Goal: Transaction & Acquisition: Purchase product/service

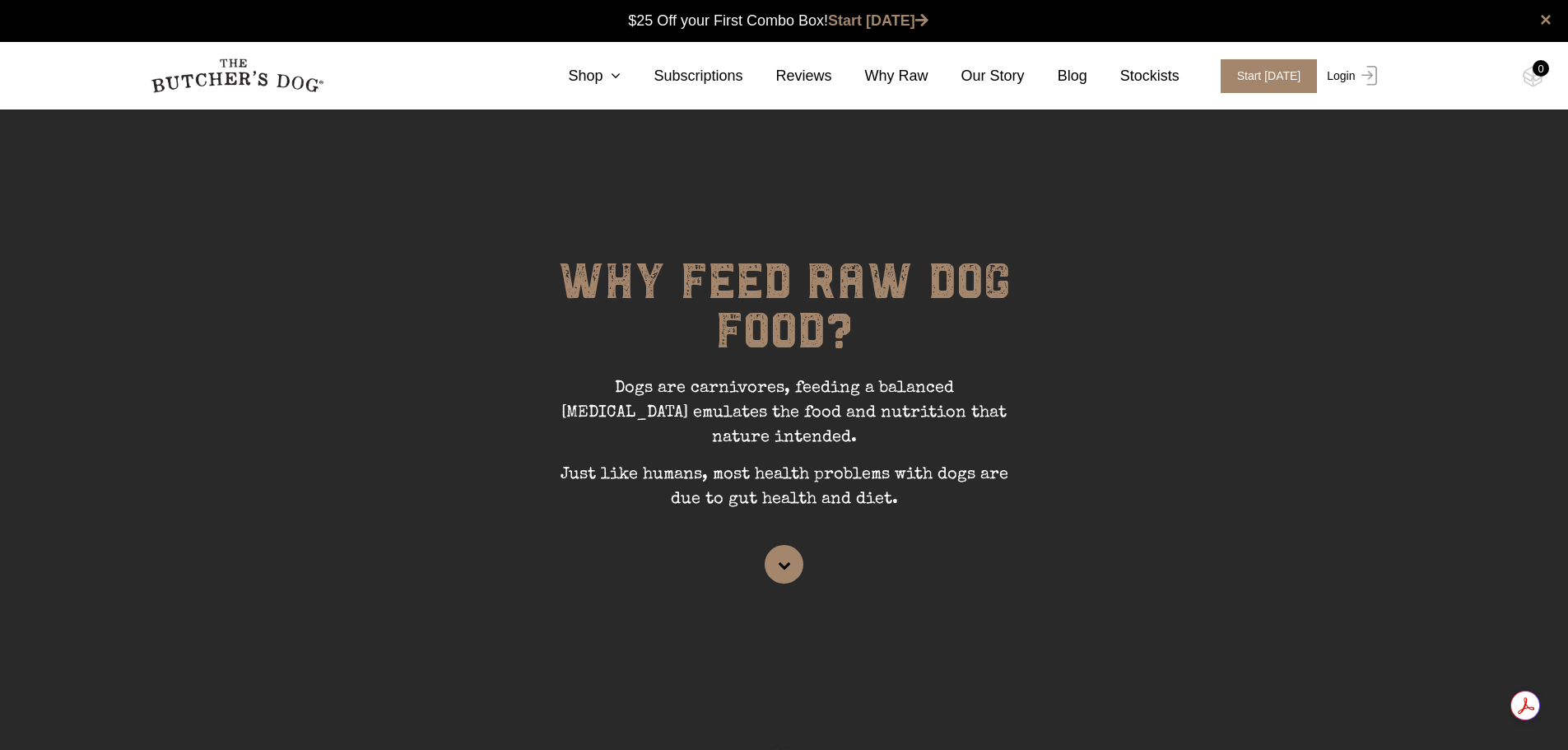
click at [1347, 73] on link "Login" at bounding box center [1349, 77] width 54 height 34
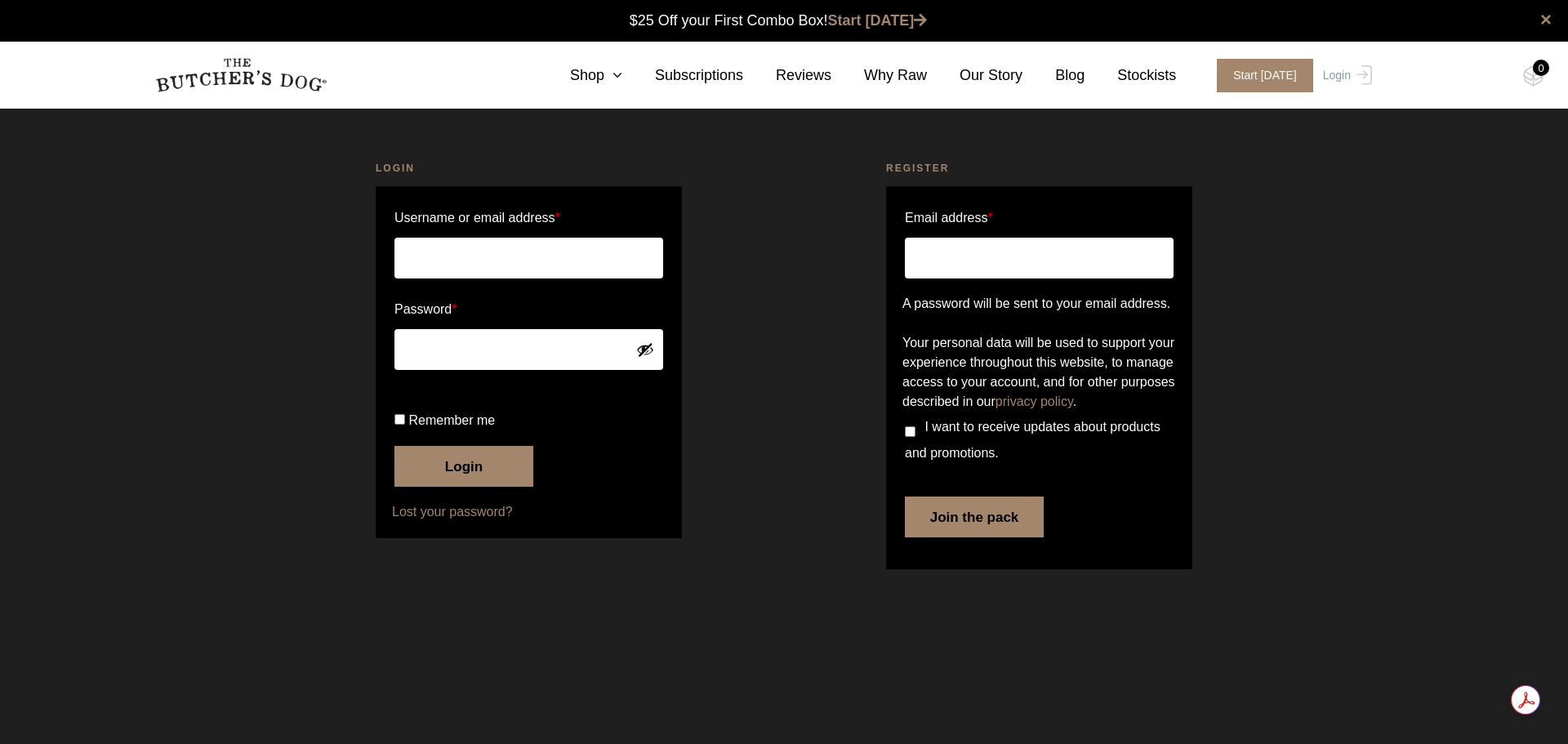
type input "julie.m.gray@hotmail.com"
click at [471, 486] on button "Login" at bounding box center [464, 466] width 138 height 41
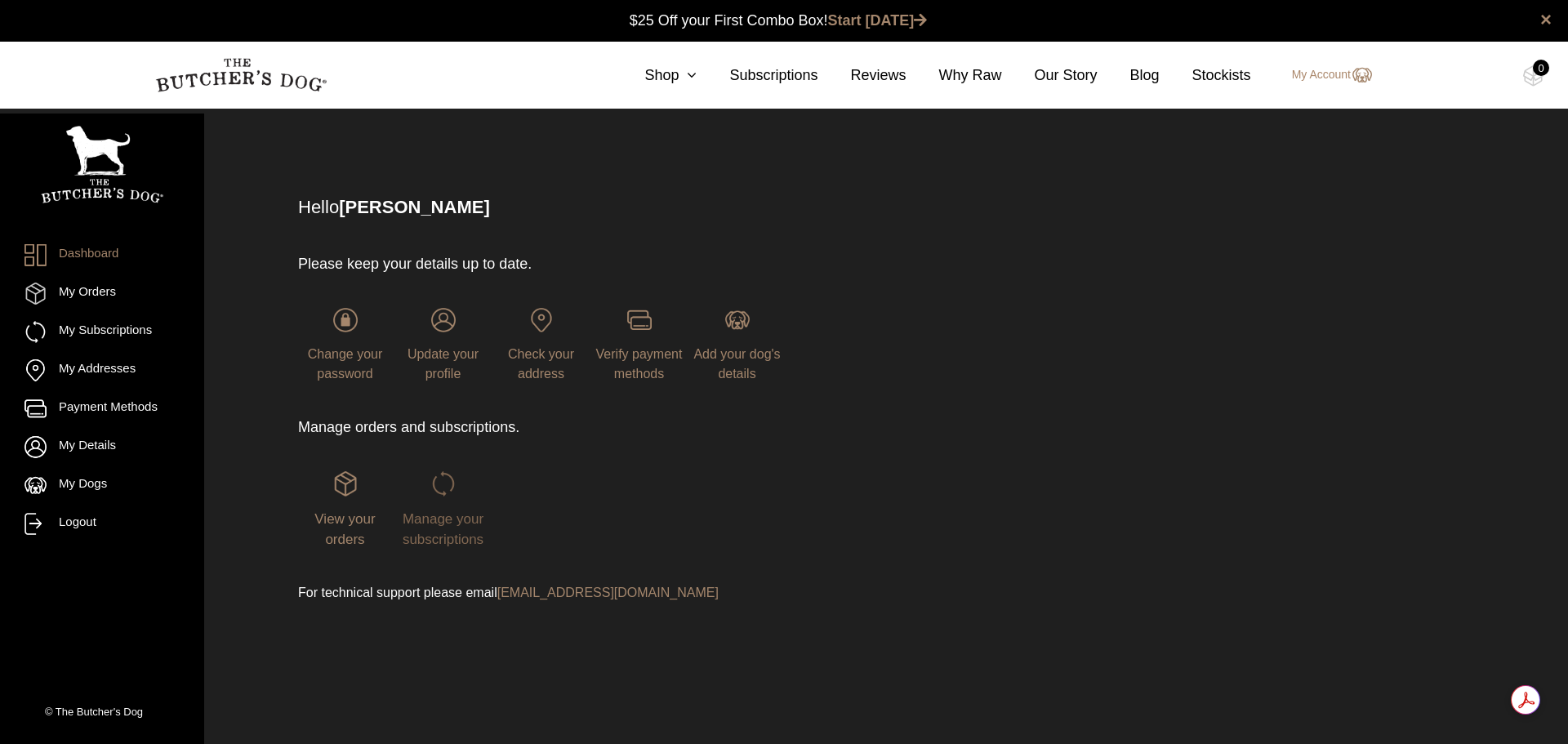
click at [448, 533] on span "Manage your subscriptions" at bounding box center [443, 529] width 81 height 37
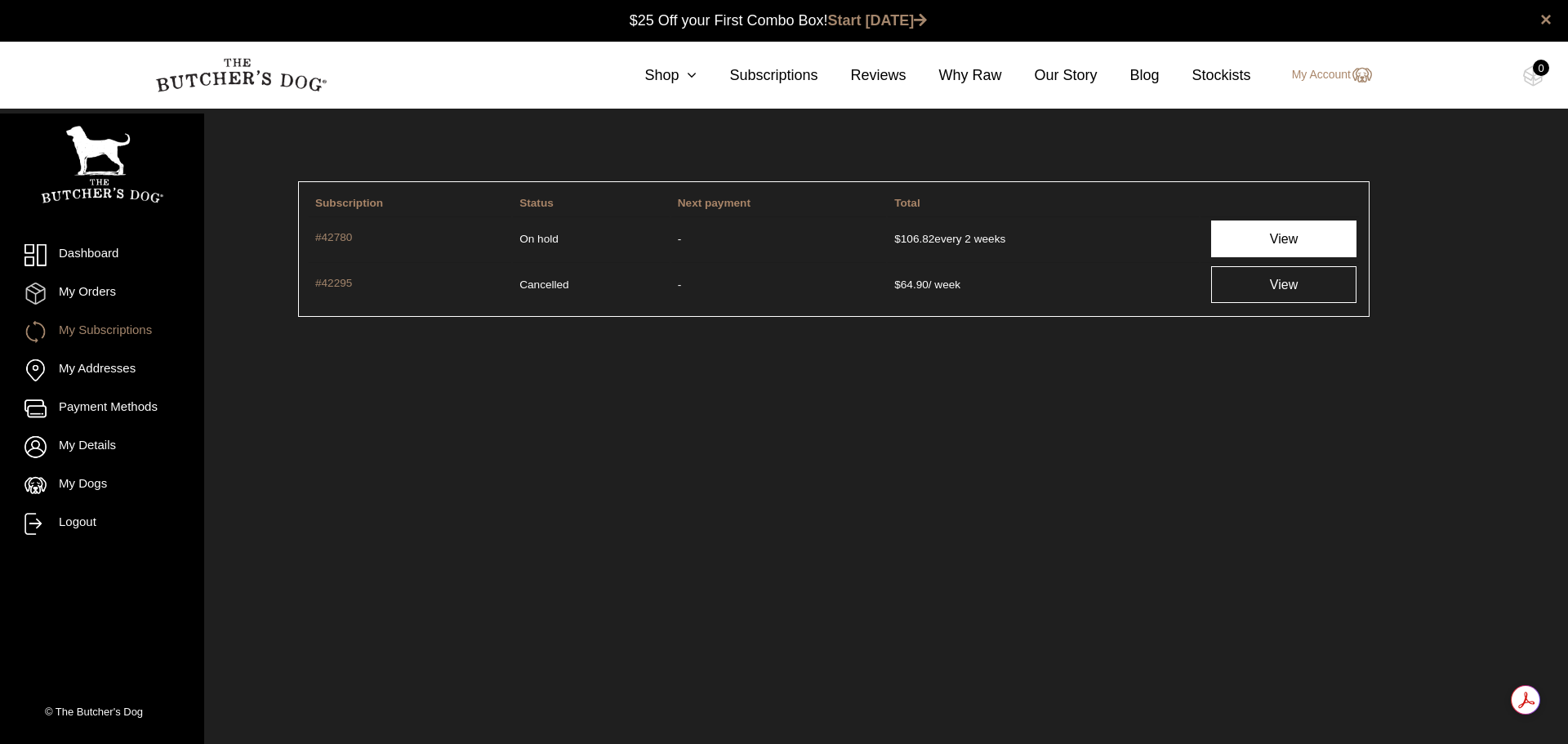
click at [1275, 239] on link "View" at bounding box center [1283, 239] width 145 height 37
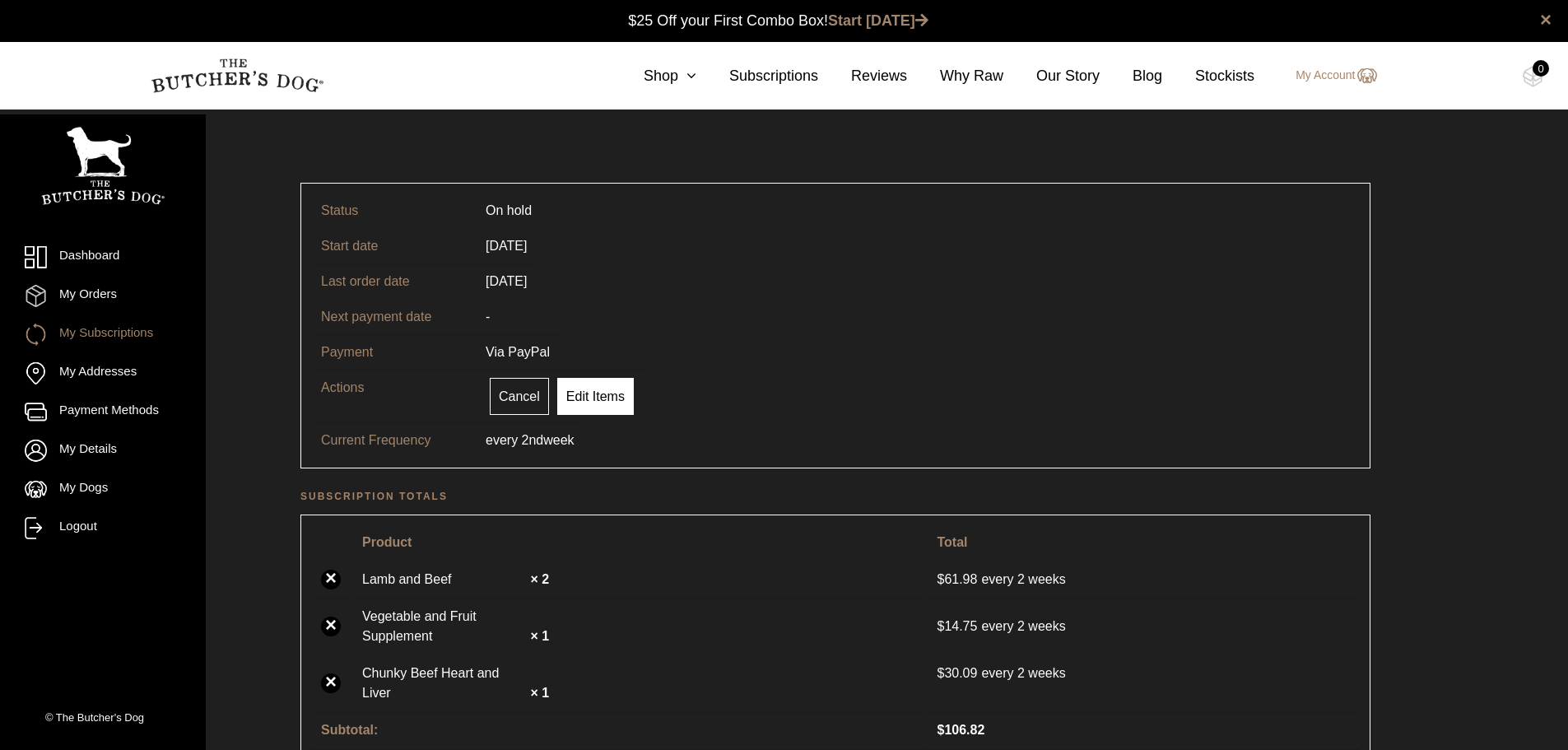
click at [582, 400] on link "Edit Items" at bounding box center [596, 397] width 77 height 37
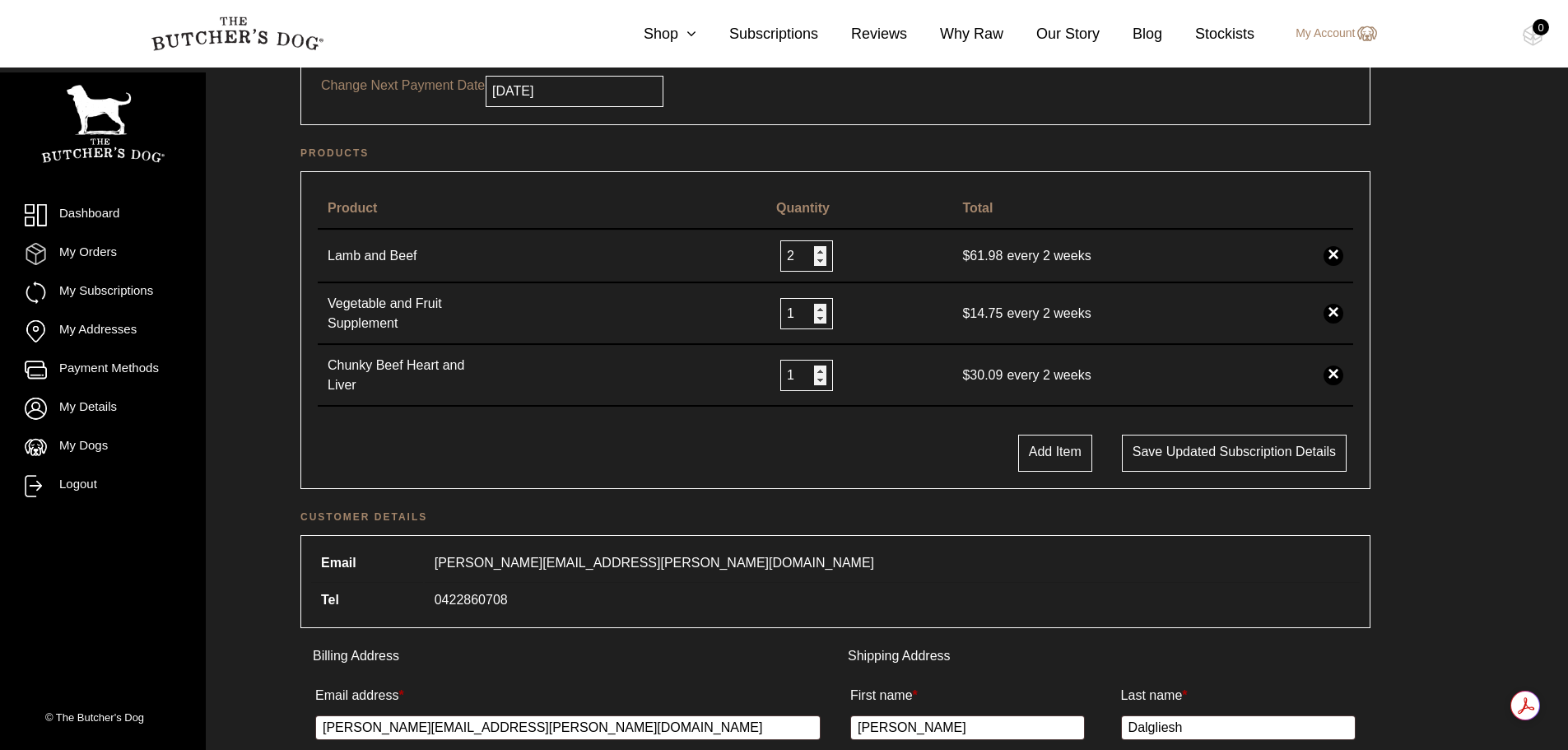
scroll to position [329, 0]
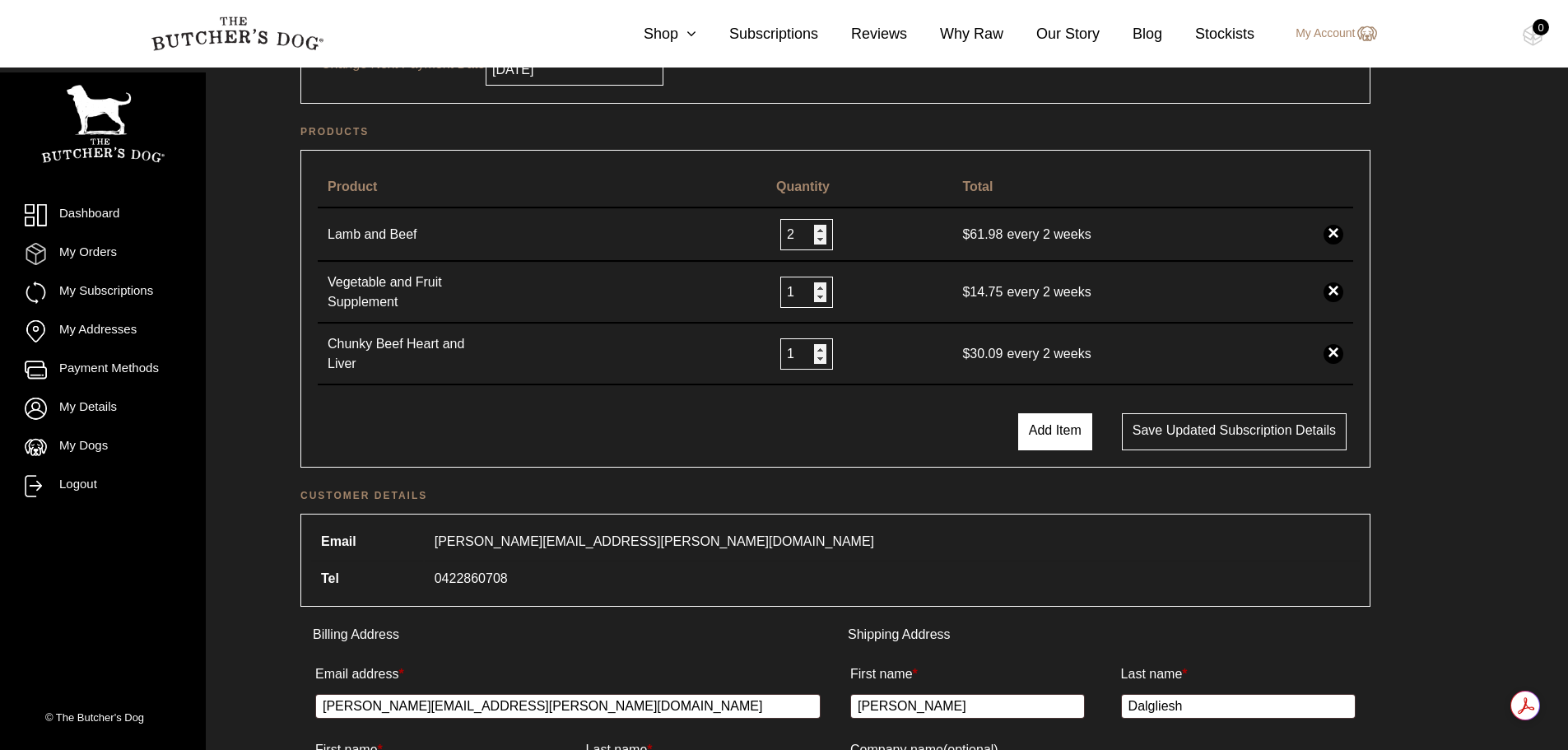
click at [1069, 427] on button "Add Item" at bounding box center [1055, 432] width 74 height 37
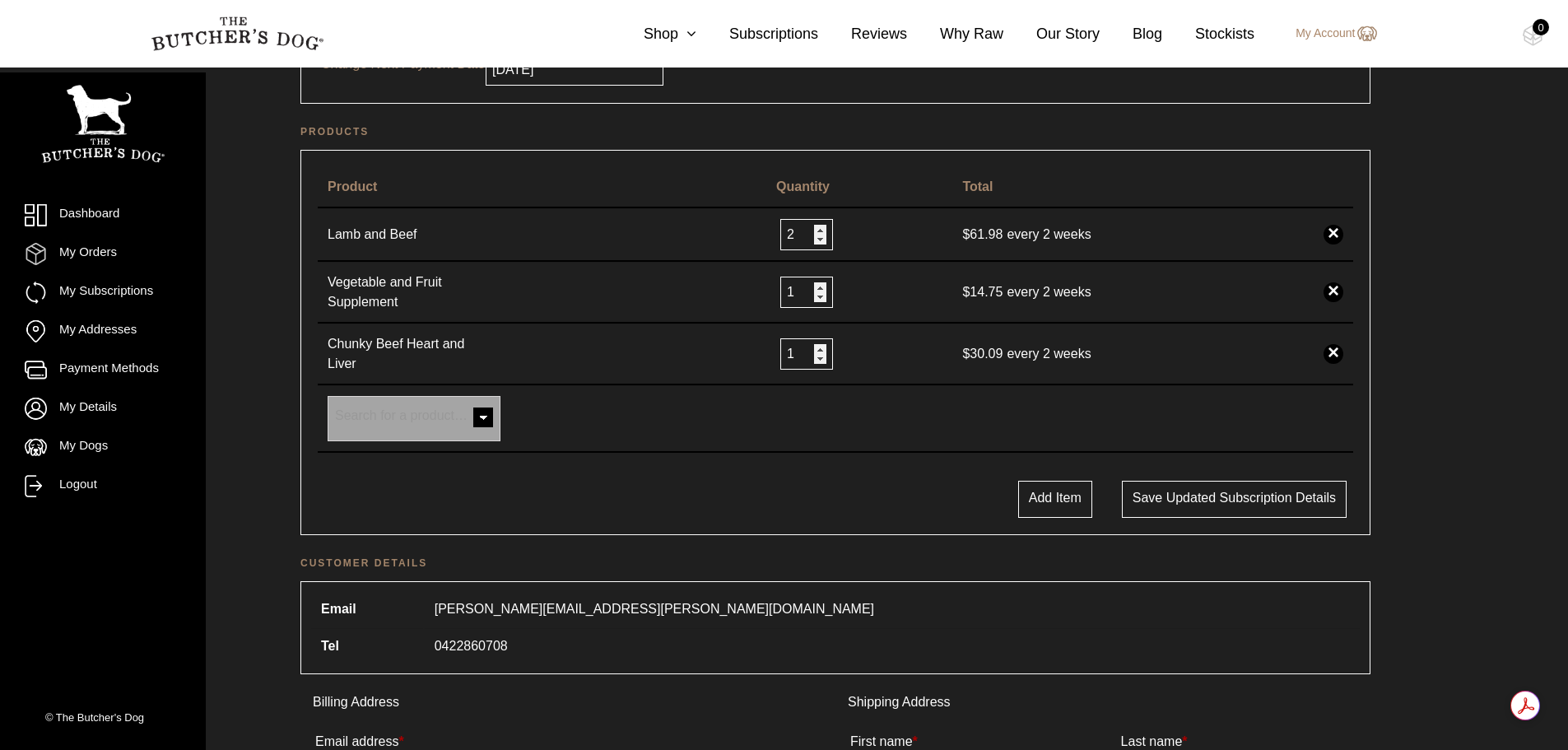
click at [478, 411] on span at bounding box center [483, 419] width 33 height 33
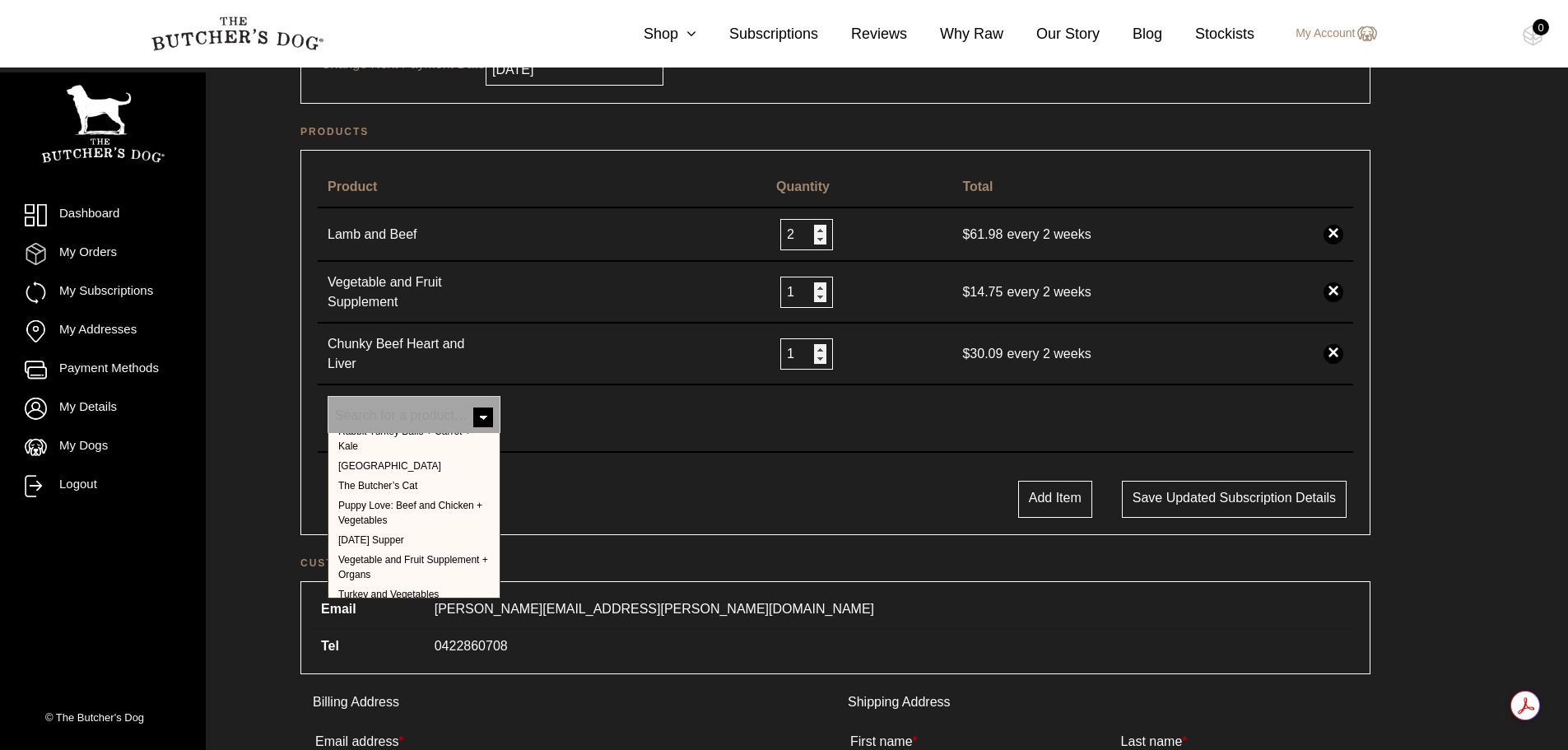
scroll to position [247, 0]
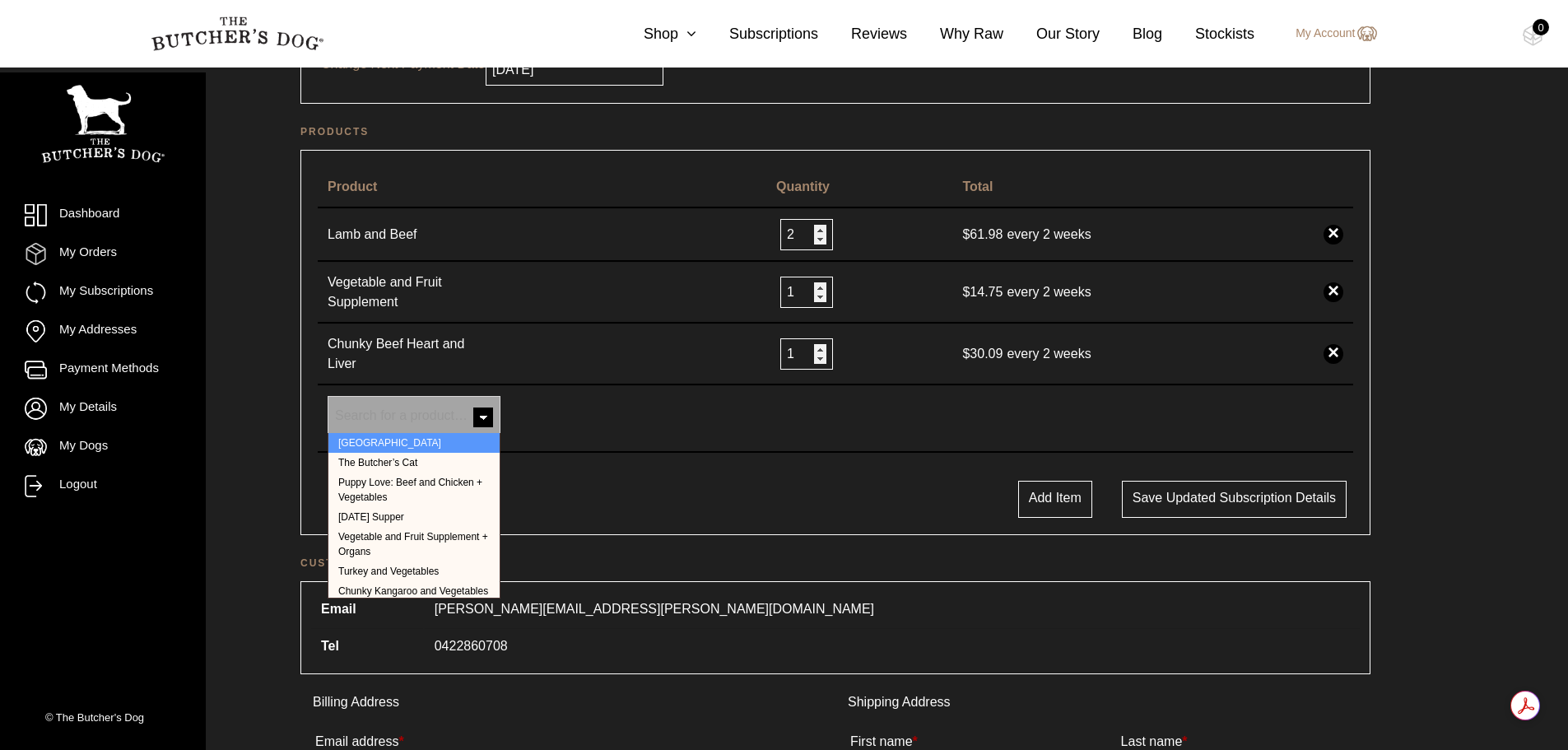
select select "1181"
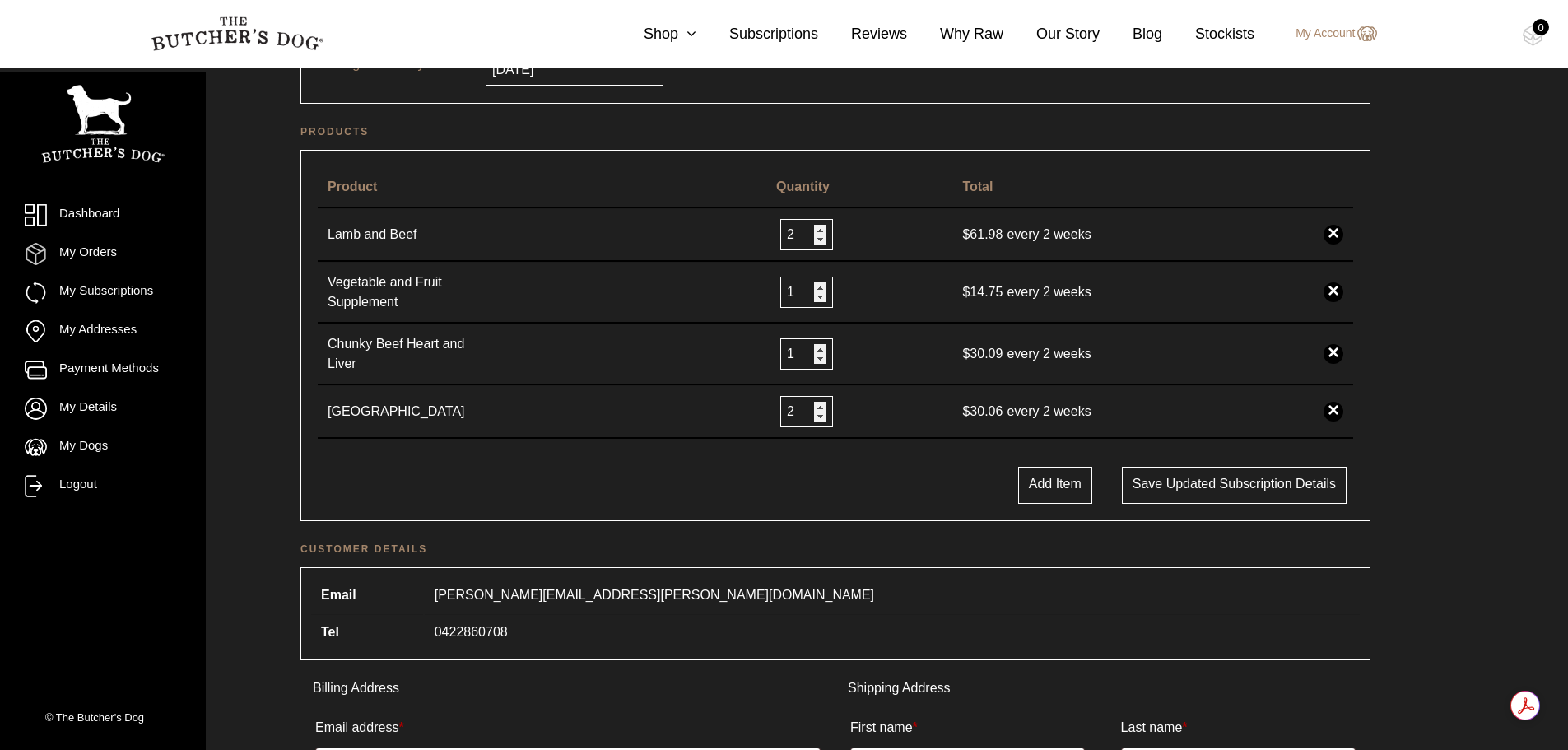
click at [825, 398] on input "2" at bounding box center [807, 411] width 53 height 31
type input "1"
click at [819, 404] on input "1" at bounding box center [807, 411] width 53 height 31
click at [1336, 405] on link "×" at bounding box center [1333, 411] width 20 height 20
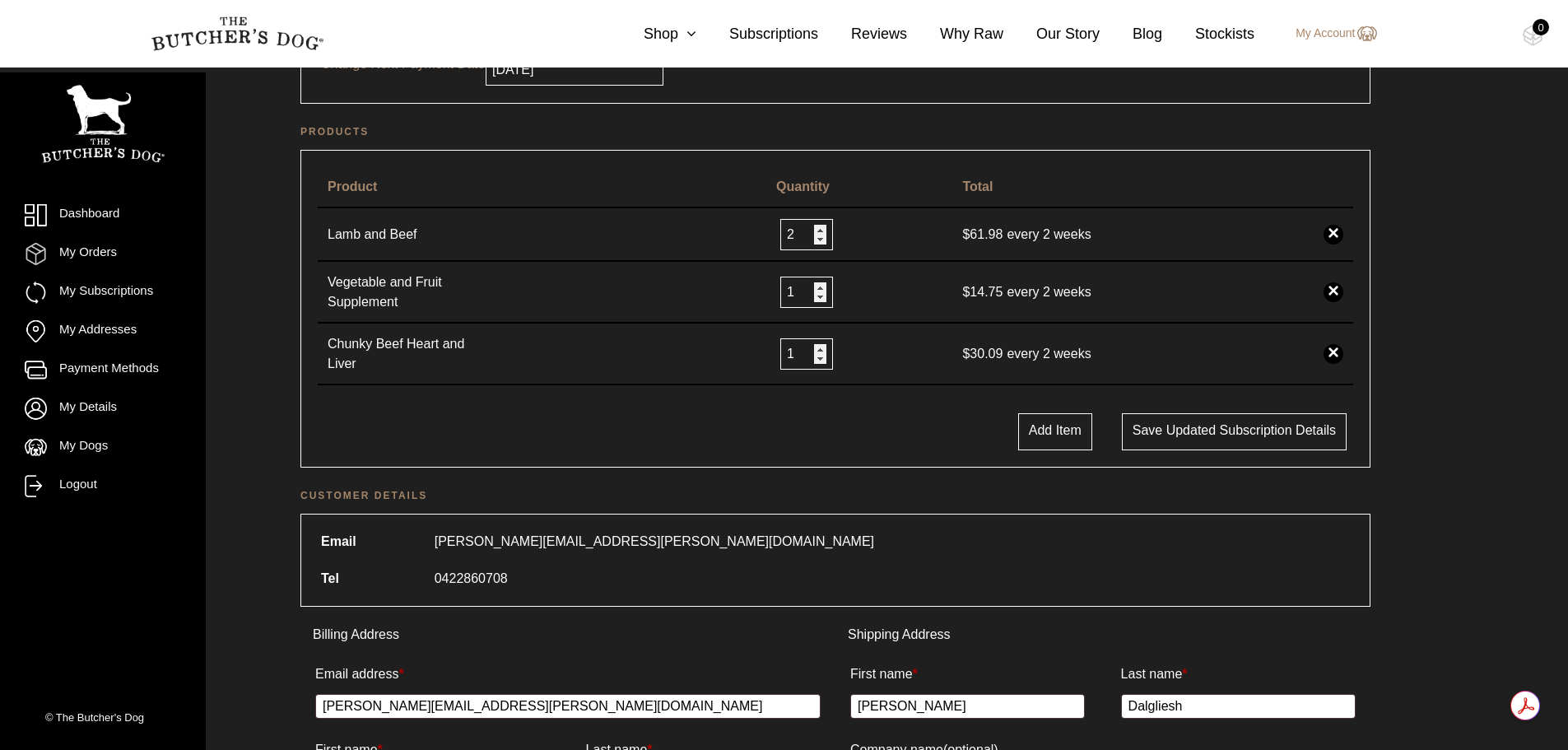
click at [1079, 425] on button "Add Item" at bounding box center [1055, 432] width 74 height 37
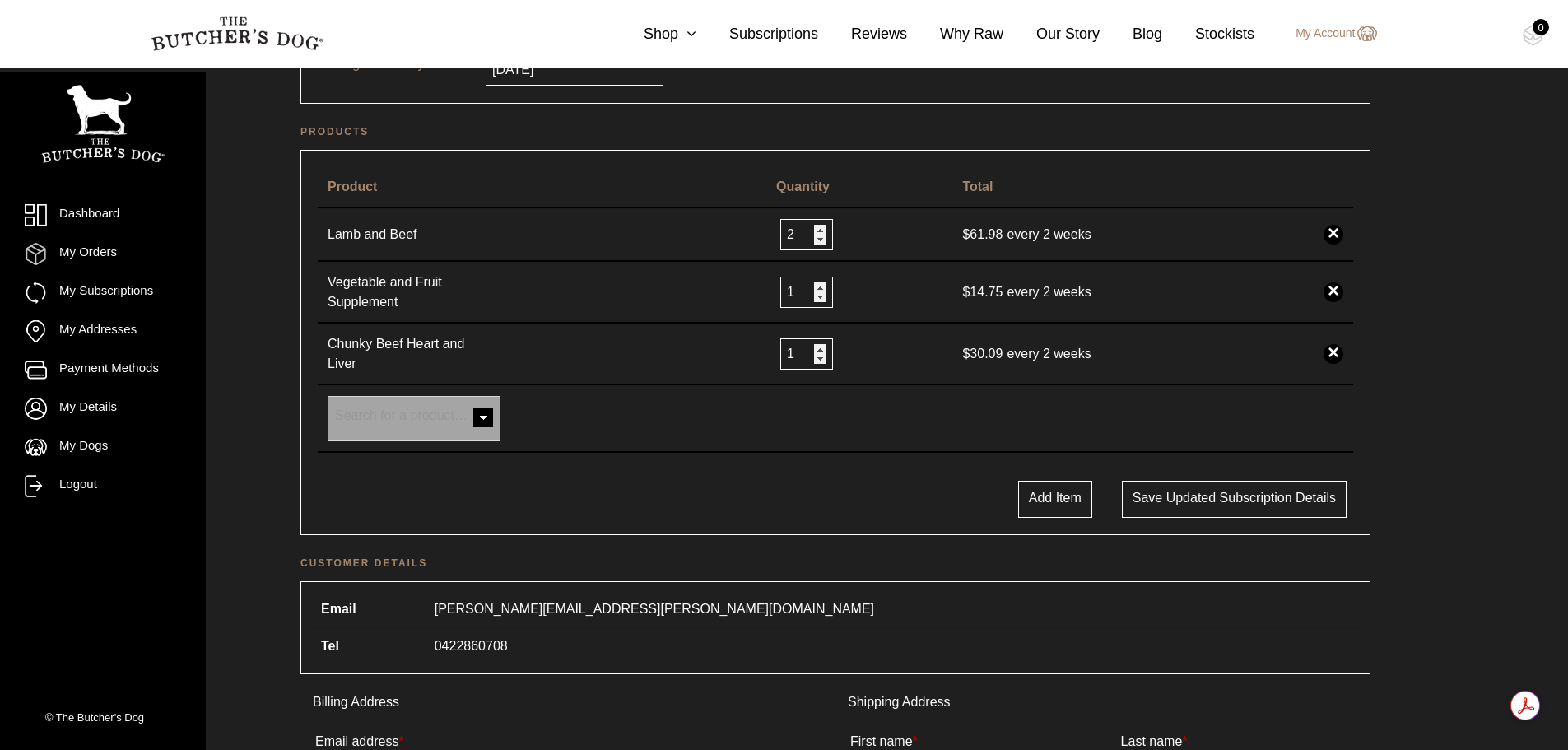
click at [486, 410] on span at bounding box center [483, 419] width 33 height 33
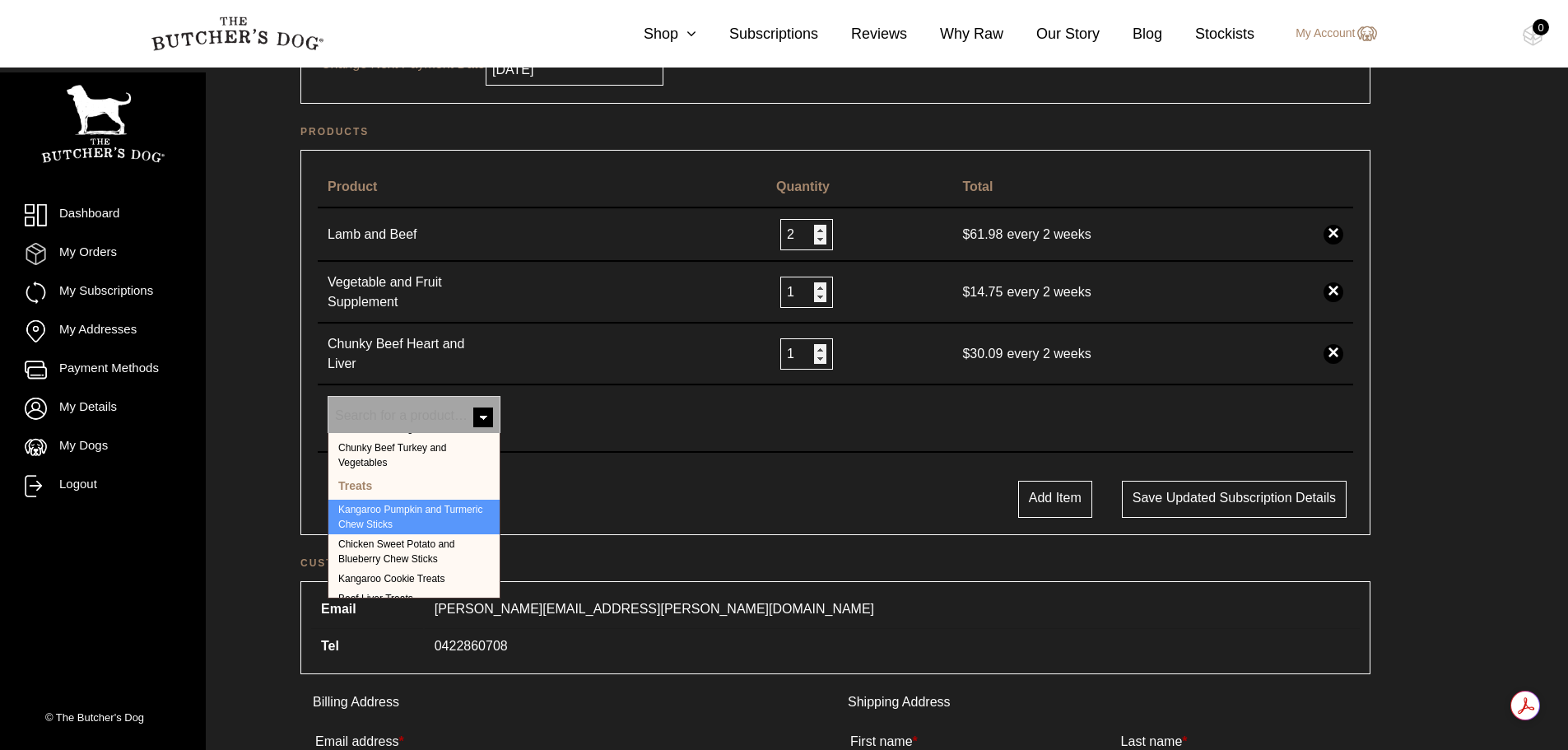
scroll to position [387, 0]
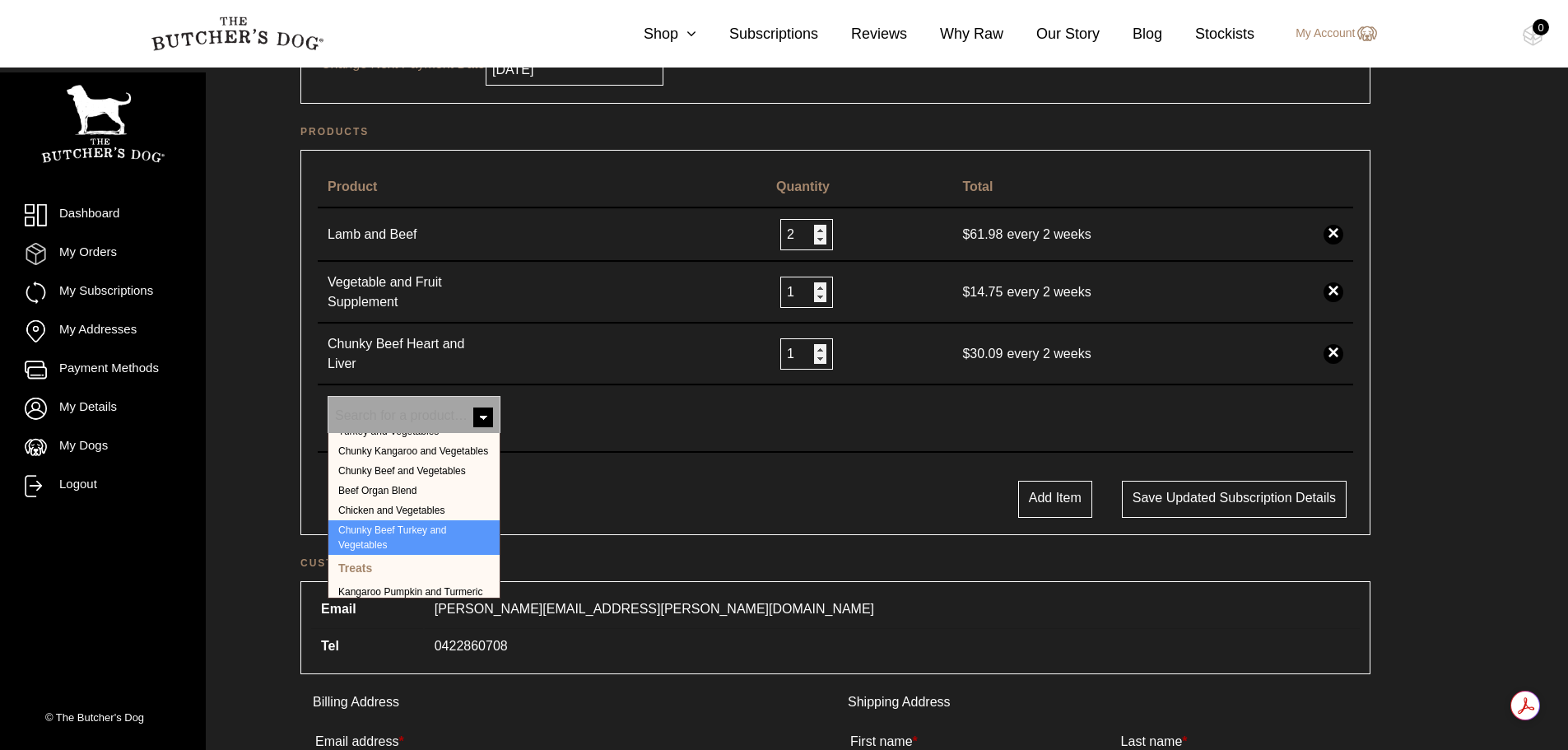
select select "125"
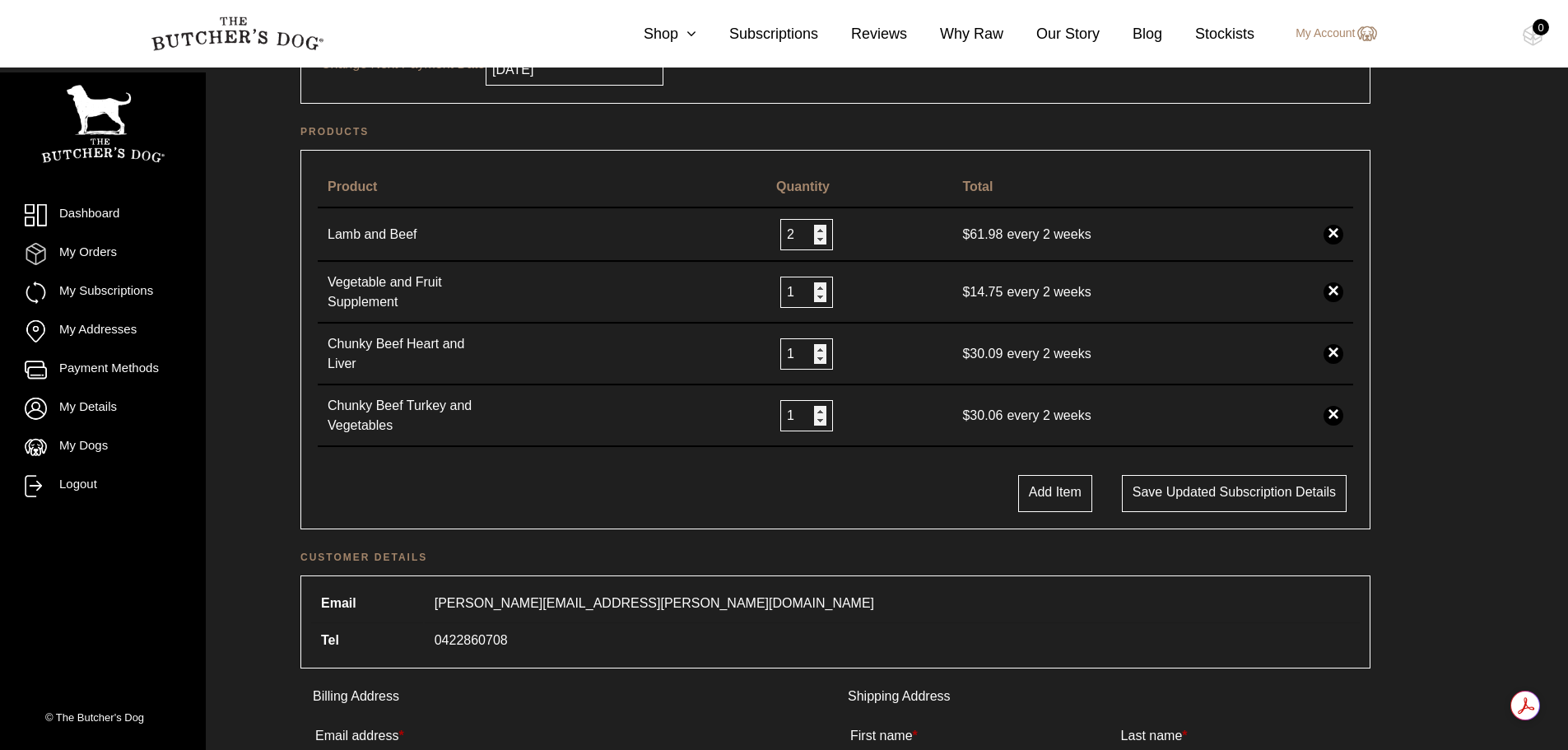
drag, startPoint x: 1333, startPoint y: 292, endPoint x: 844, endPoint y: 69, distance: 537.4
click at [1333, 292] on link "×" at bounding box center [1333, 292] width 20 height 20
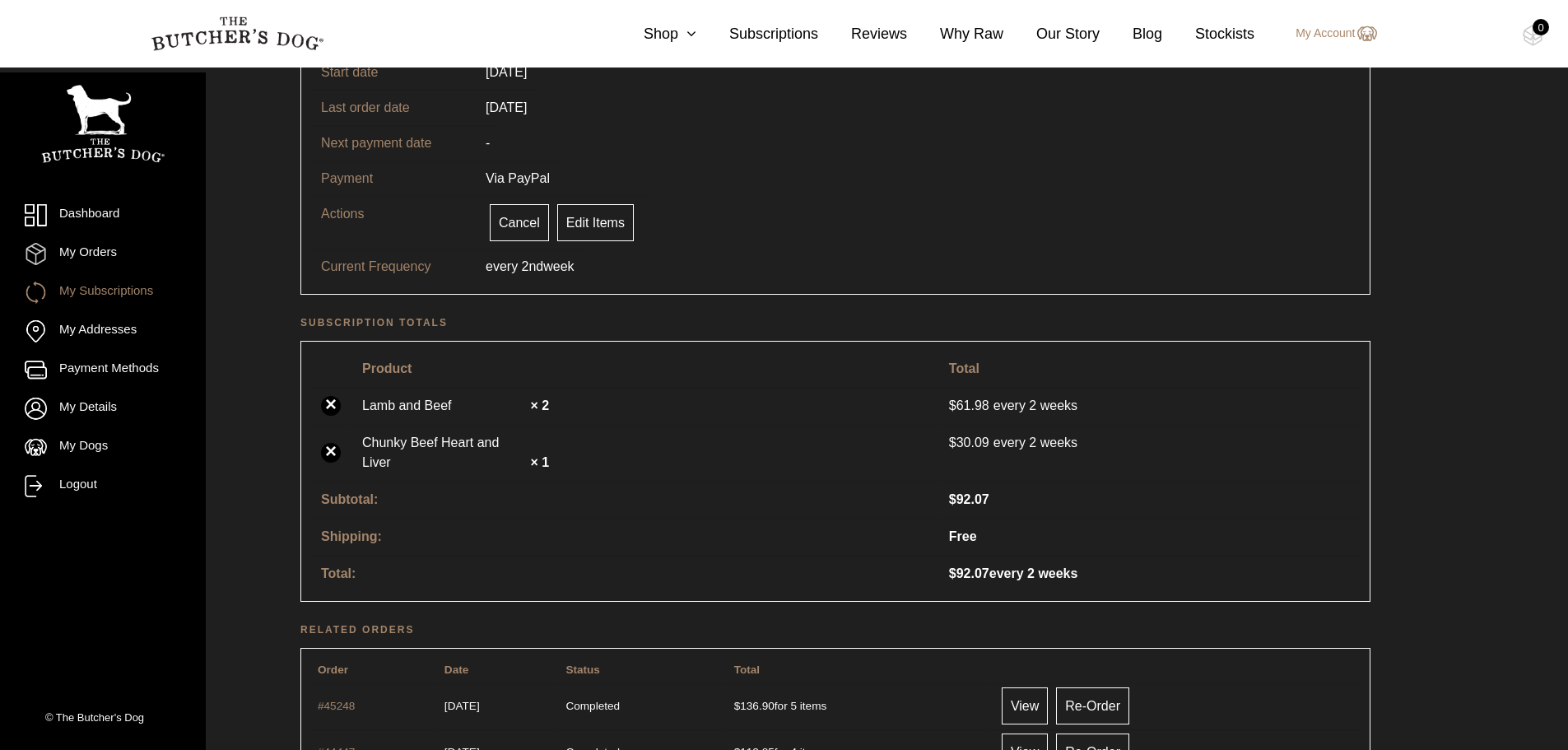
scroll to position [83, 0]
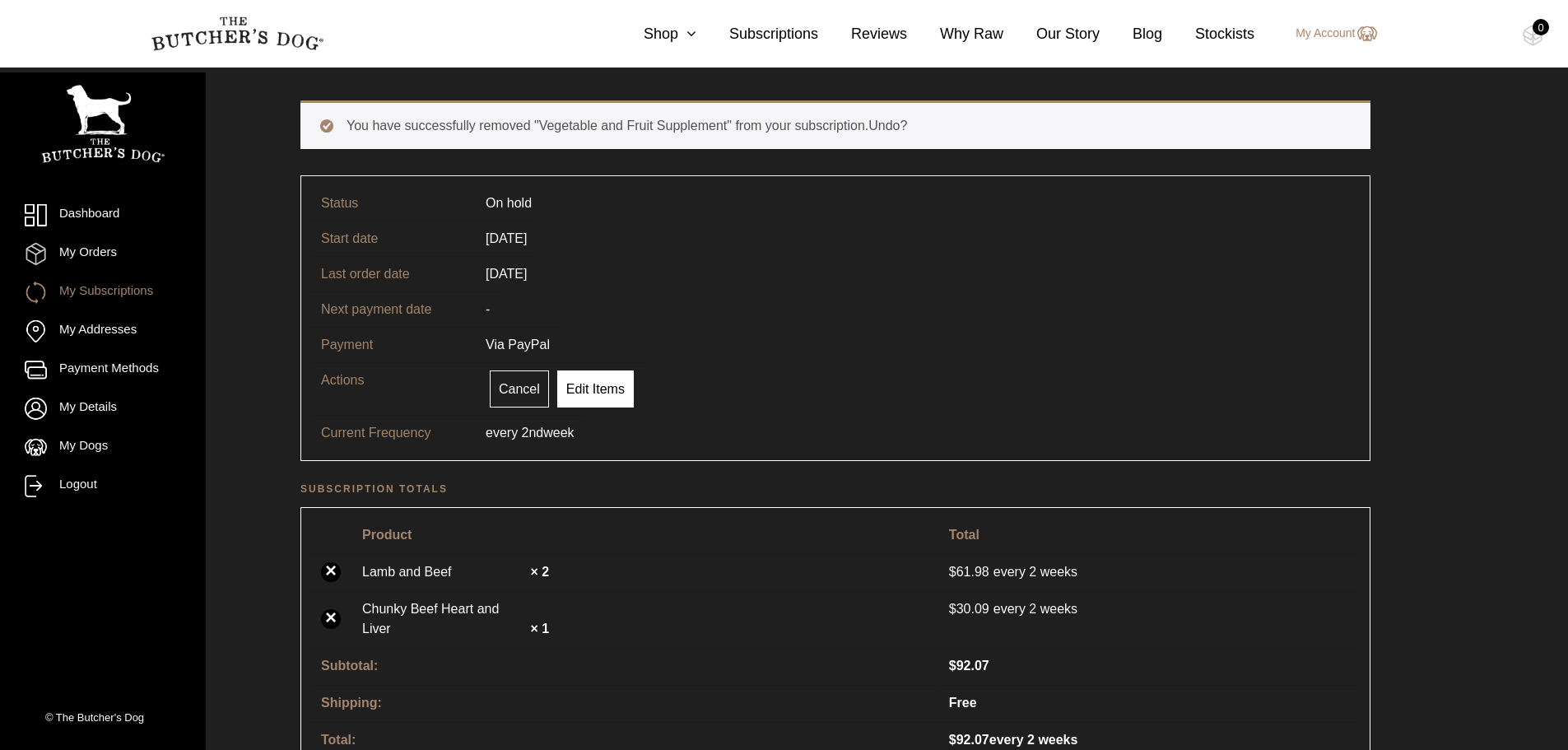
click at [612, 390] on link "Edit Items" at bounding box center [596, 389] width 77 height 37
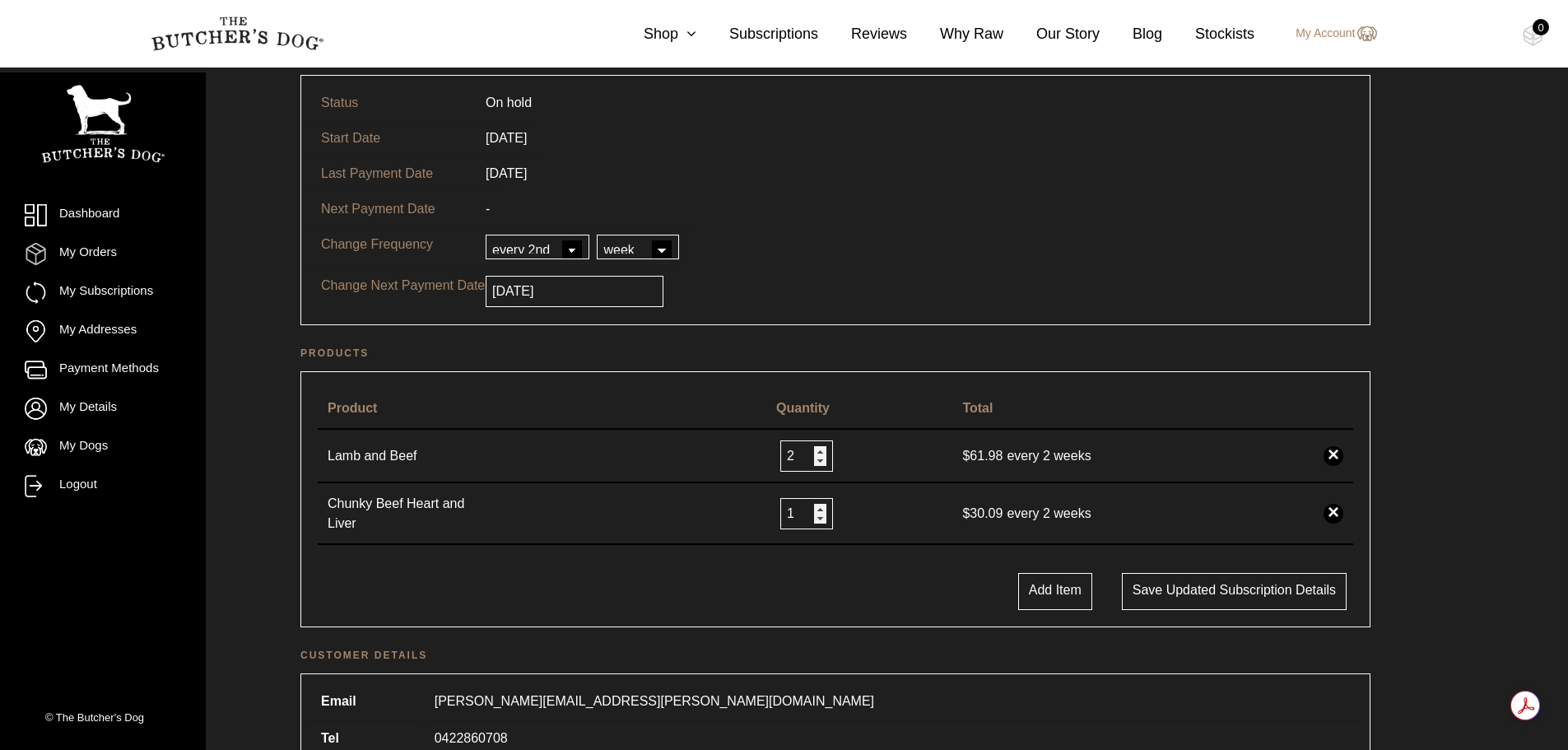
scroll to position [164, 0]
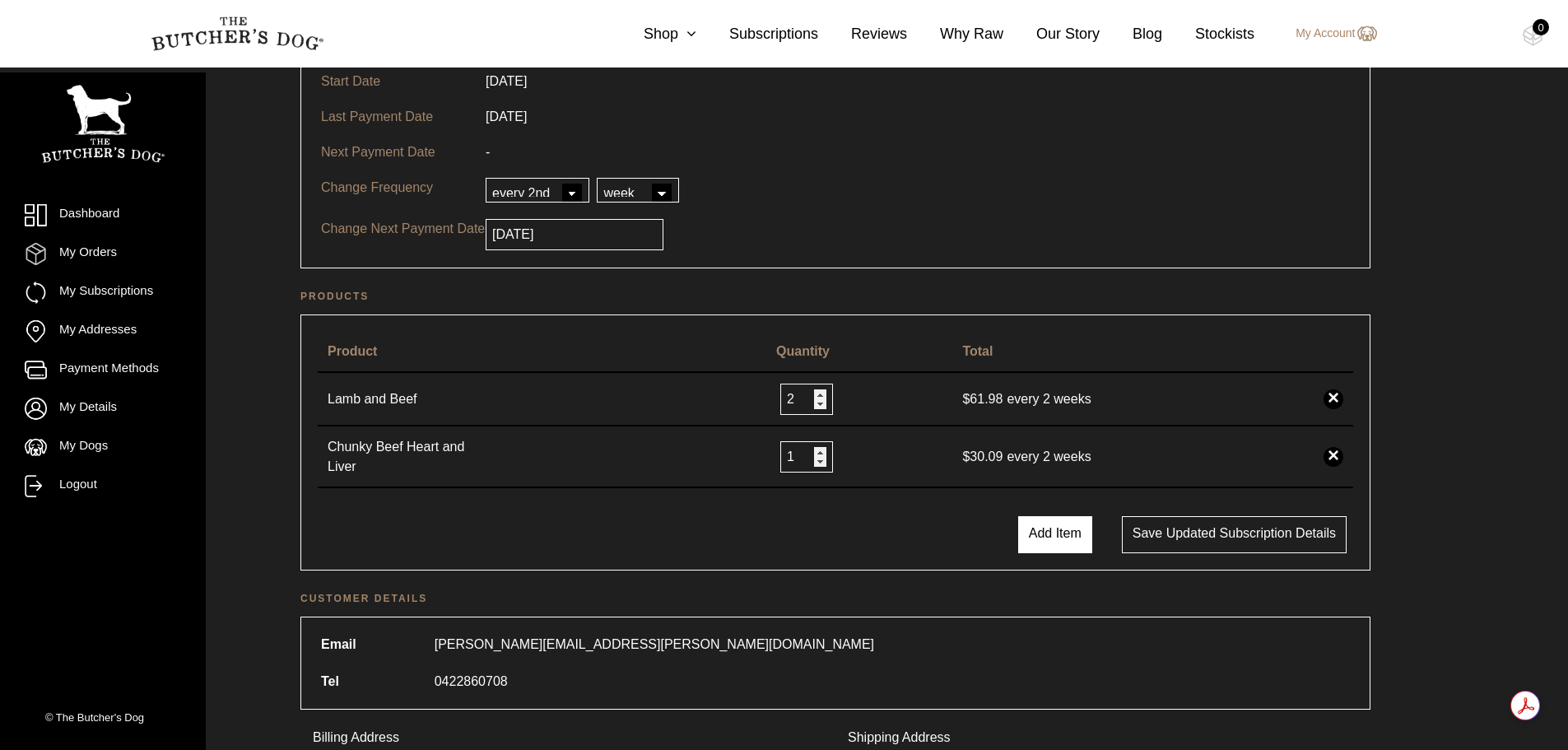
click at [1066, 523] on button "Add Item" at bounding box center [1055, 535] width 74 height 37
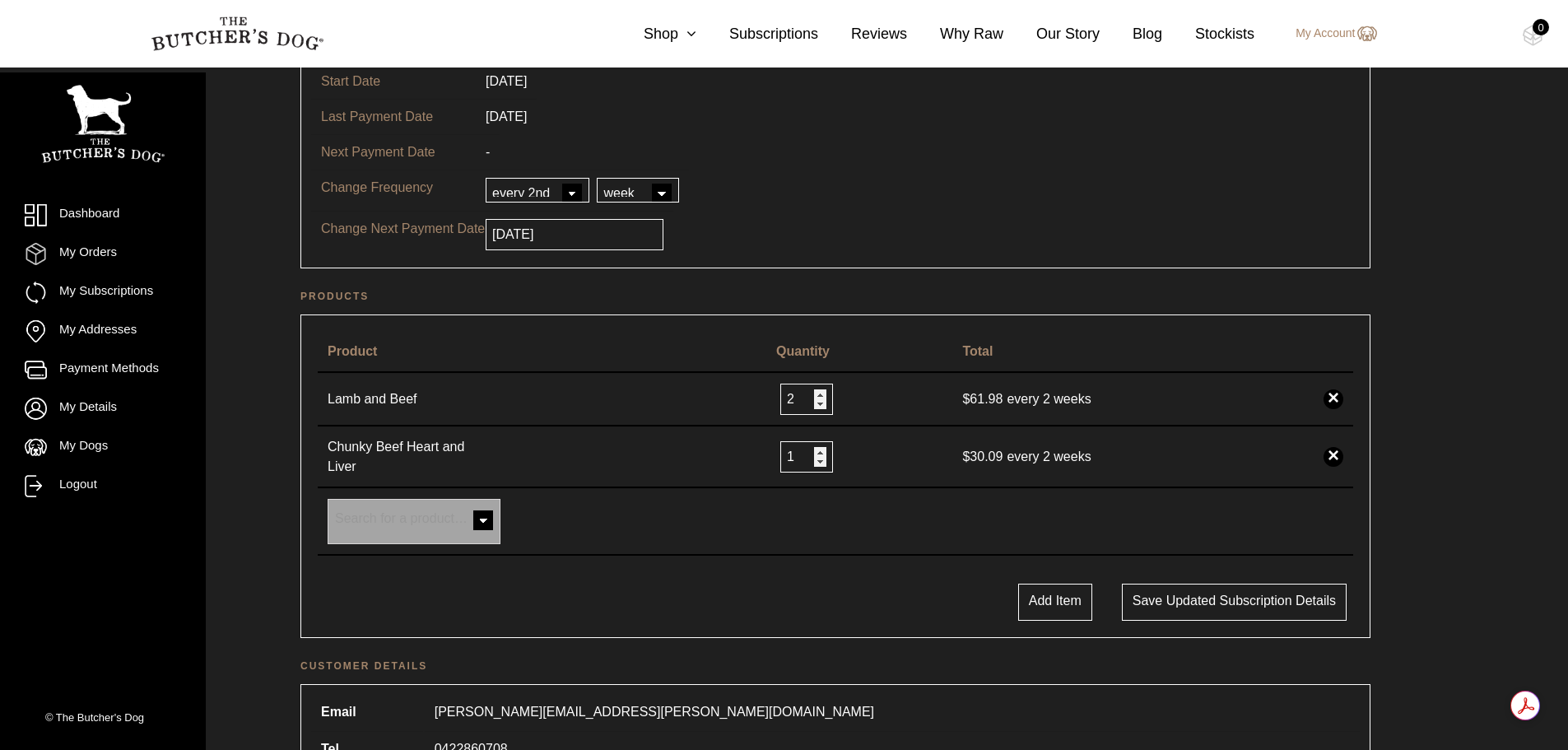
click at [483, 514] on span at bounding box center [483, 522] width 33 height 33
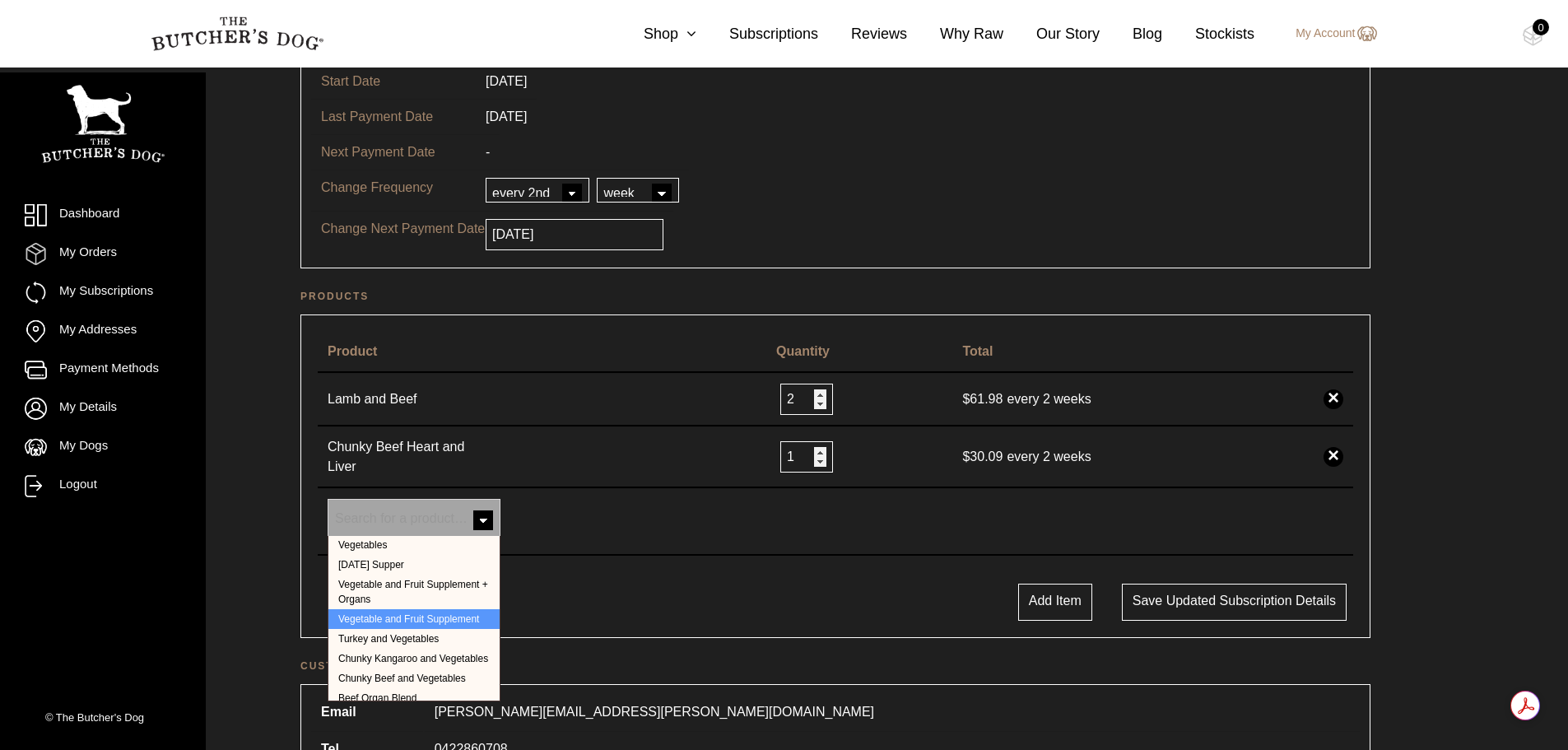
scroll to position [329, 0]
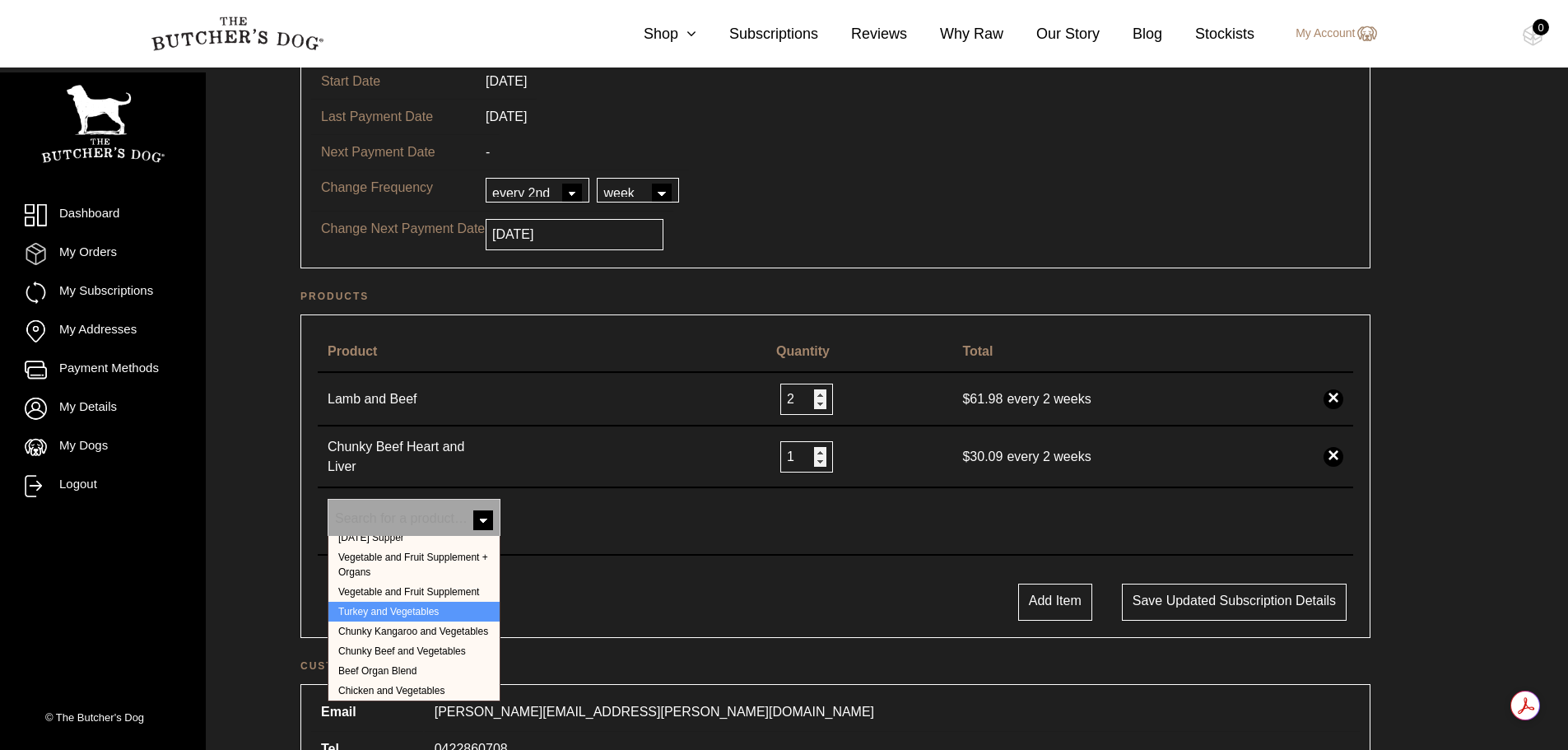
select select "249"
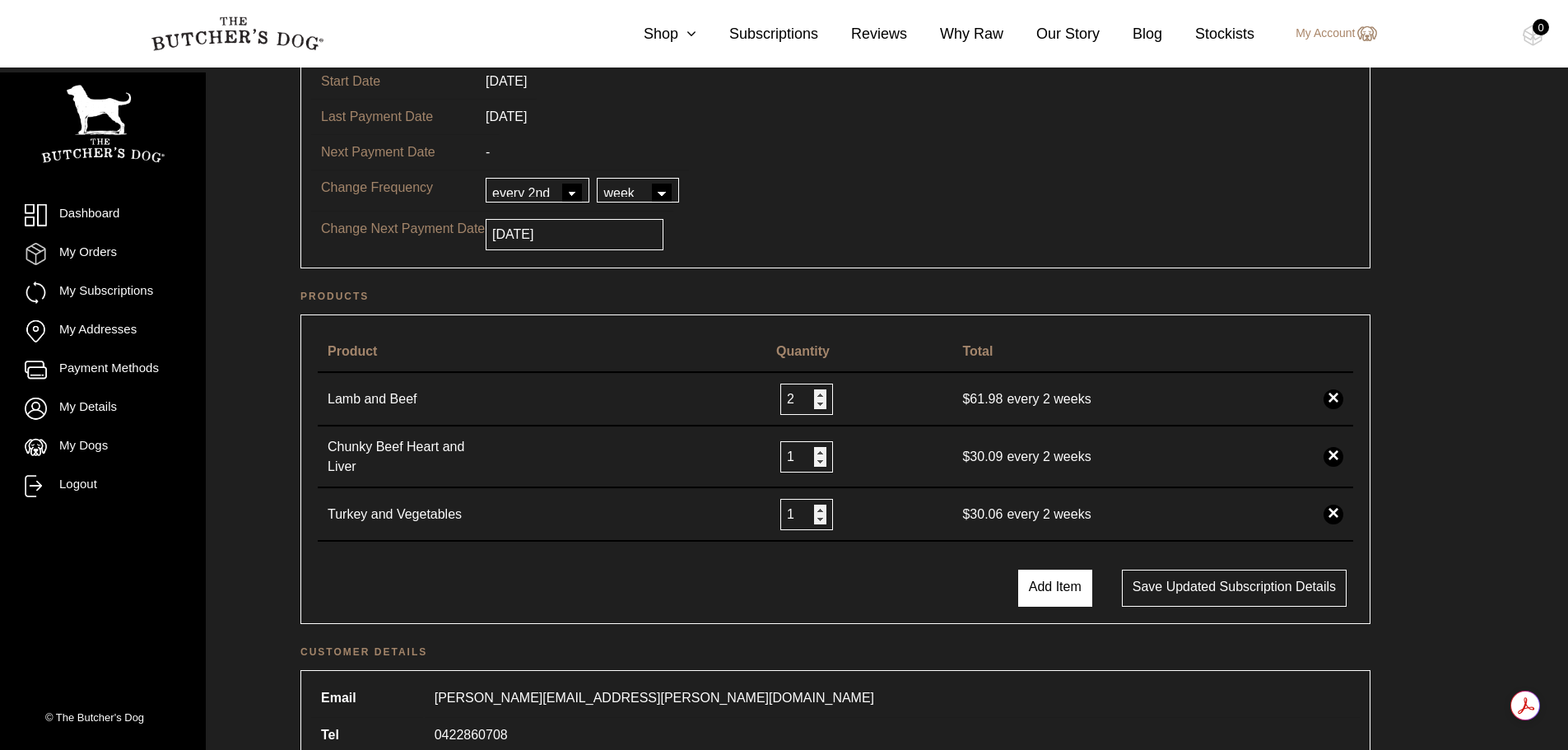
click at [1063, 593] on button "Add Item" at bounding box center [1055, 588] width 74 height 37
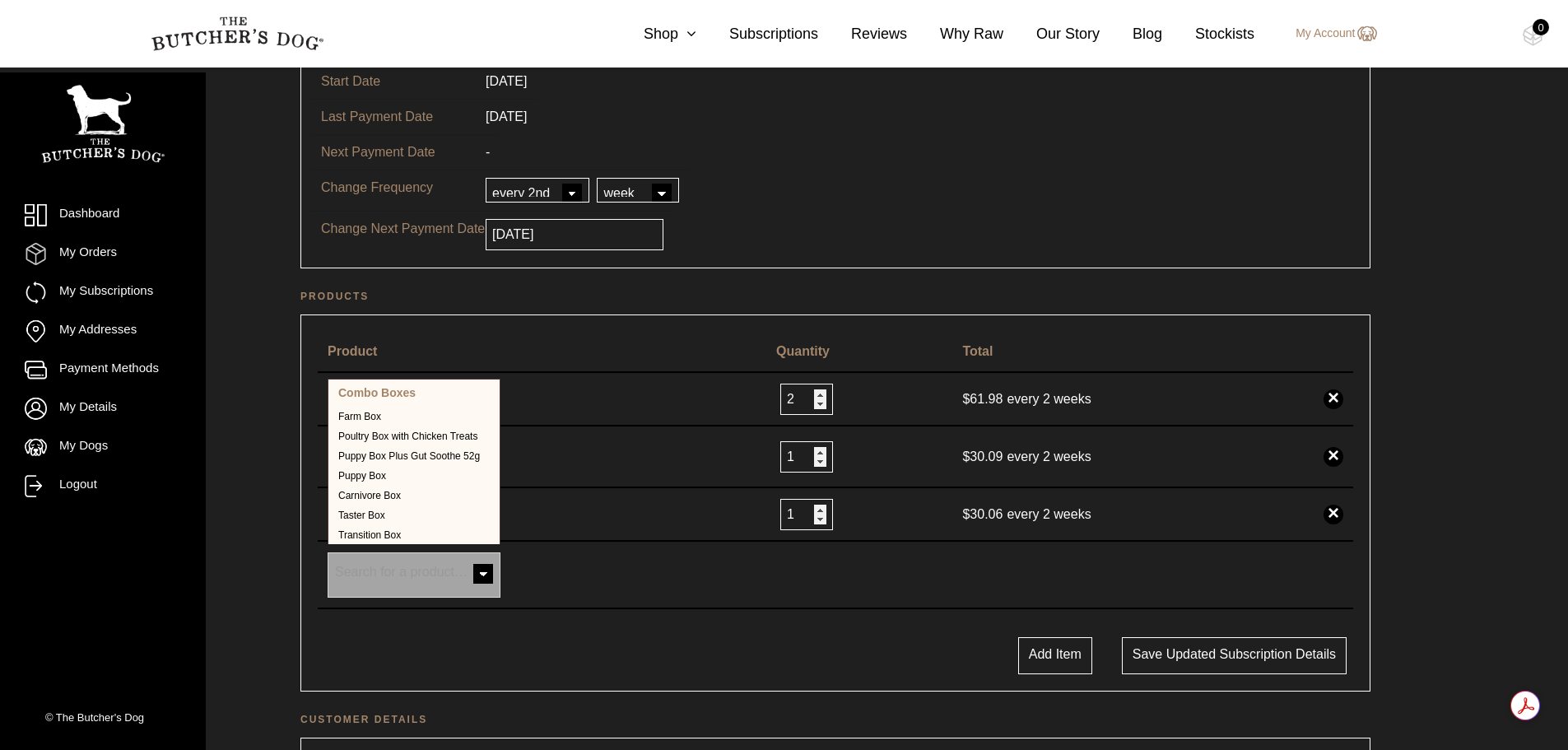
click at [483, 564] on span at bounding box center [483, 575] width 33 height 33
select select "39908"
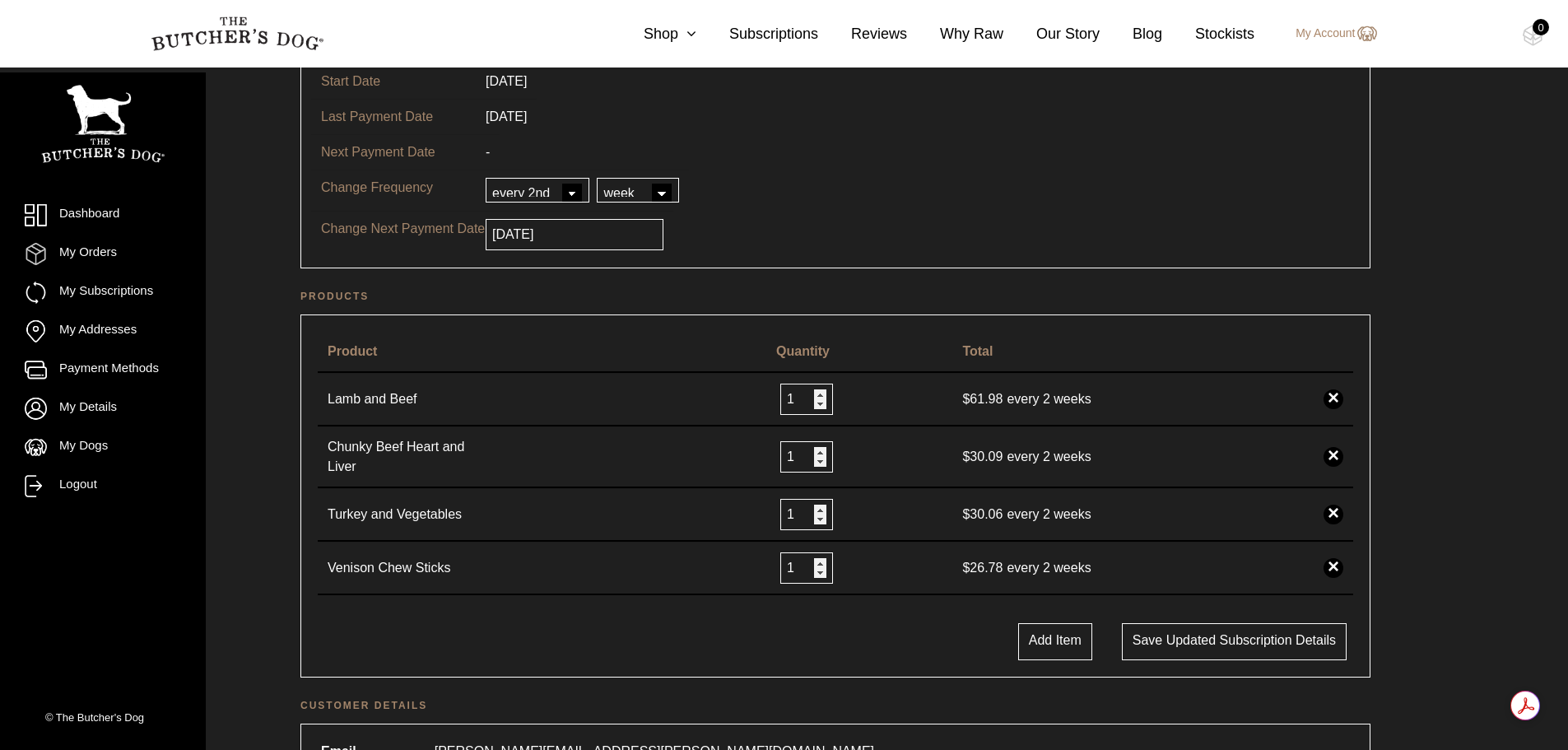
type input "1"
click at [820, 405] on input "1" at bounding box center [807, 399] width 53 height 31
click at [1190, 631] on button "Save updated subscription details" at bounding box center [1234, 642] width 225 height 37
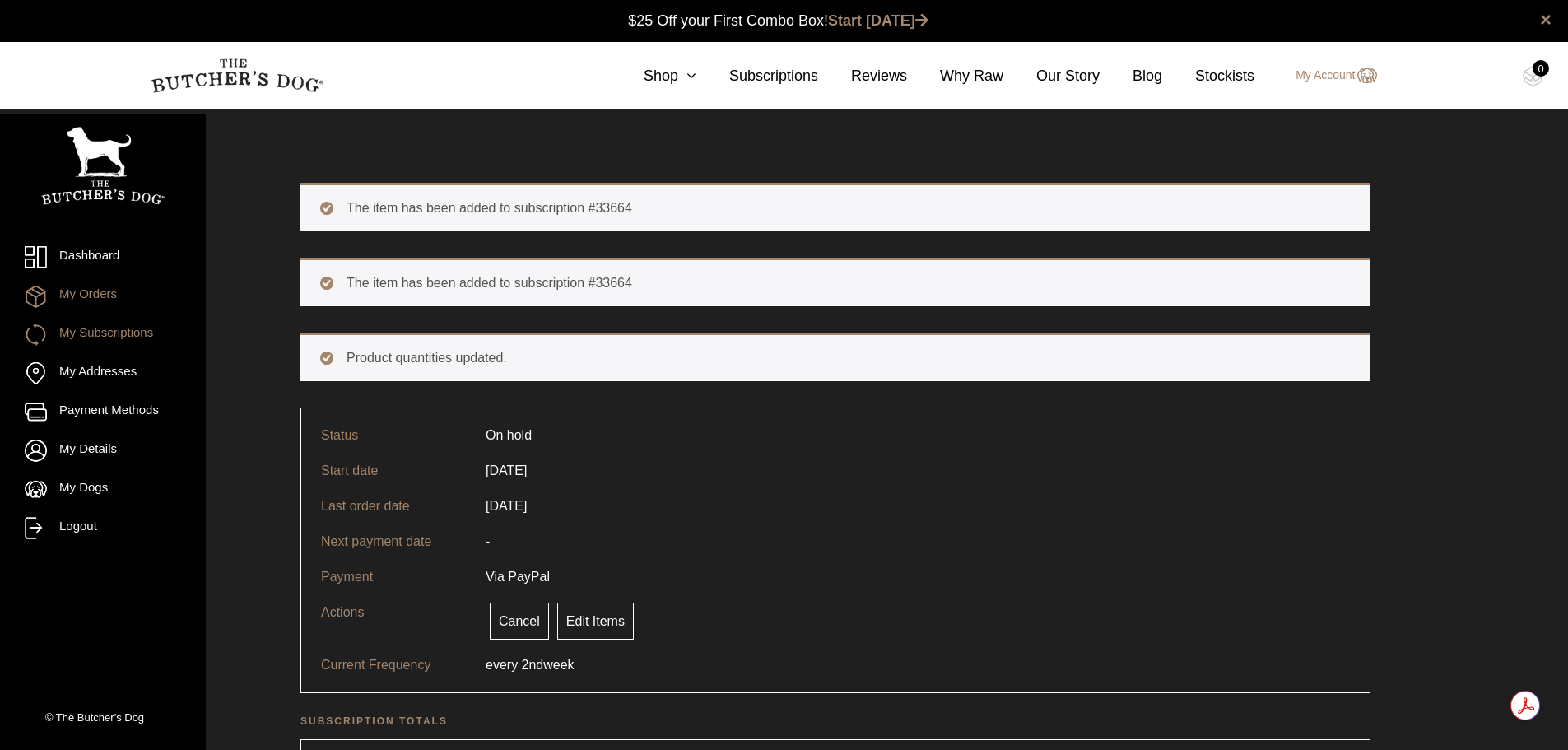
click at [72, 291] on link "My Orders" at bounding box center [103, 296] width 157 height 22
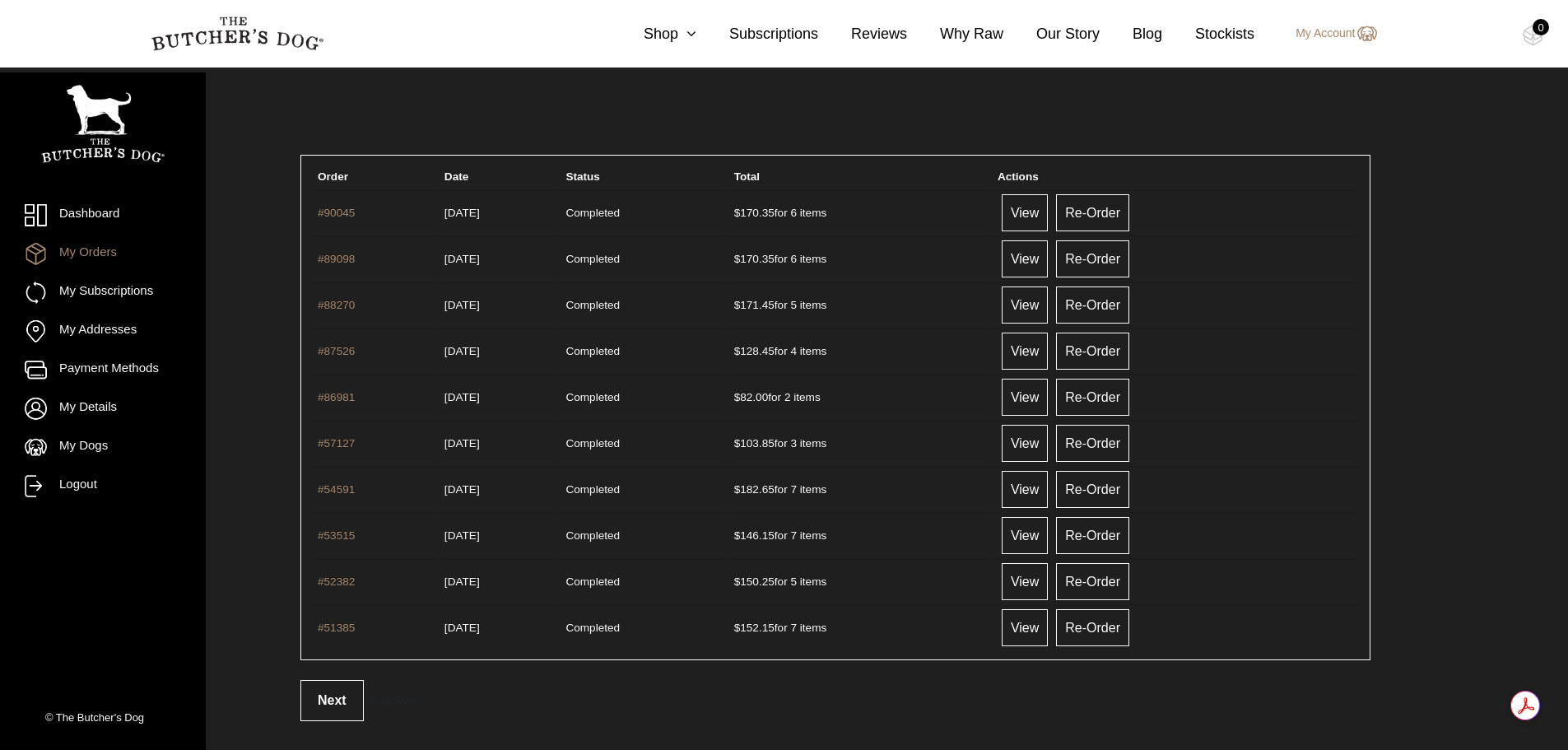
scroll to position [40, 0]
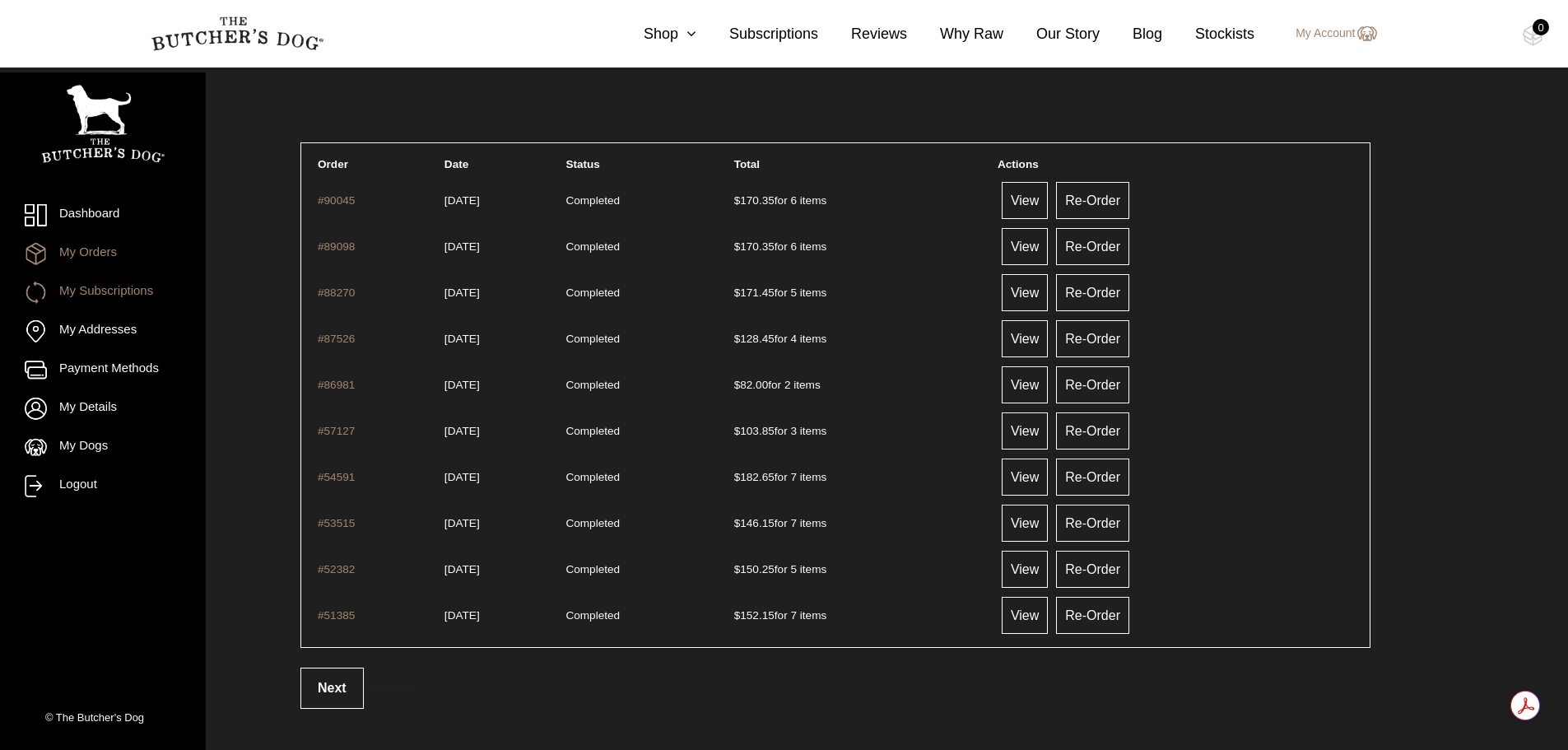
click at [102, 292] on link "My Subscriptions" at bounding box center [103, 293] width 157 height 22
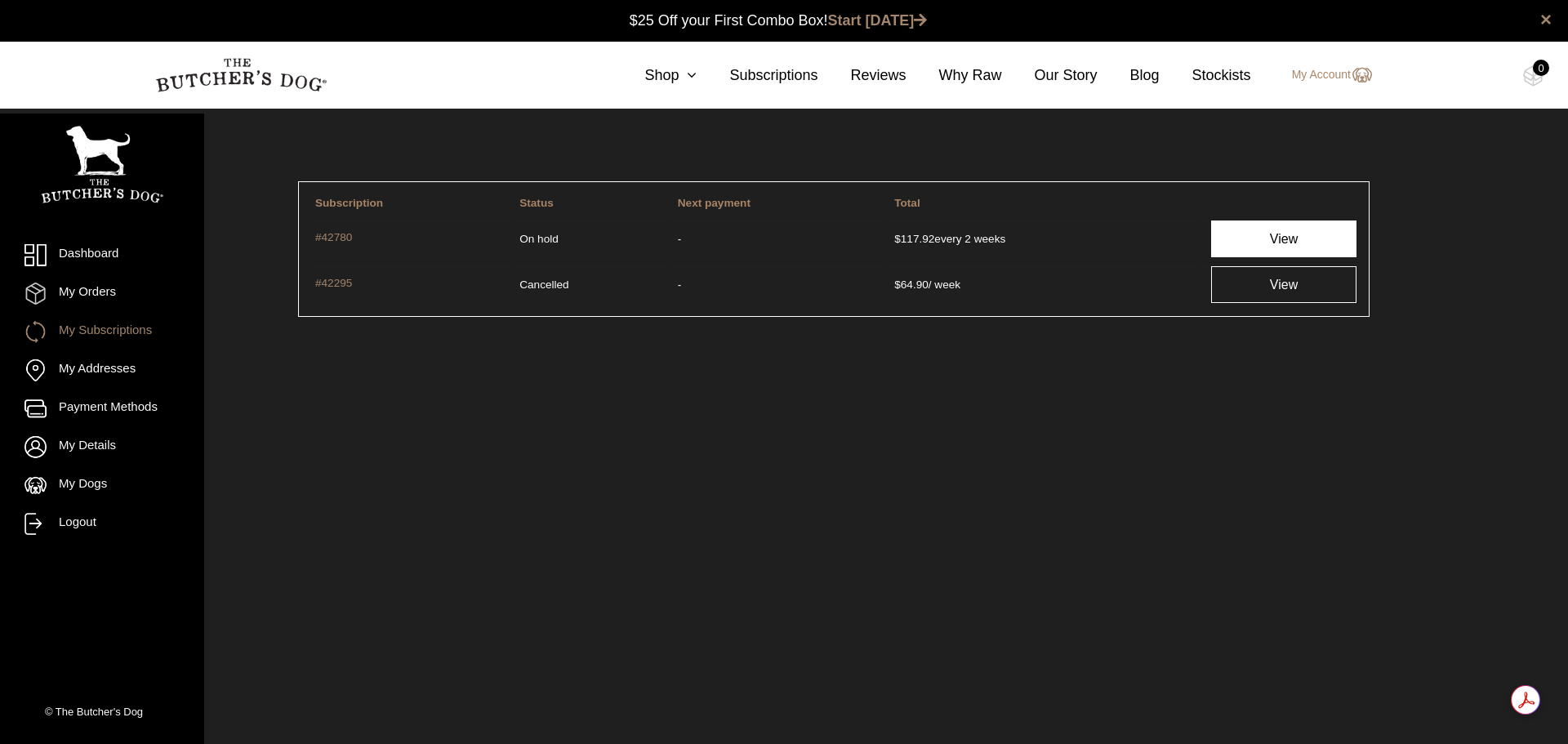
click at [1290, 233] on link "View" at bounding box center [1283, 239] width 145 height 37
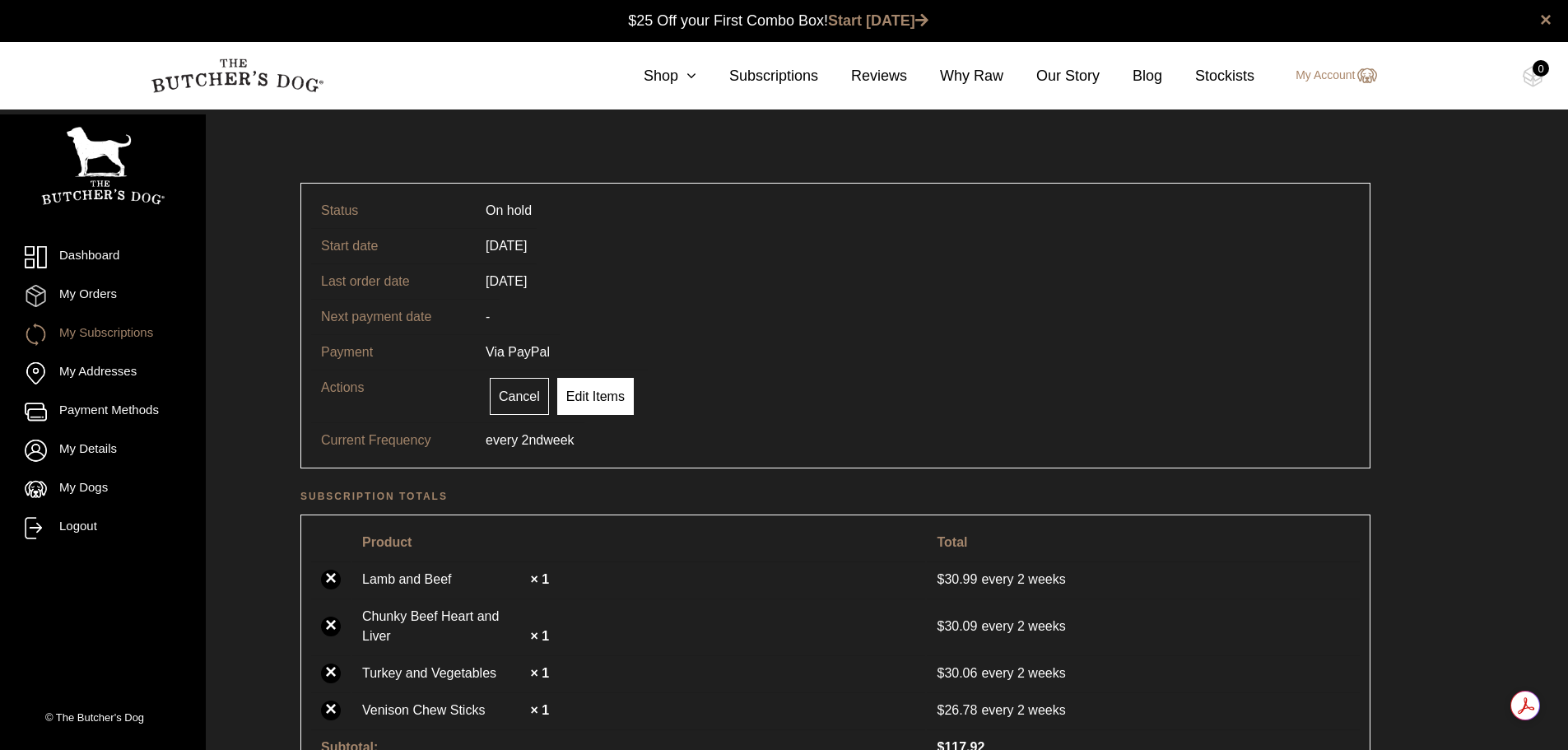
click at [591, 397] on link "Edit Items" at bounding box center [596, 397] width 77 height 37
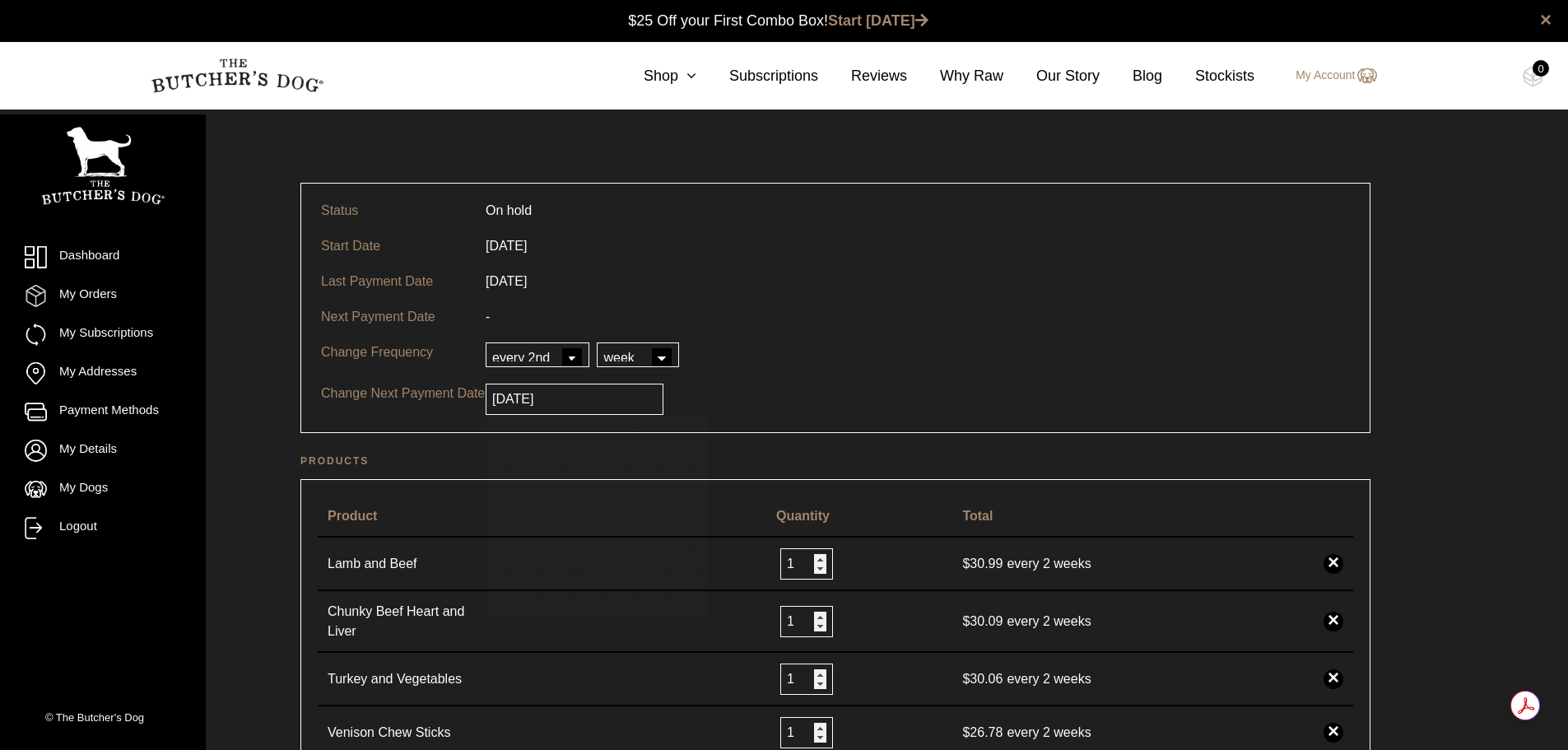
click at [605, 398] on input "[DATE]" at bounding box center [575, 399] width 178 height 31
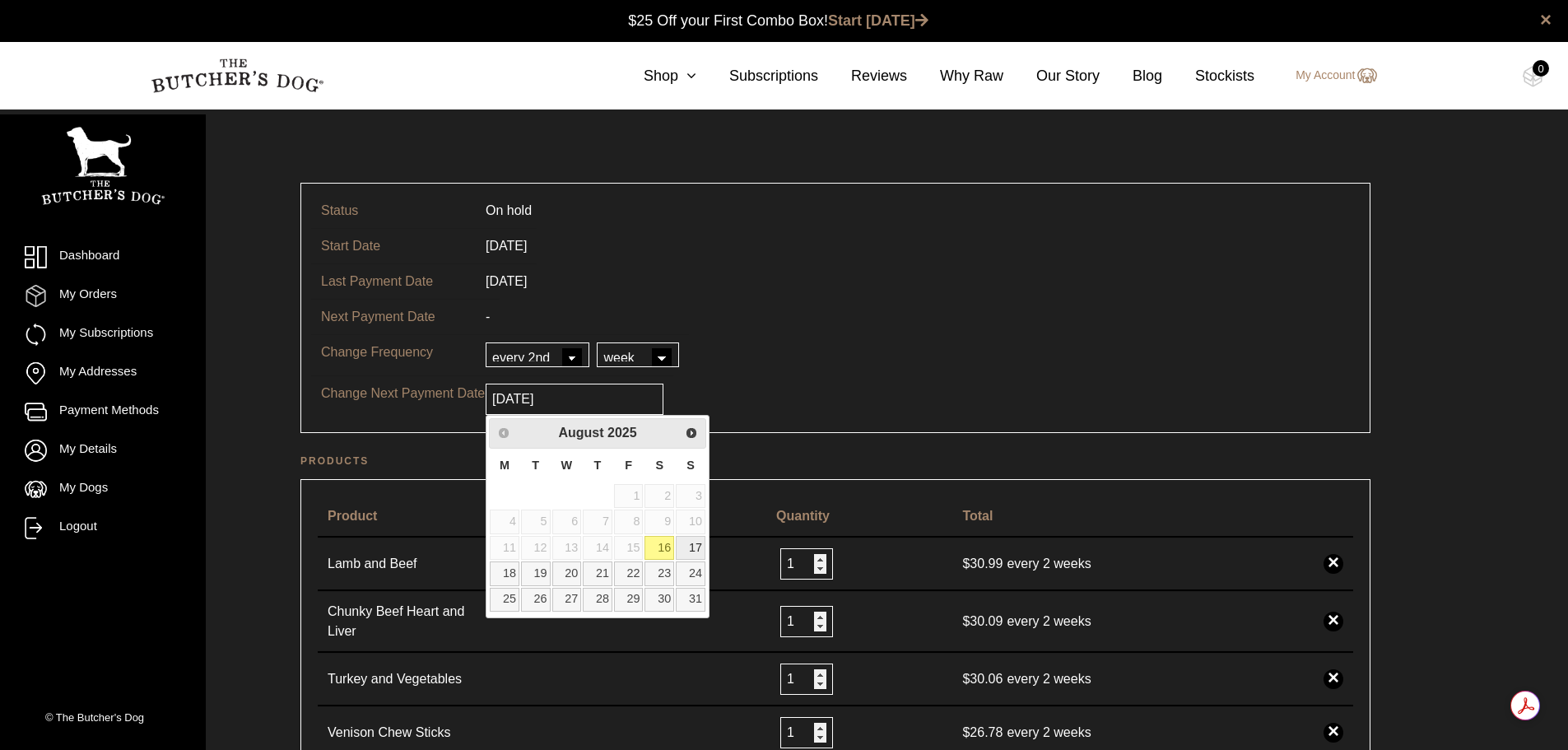
click at [691, 549] on link "17" at bounding box center [690, 548] width 30 height 24
type input "[DATE]"
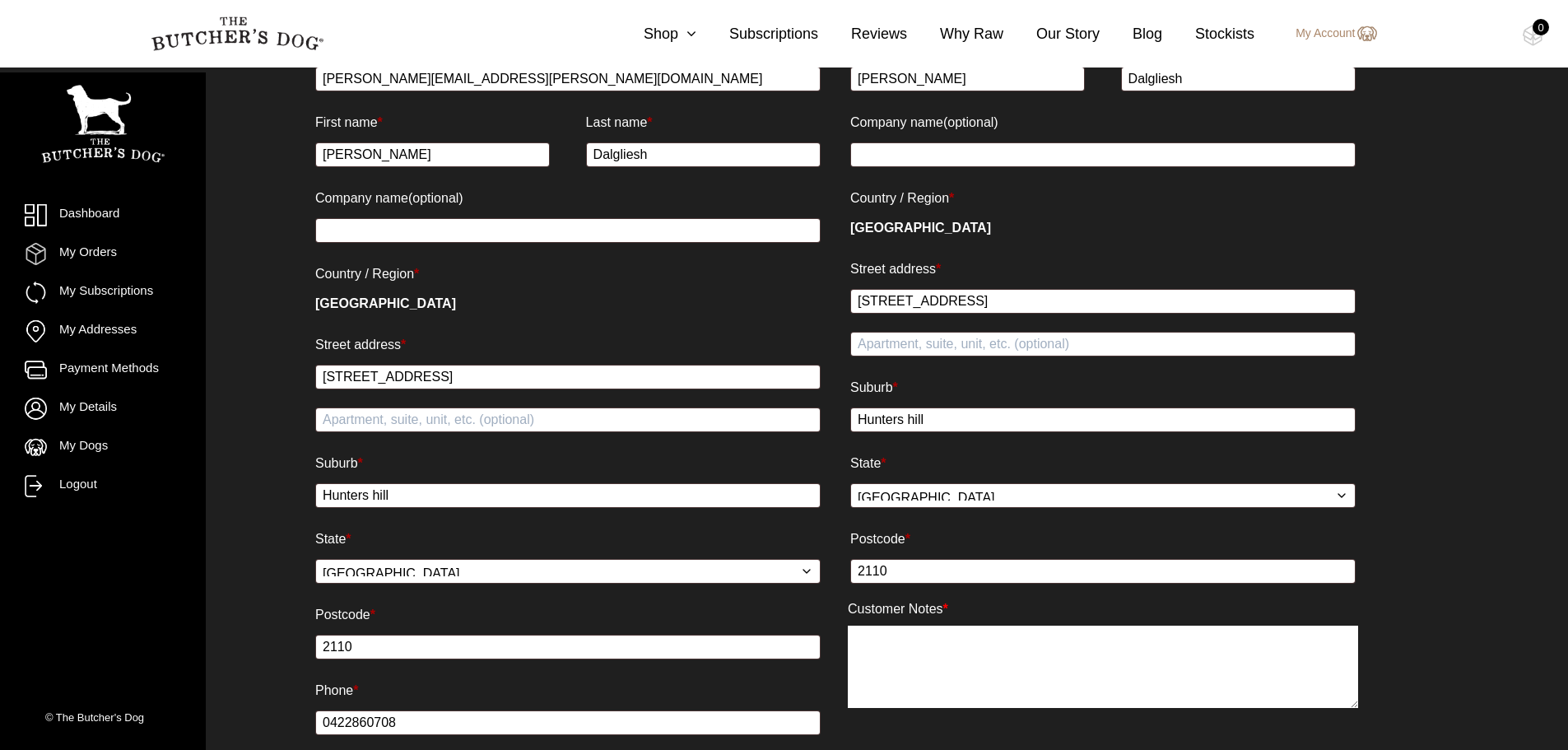
scroll to position [1073, 0]
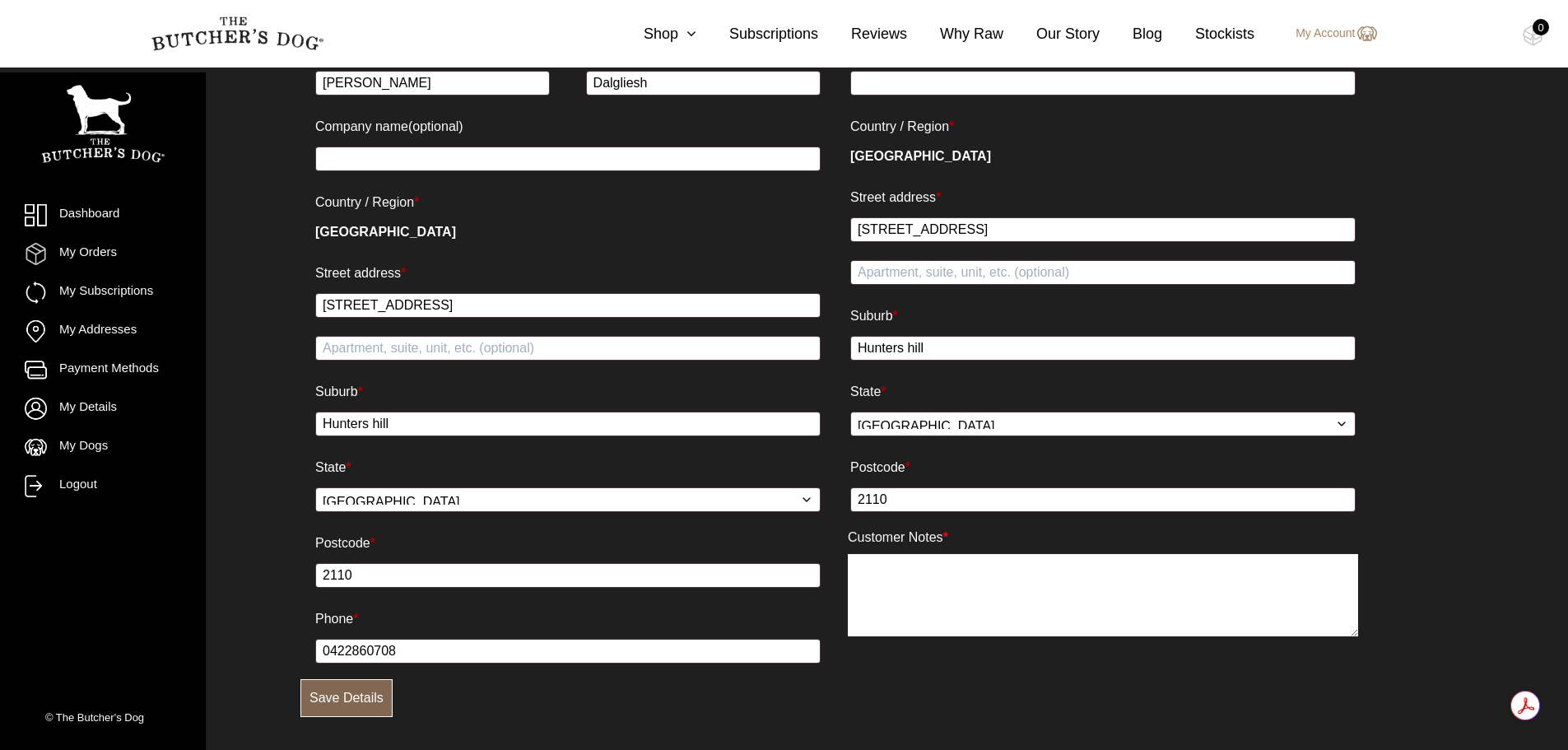
click at [347, 694] on button "Save Details" at bounding box center [346, 698] width 92 height 37
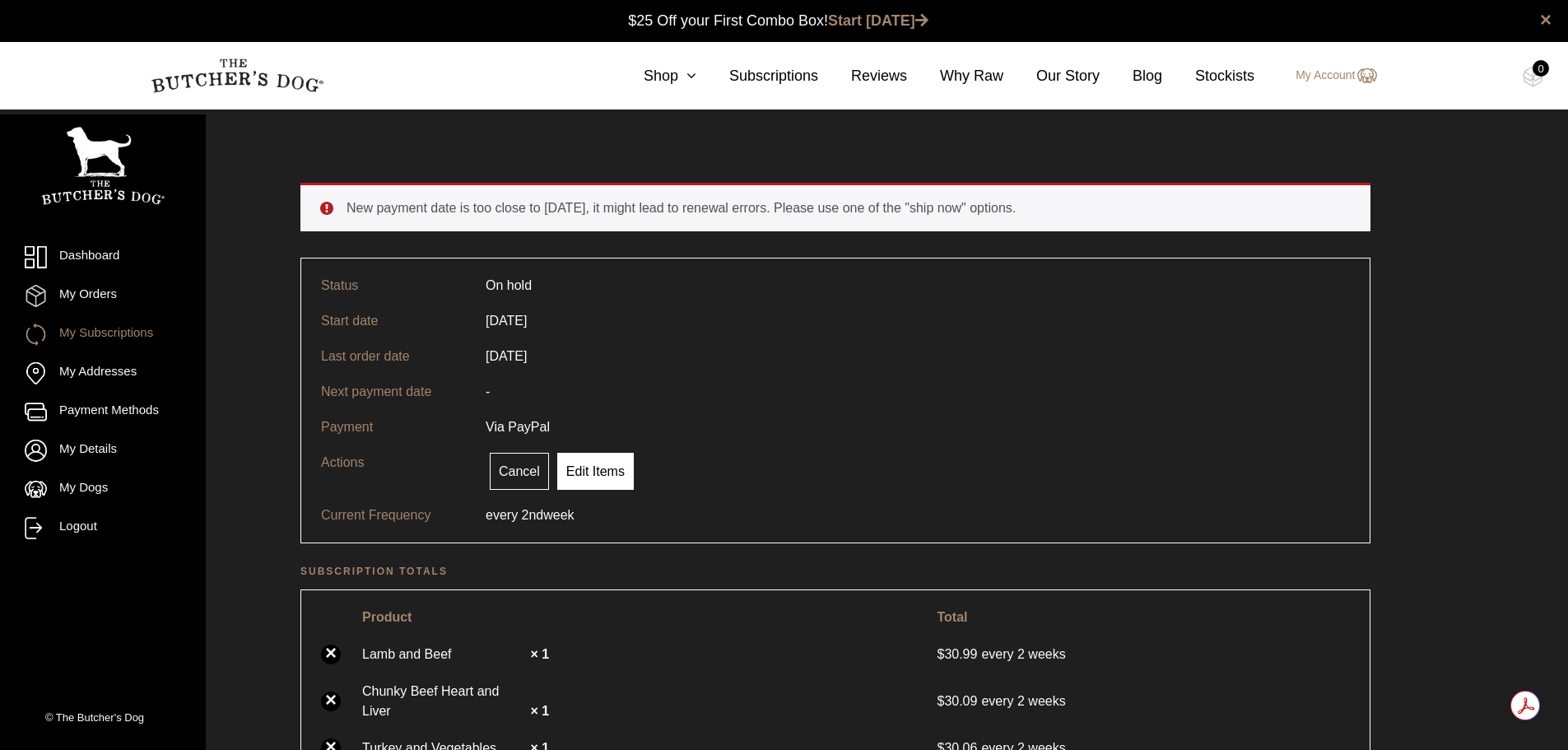
click at [595, 476] on link "Edit Items" at bounding box center [596, 472] width 77 height 37
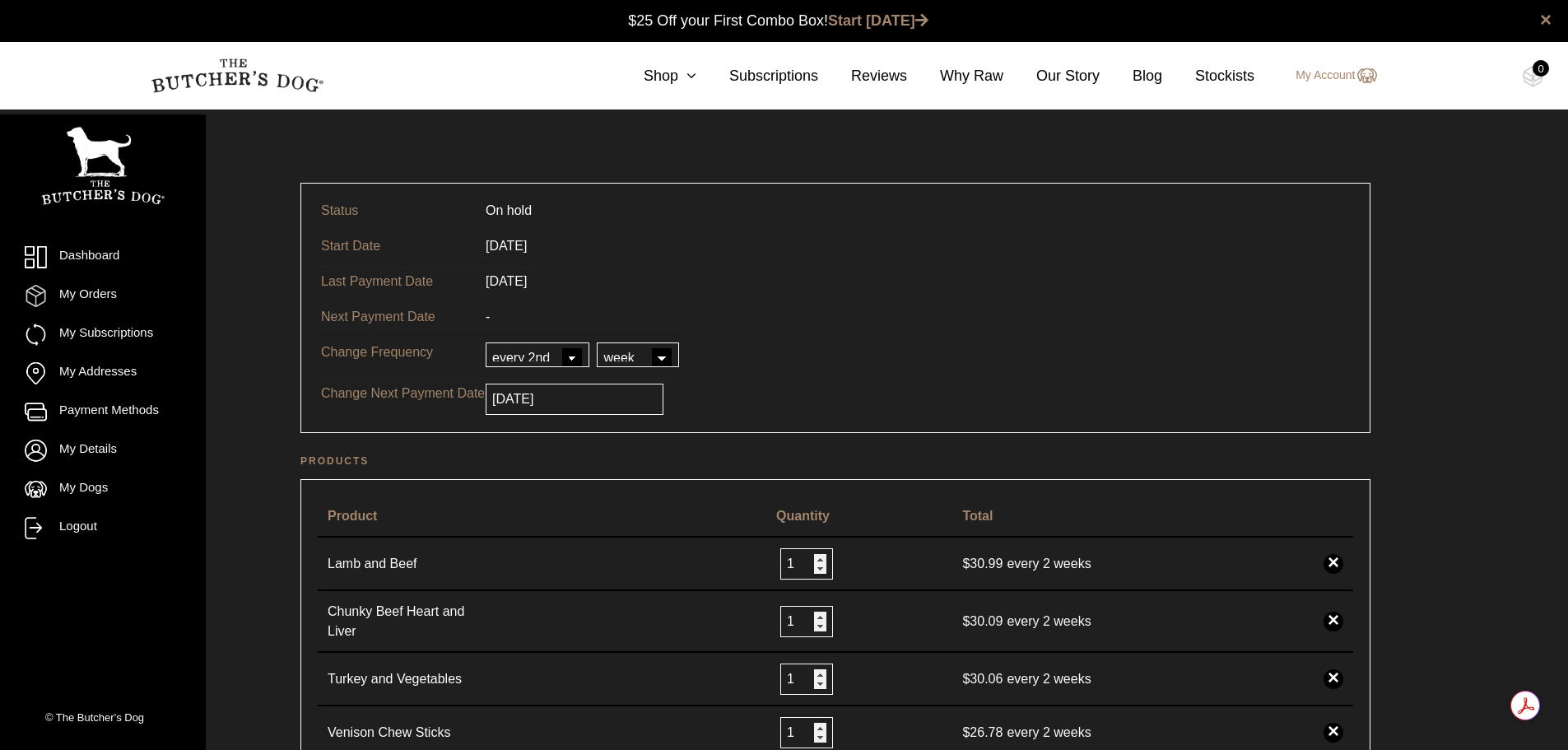
click at [572, 358] on select "every every 2nd every 3rd every 4th every 5th every 6th" at bounding box center [538, 354] width 104 height 25
click at [669, 354] on select "day week month year" at bounding box center [638, 354] width 83 height 25
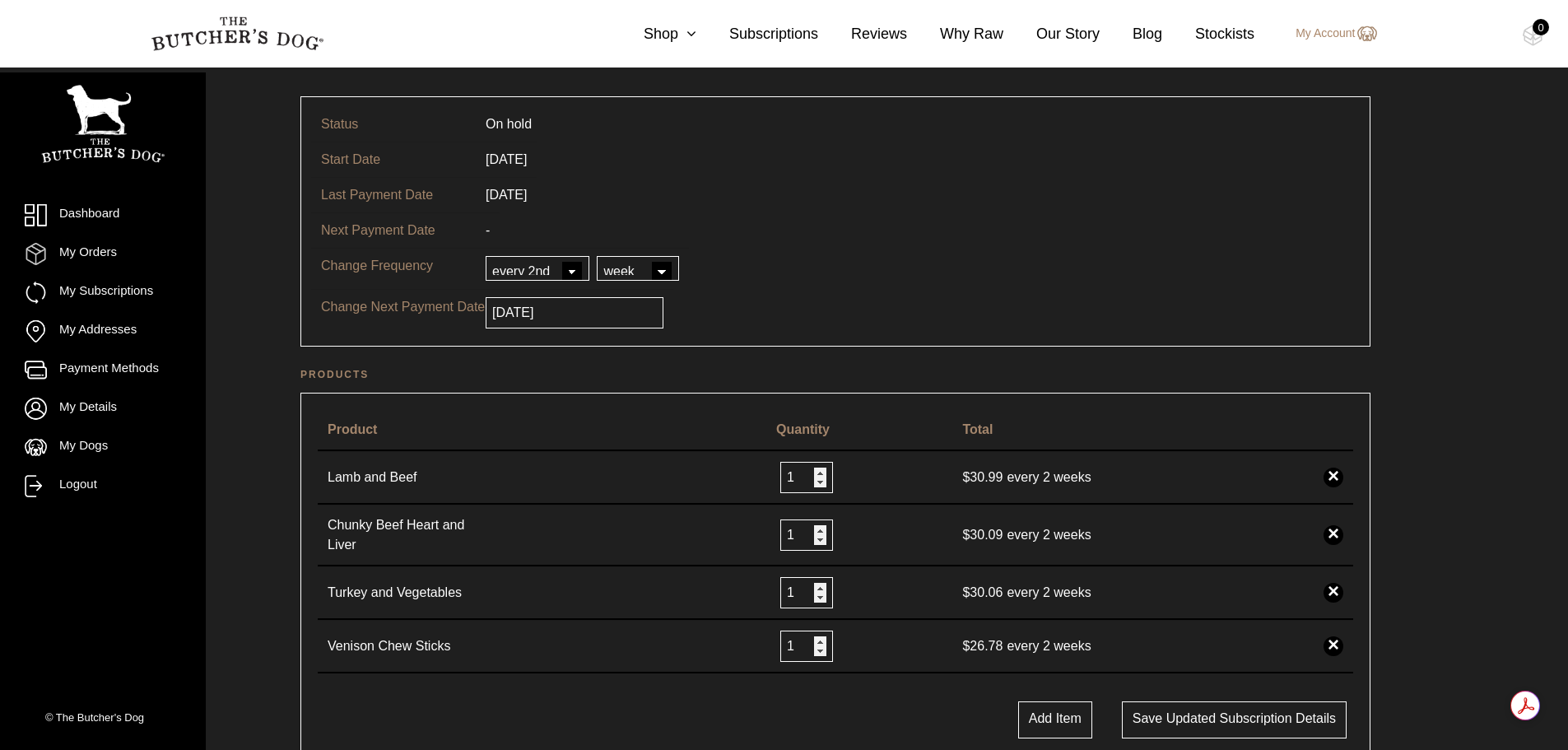
scroll to position [86, 0]
click at [492, 230] on td "-" at bounding box center [488, 231] width 24 height 36
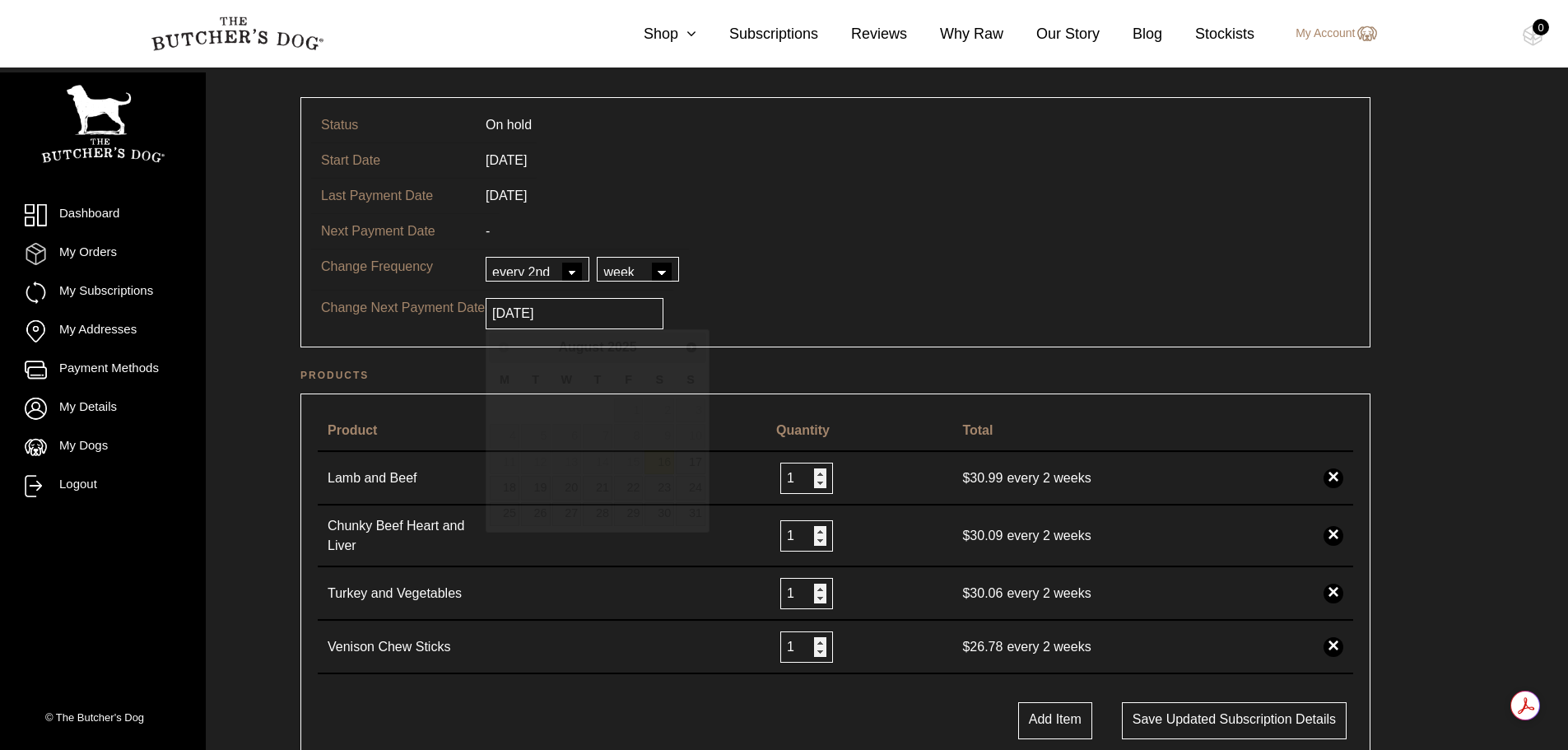
click at [584, 324] on input "2023-05-29" at bounding box center [575, 313] width 178 height 31
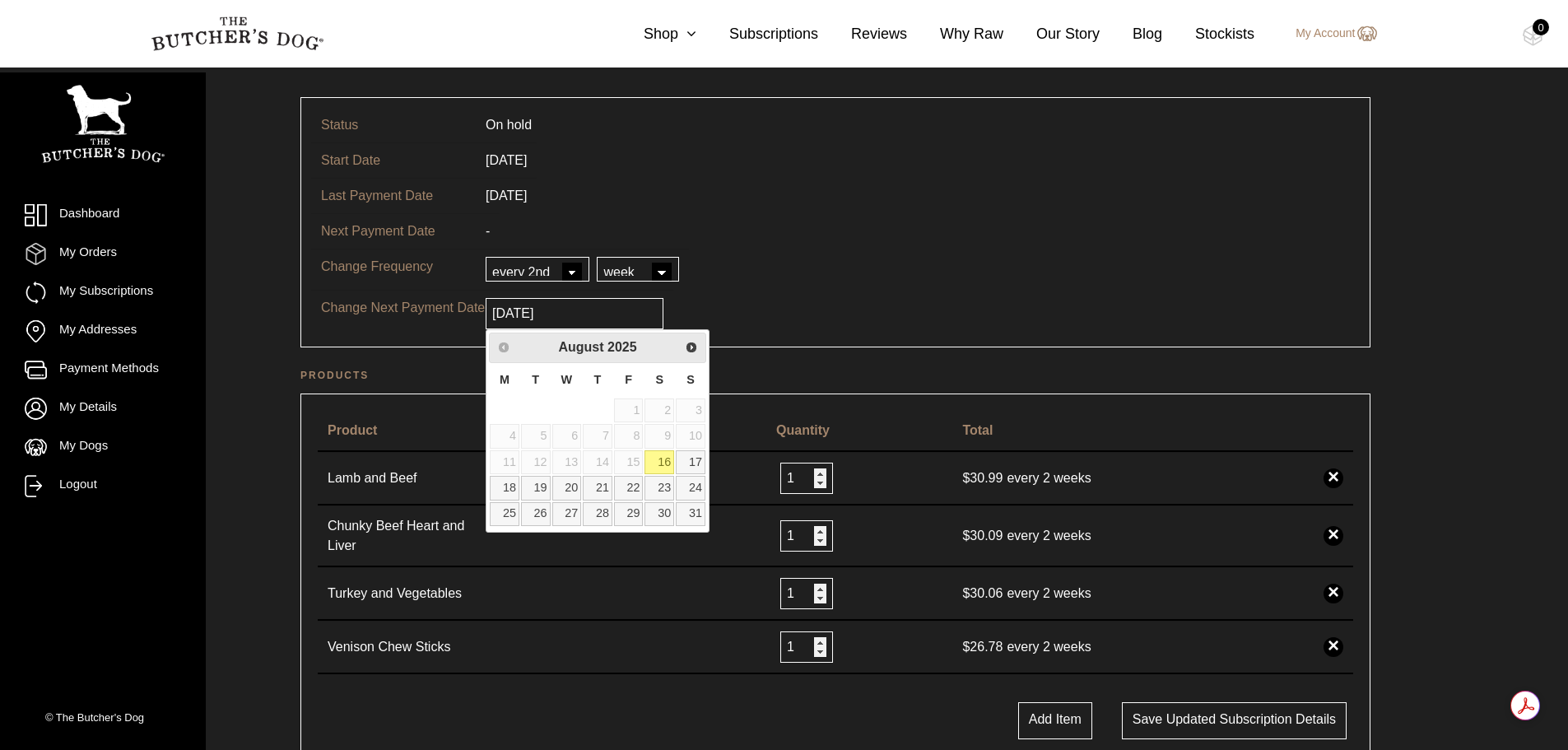
click at [801, 207] on tr "Last Payment Date 15/05/2023" at bounding box center [836, 196] width 1049 height 36
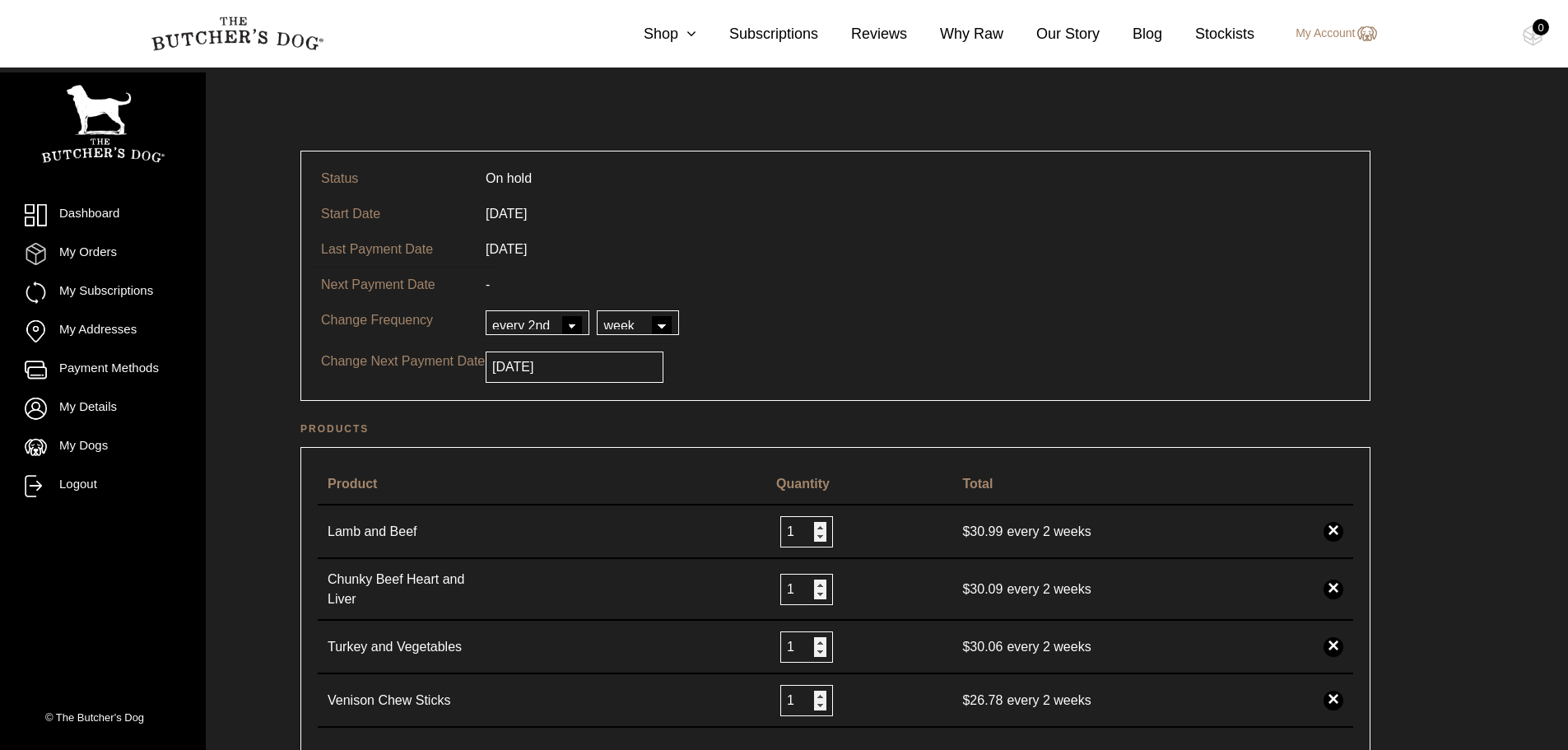
scroll to position [0, 0]
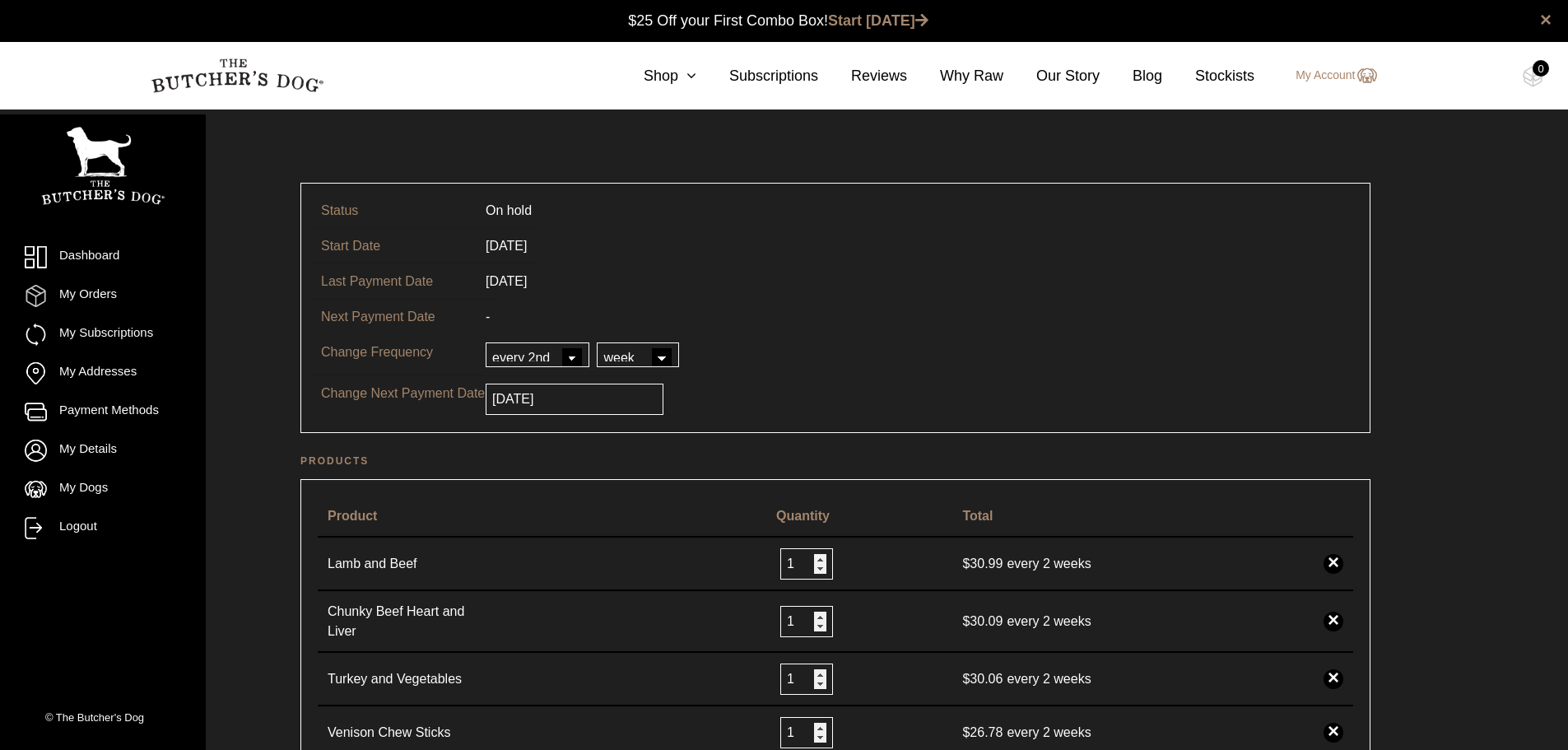
click at [601, 356] on select "day week month year" at bounding box center [638, 354] width 83 height 25
click at [529, 352] on select "every every 2nd every 3rd every 4th every 5th every 6th" at bounding box center [538, 354] width 104 height 25
select select "1"
click at [486, 342] on select "every every 2nd every 3rd every 4th every 5th every 6th" at bounding box center [538, 354] width 104 height 25
click at [669, 354] on select "day week month year" at bounding box center [638, 354] width 83 height 25
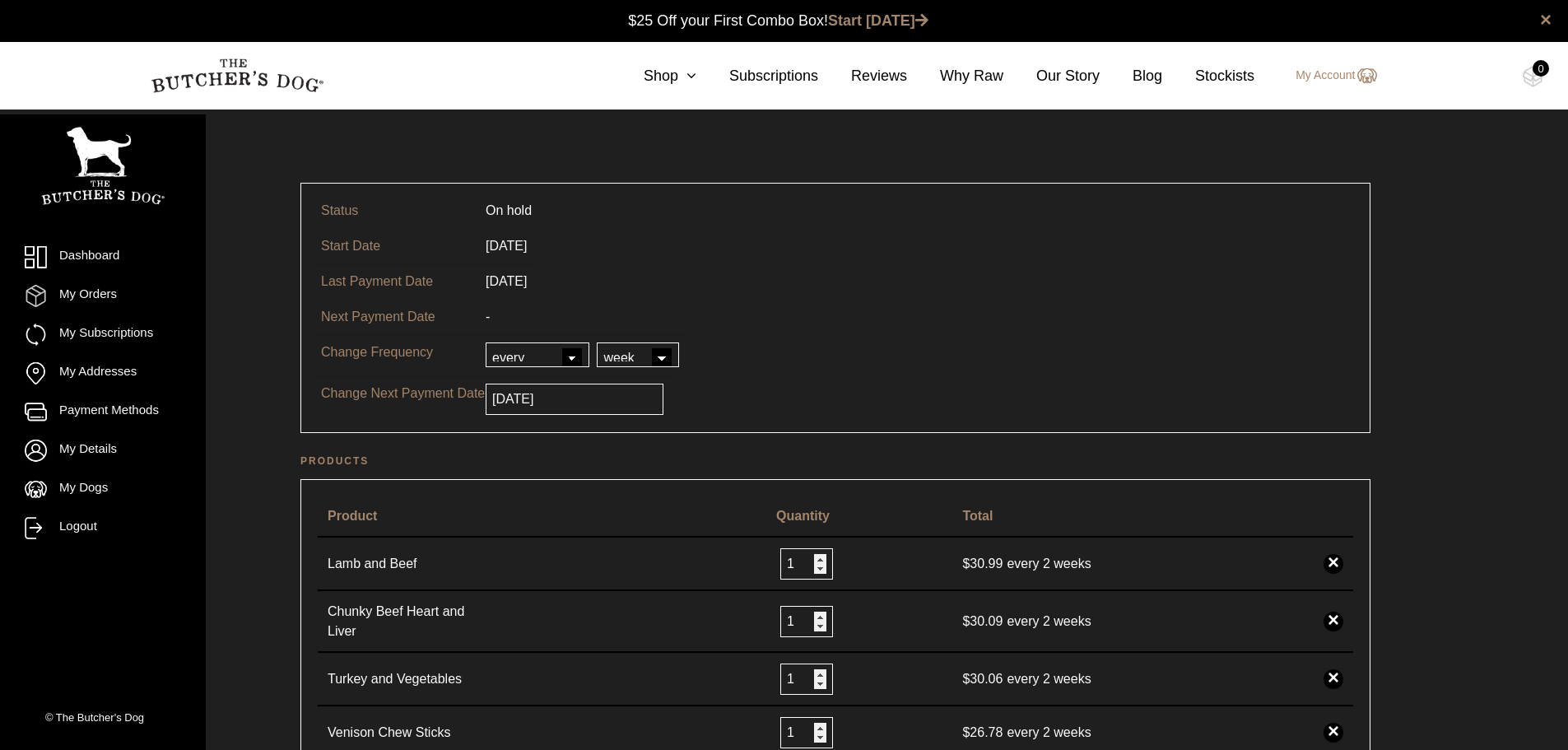
select select "day"
click at [597, 342] on select "day week month year" at bounding box center [638, 354] width 83 height 25
click at [810, 334] on tr "Next Payment Date -" at bounding box center [836, 317] width 1049 height 36
click at [643, 361] on select "day week month year" at bounding box center [638, 354] width 83 height 25
click at [537, 234] on td "[DATE]" at bounding box center [506, 246] width 61 height 36
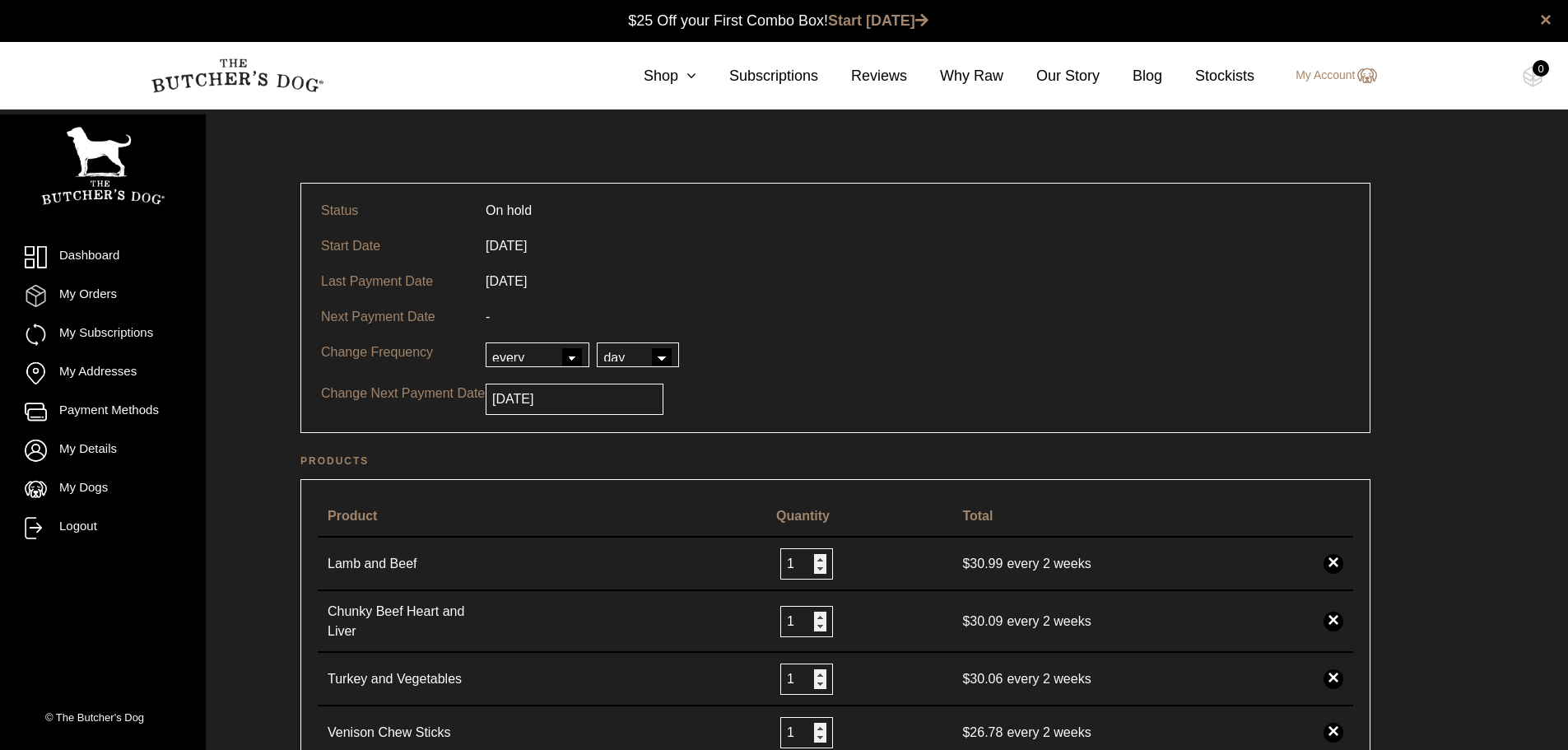
click at [391, 216] on td "Status" at bounding box center [393, 210] width 164 height 35
click at [70, 252] on link "Dashboard" at bounding box center [103, 257] width 157 height 22
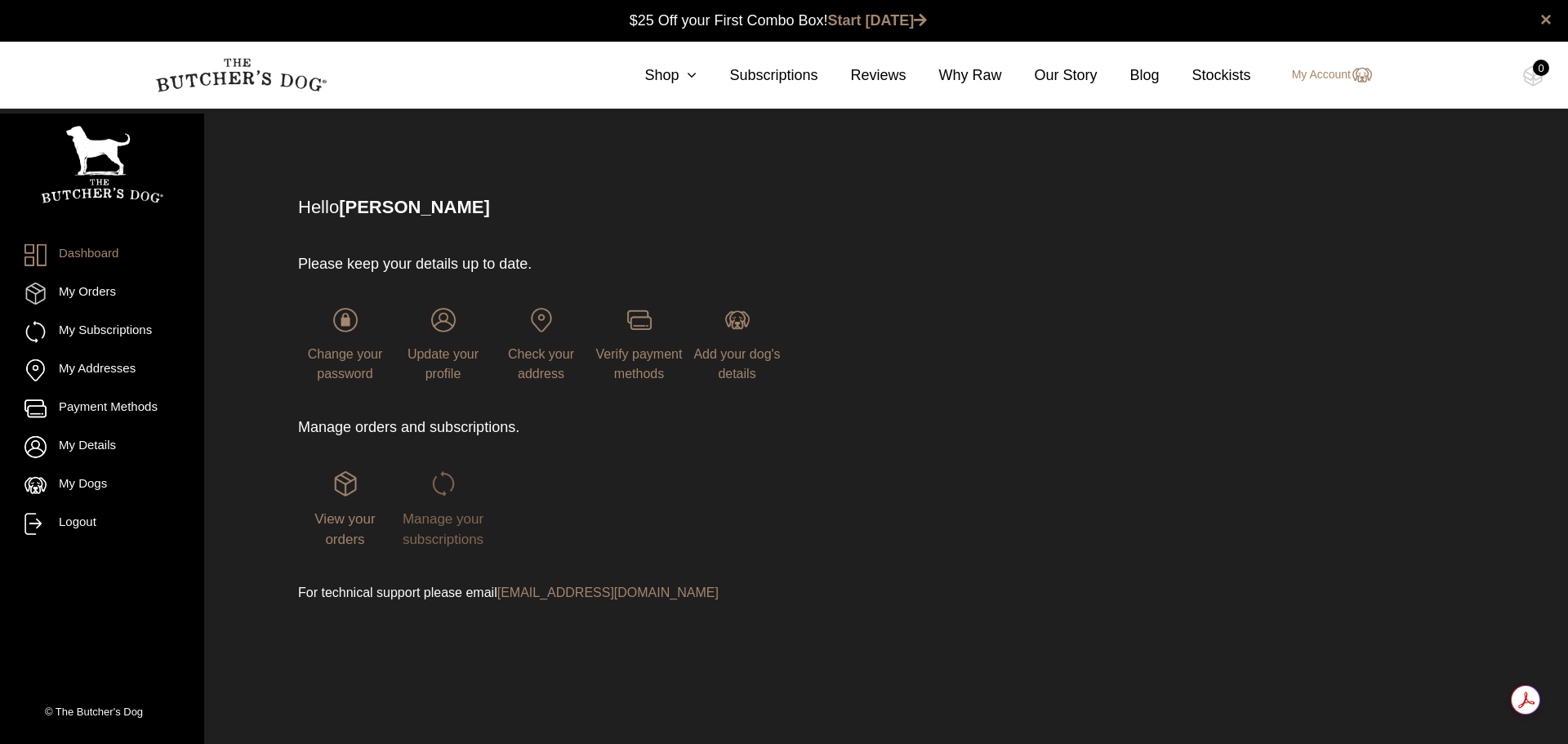
click at [456, 538] on span "Manage your subscriptions" at bounding box center [443, 529] width 81 height 37
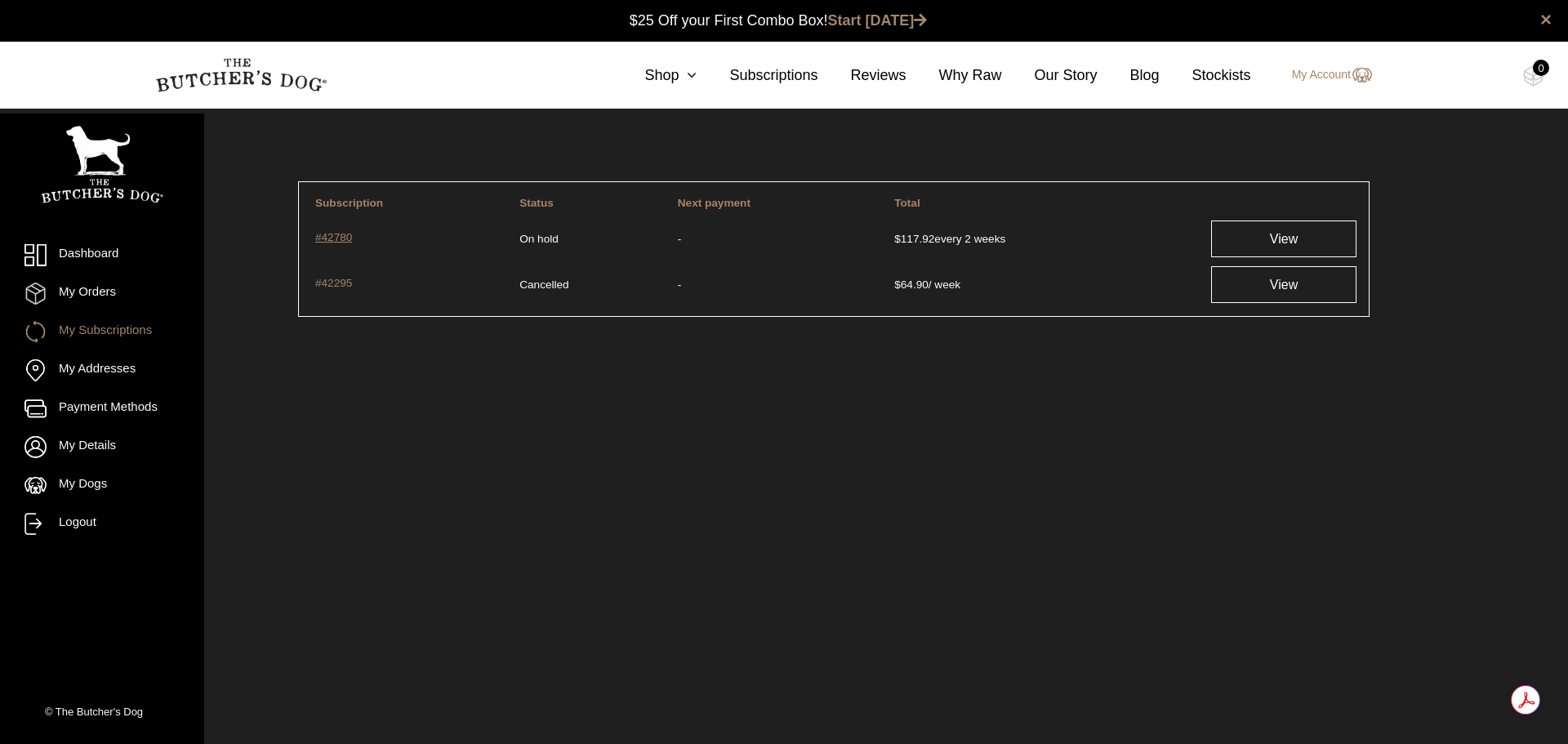
click at [334, 238] on link "#42780" at bounding box center [410, 239] width 189 height 19
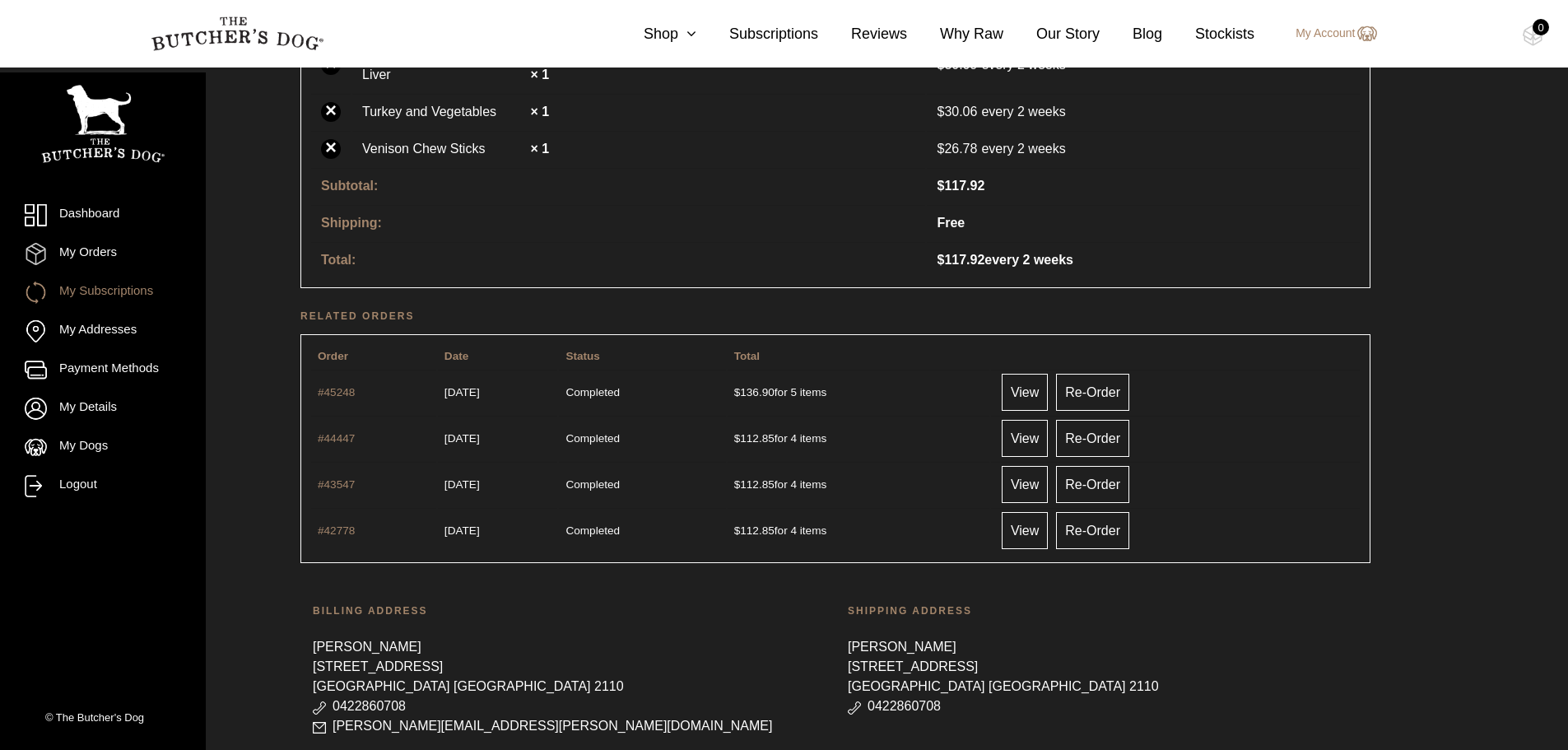
scroll to position [604, 0]
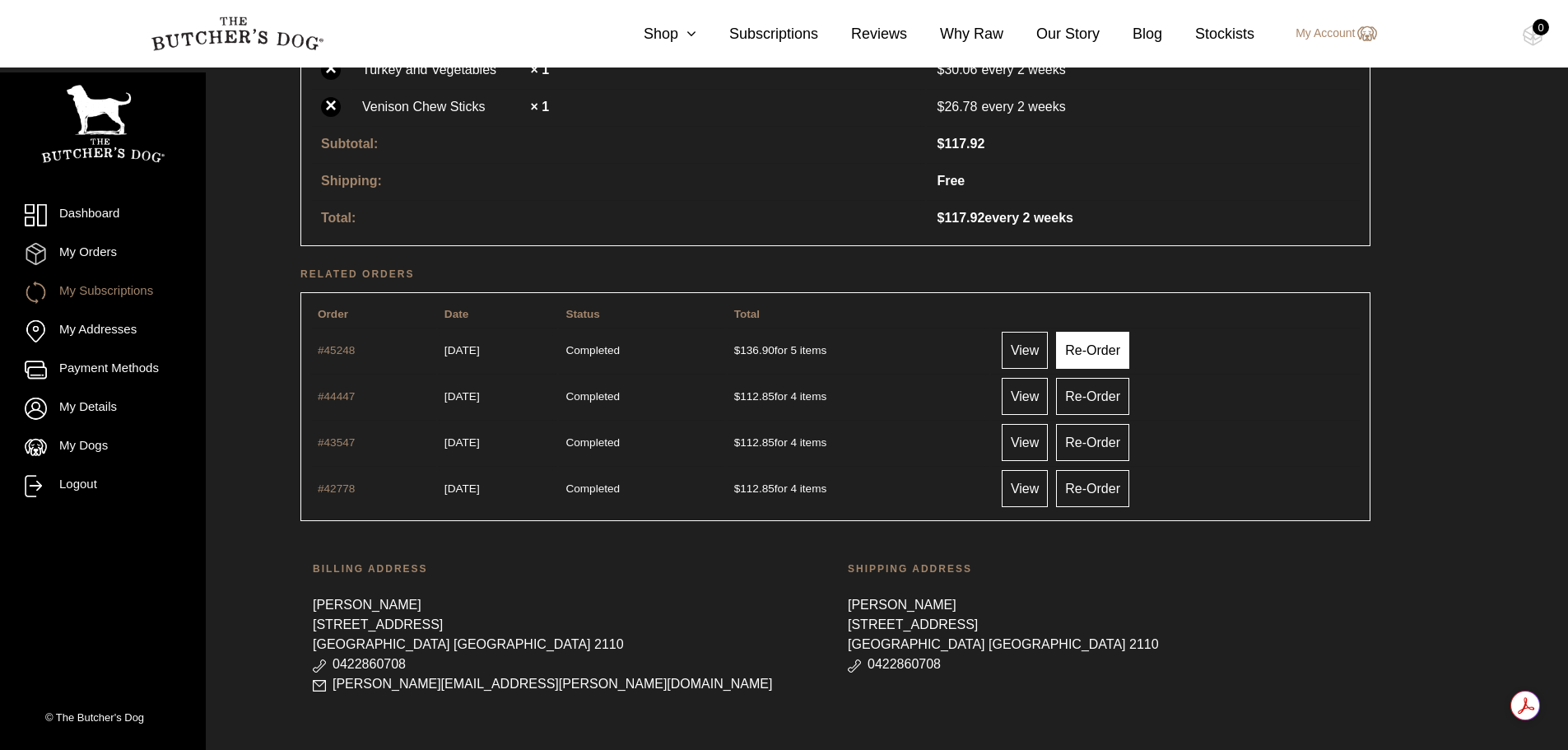
click at [1130, 332] on link "Re-Order" at bounding box center [1093, 351] width 73 height 37
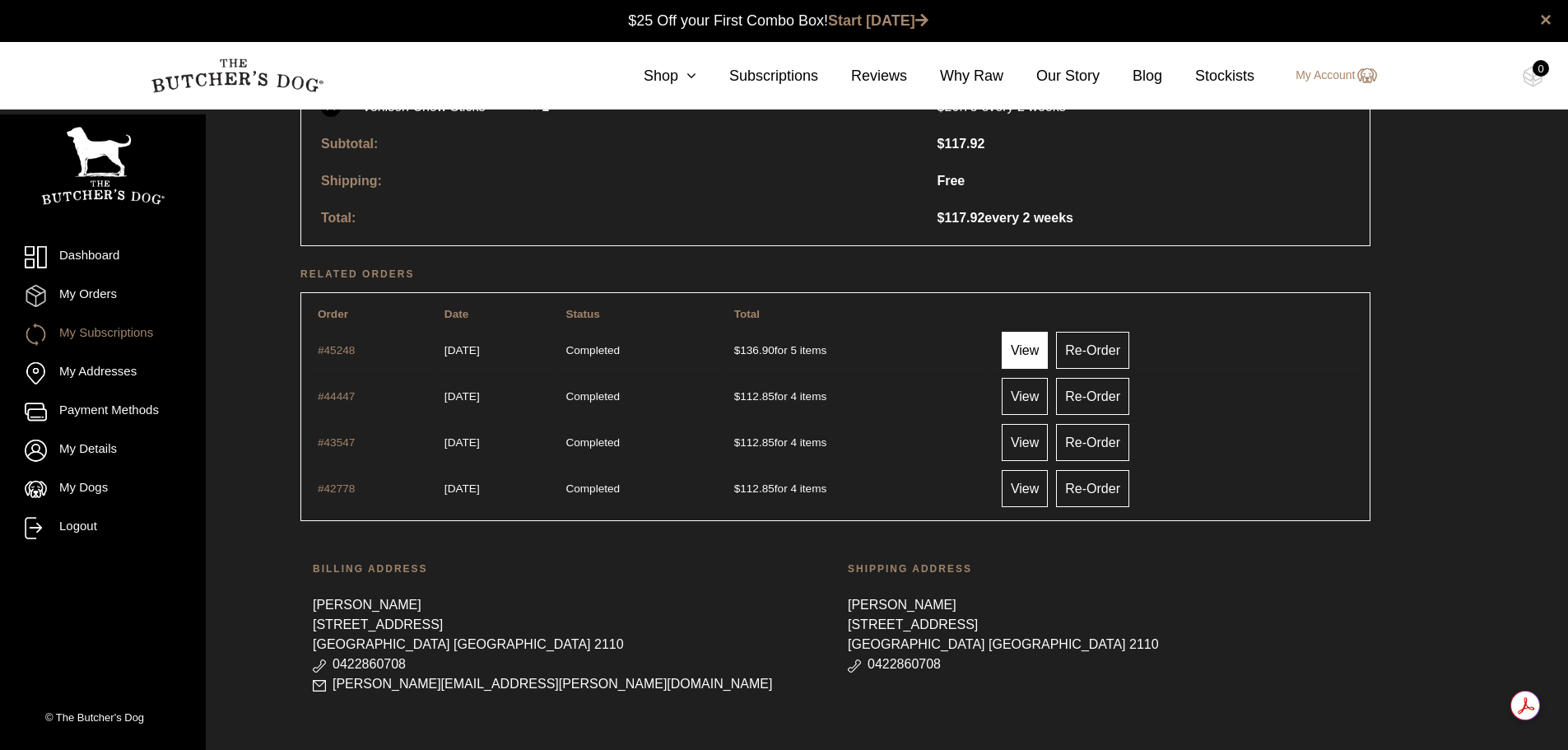
click at [1048, 333] on link "View" at bounding box center [1025, 351] width 46 height 37
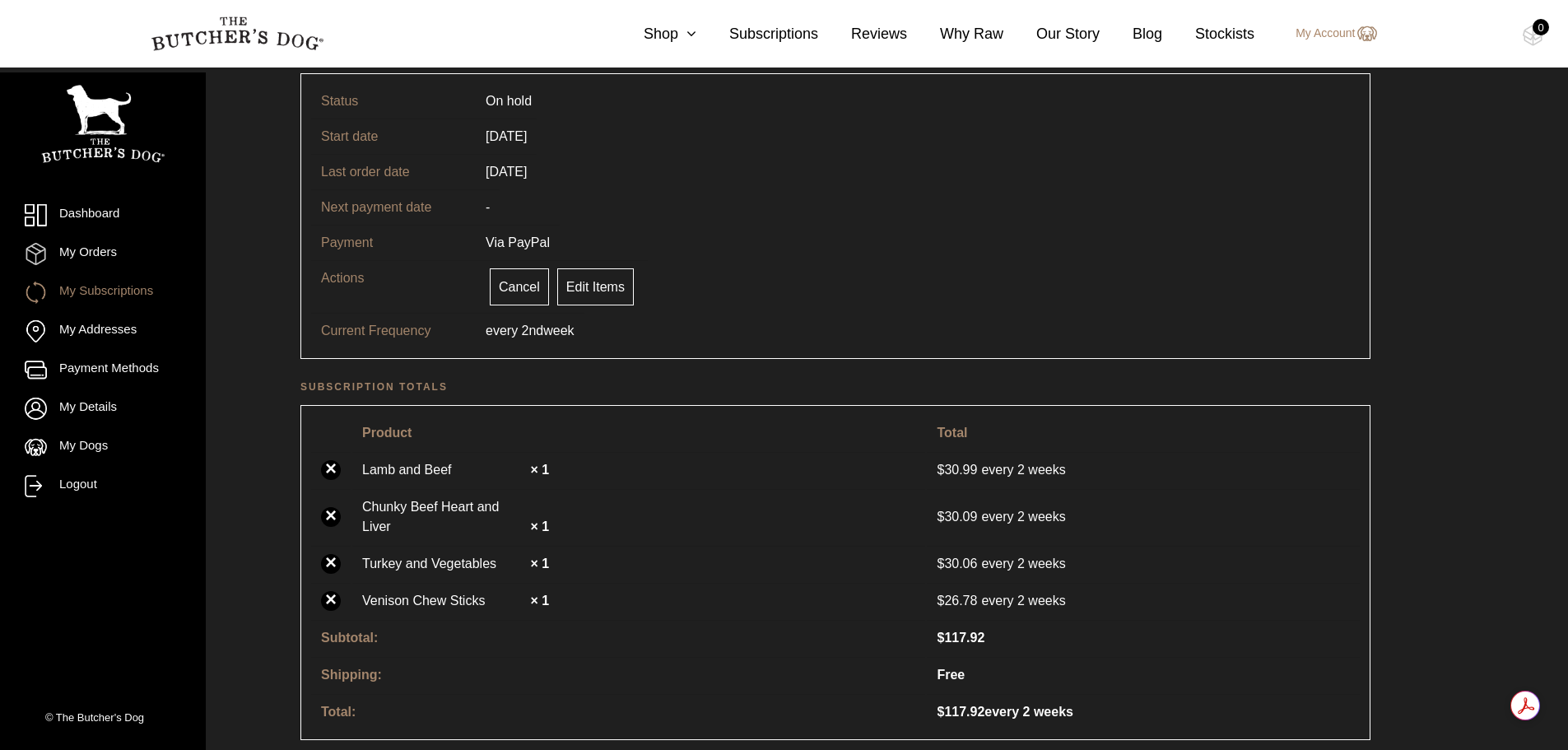
click at [126, 154] on img at bounding box center [102, 124] width 123 height 78
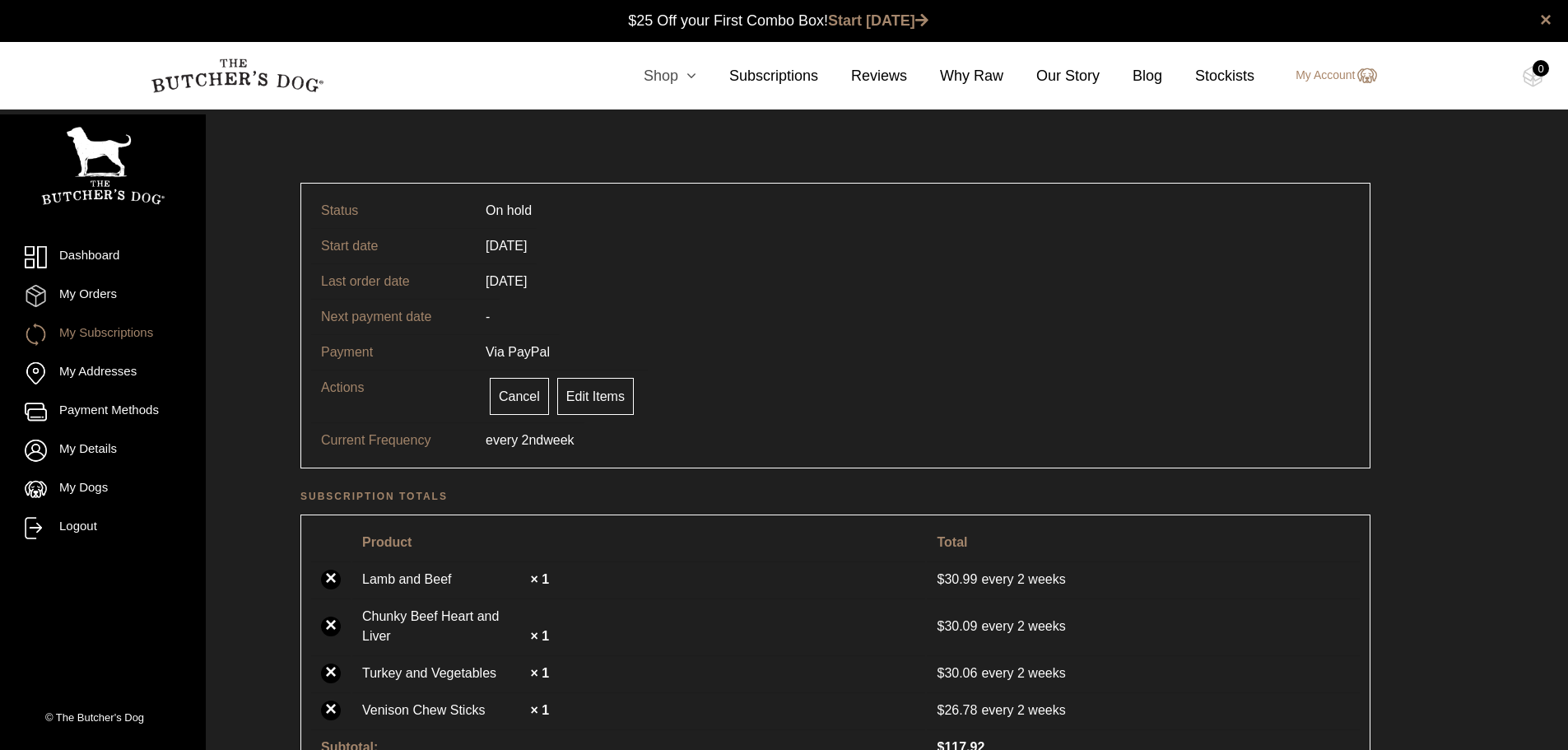
click at [683, 78] on link "Shop" at bounding box center [654, 76] width 86 height 22
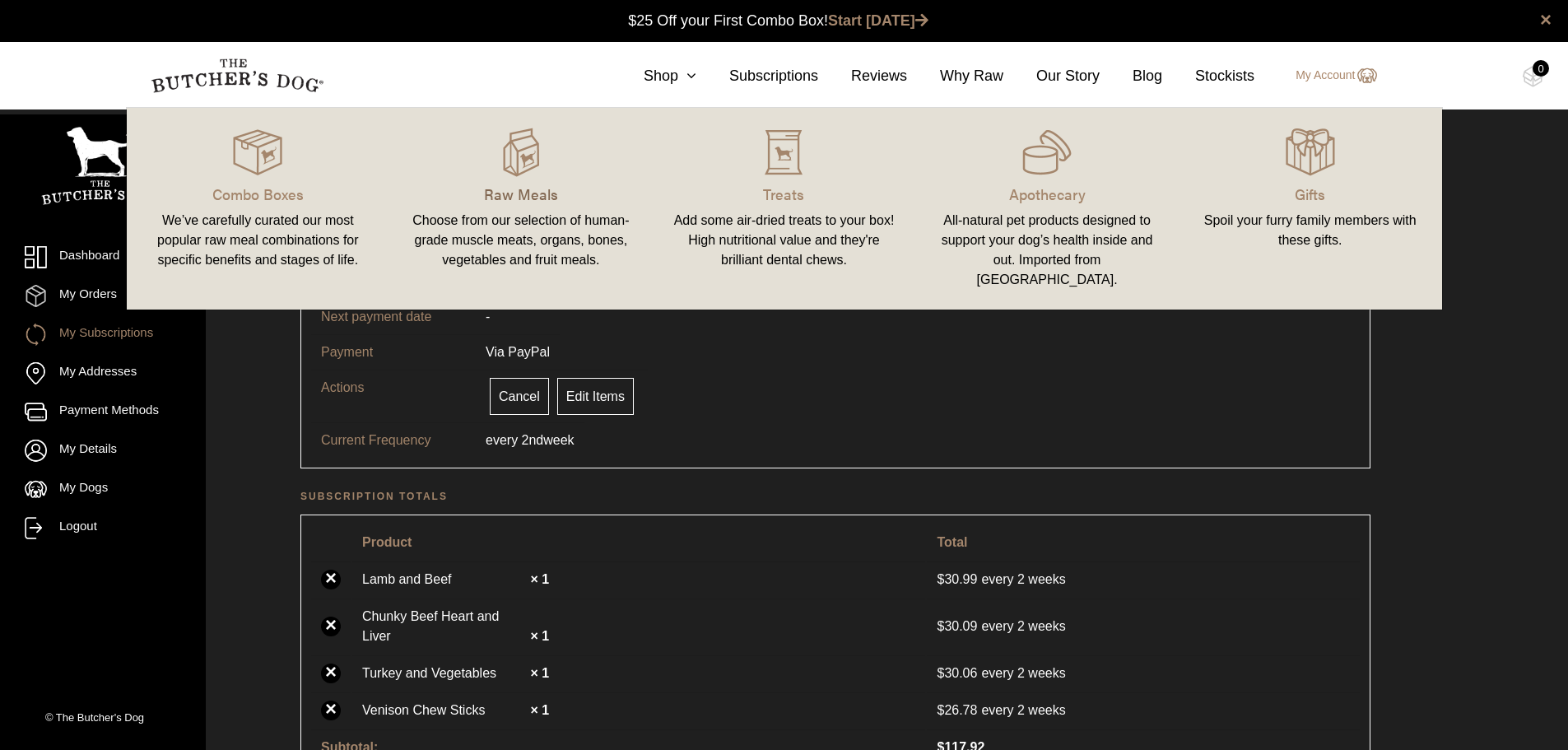
click at [537, 183] on p "Raw Meals" at bounding box center [521, 194] width 224 height 22
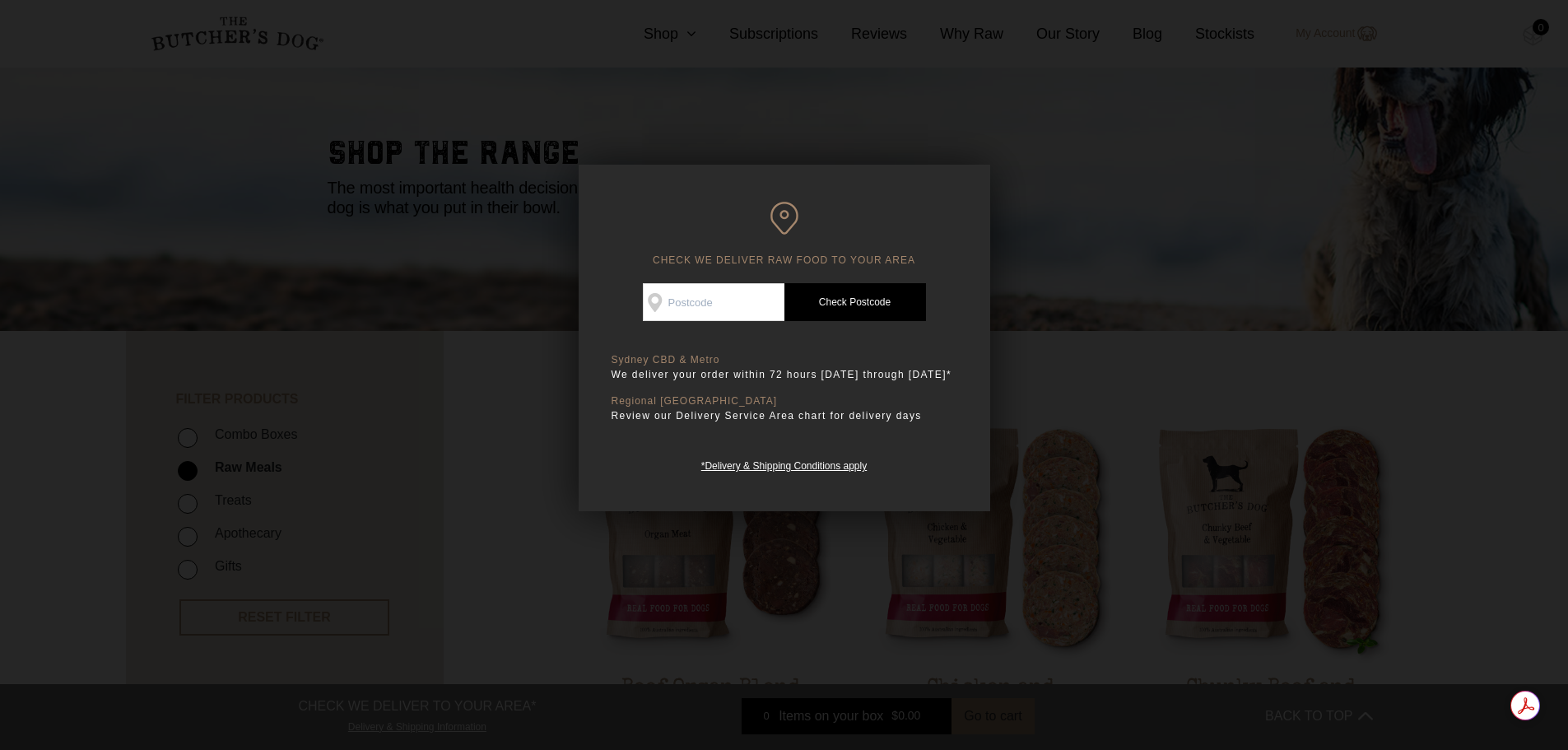
click at [675, 291] on input "Check Availability At" at bounding box center [713, 302] width 141 height 37
type input "2110"
click at [867, 301] on link "Check Postcode" at bounding box center [856, 302] width 141 height 37
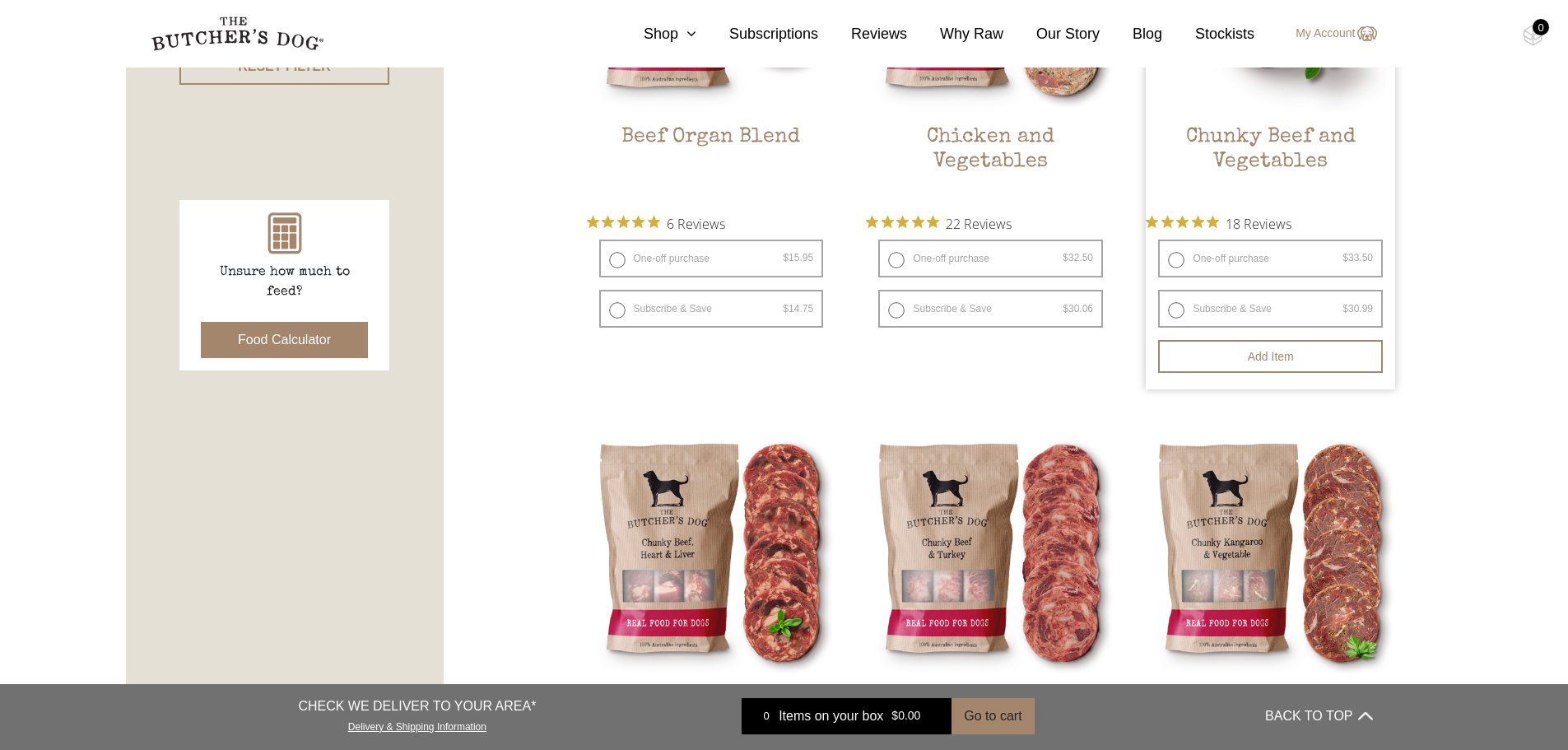
scroll to position [659, 0]
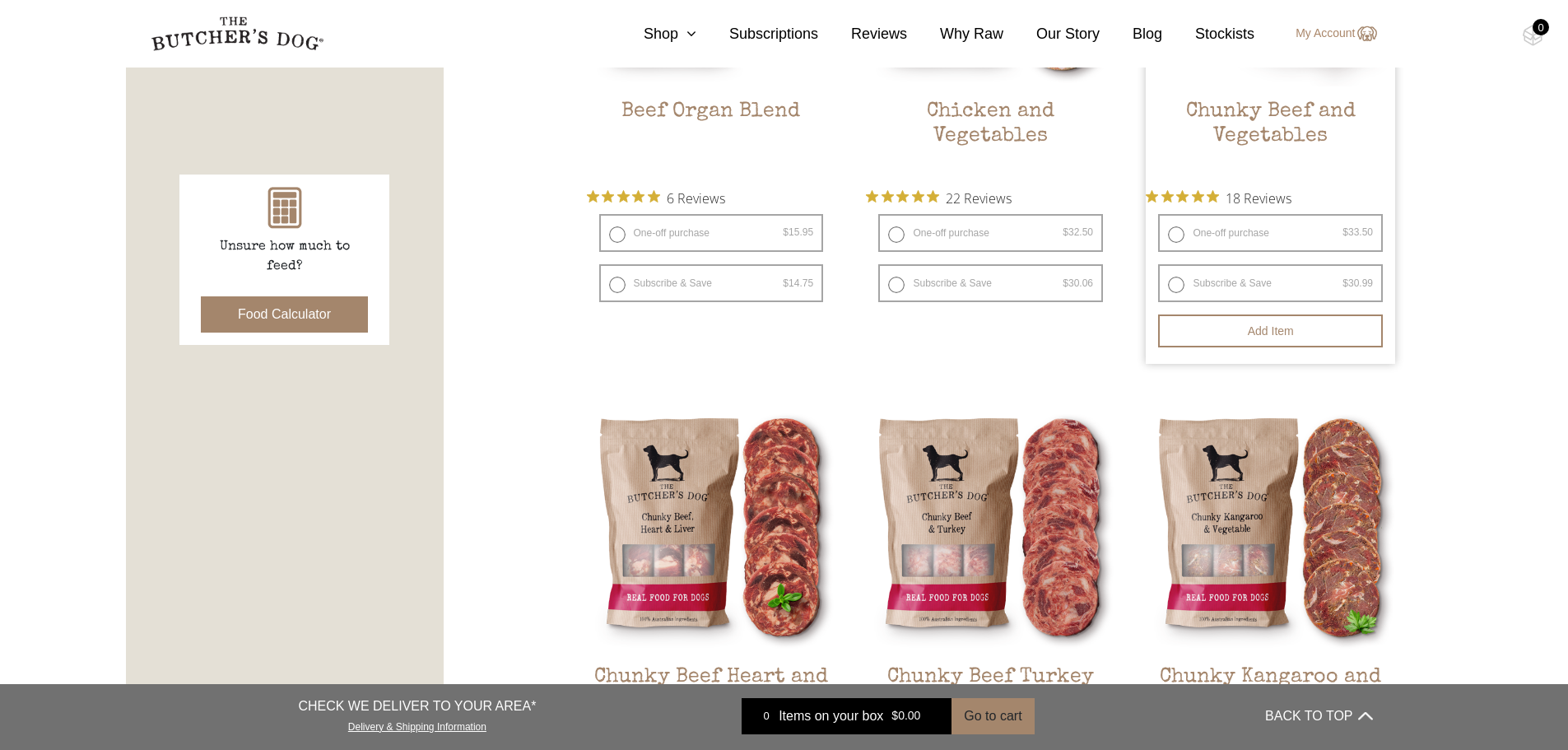
click at [1174, 288] on label "Subscribe & Save $ 33.50 Original price was: $33.50. $ 30.99 Current price is: …" at bounding box center [1271, 283] width 225 height 37
radio input "true"
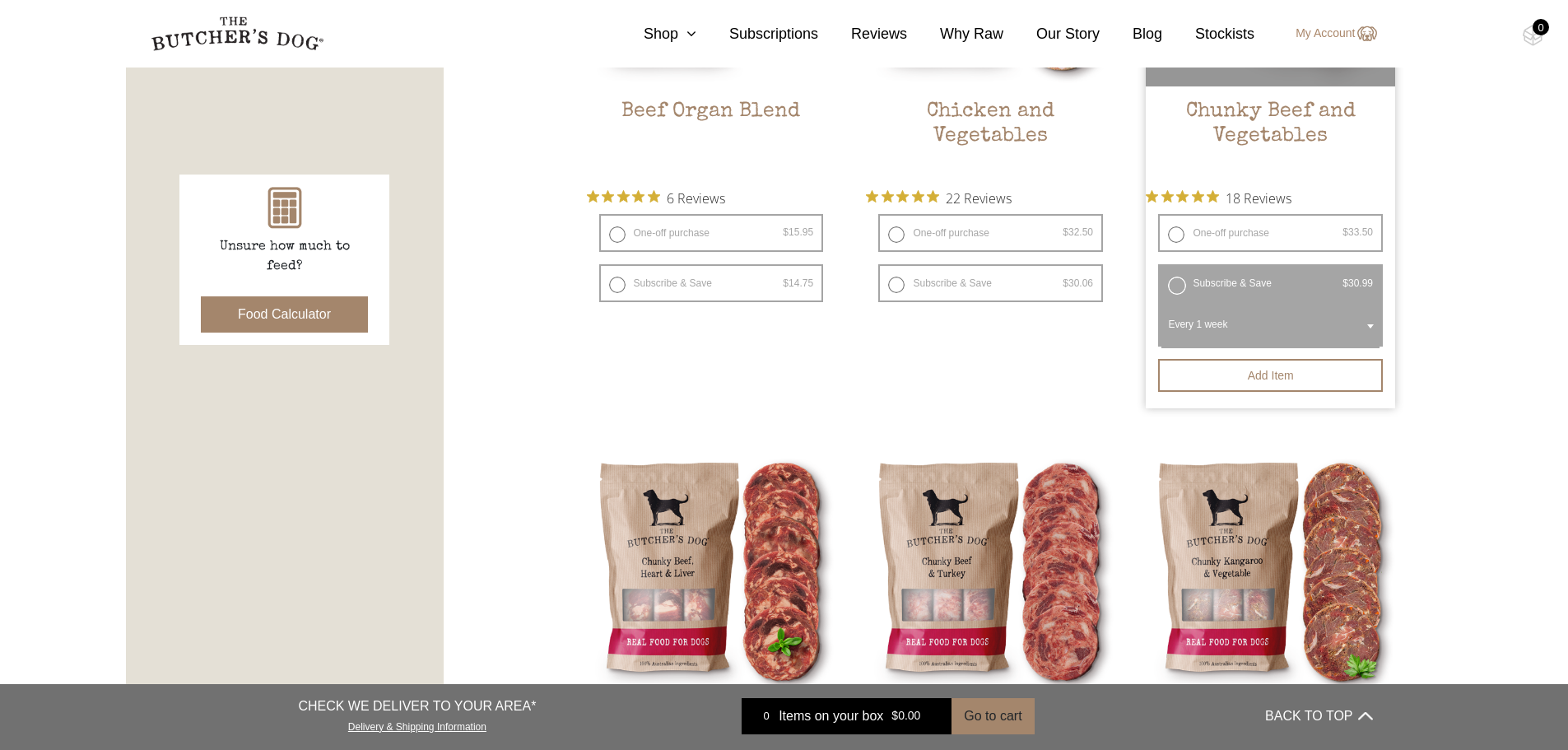
click at [1361, 327] on span "Every 1 week" at bounding box center [1270, 327] width 218 height 43
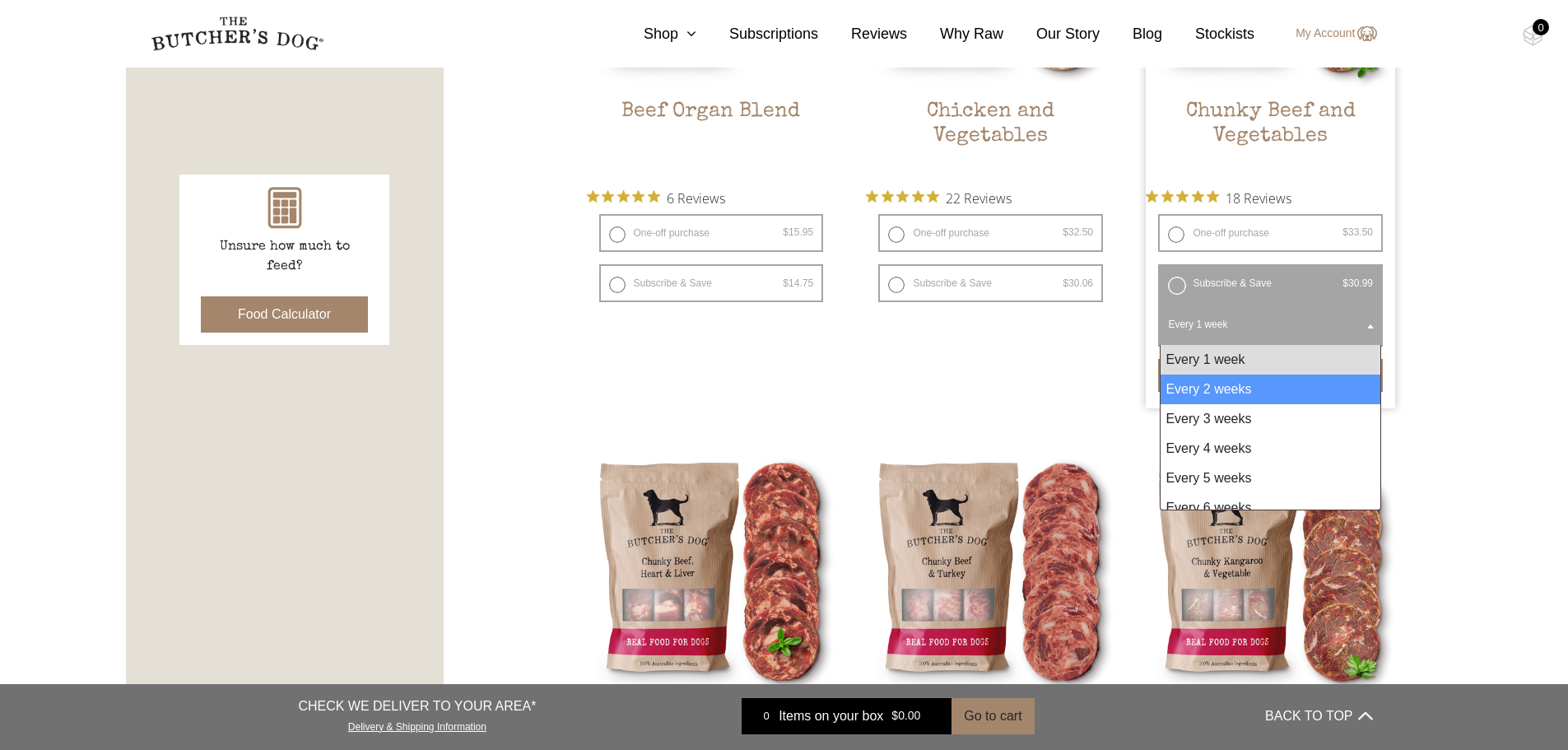
select select "2_week"
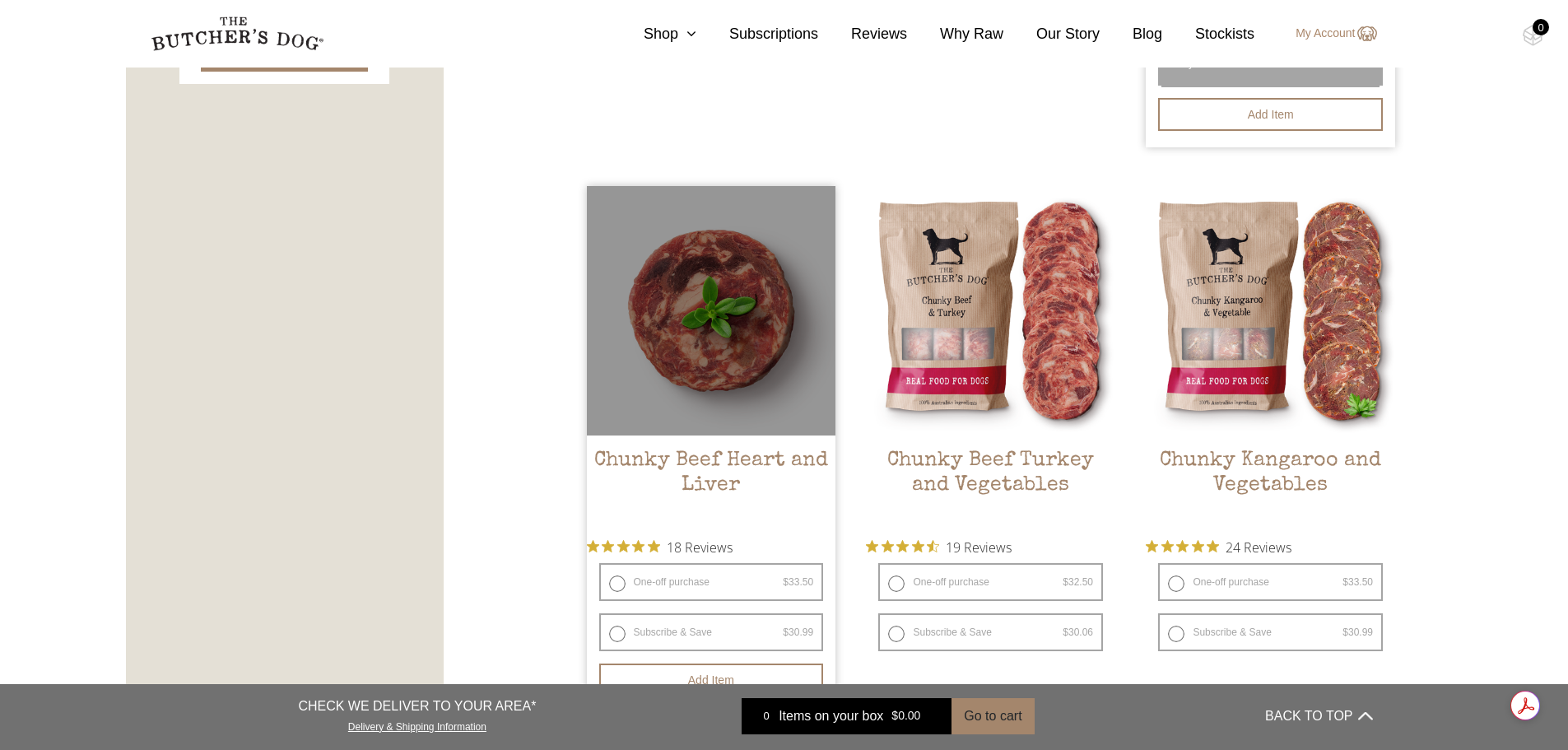
scroll to position [1070, 0]
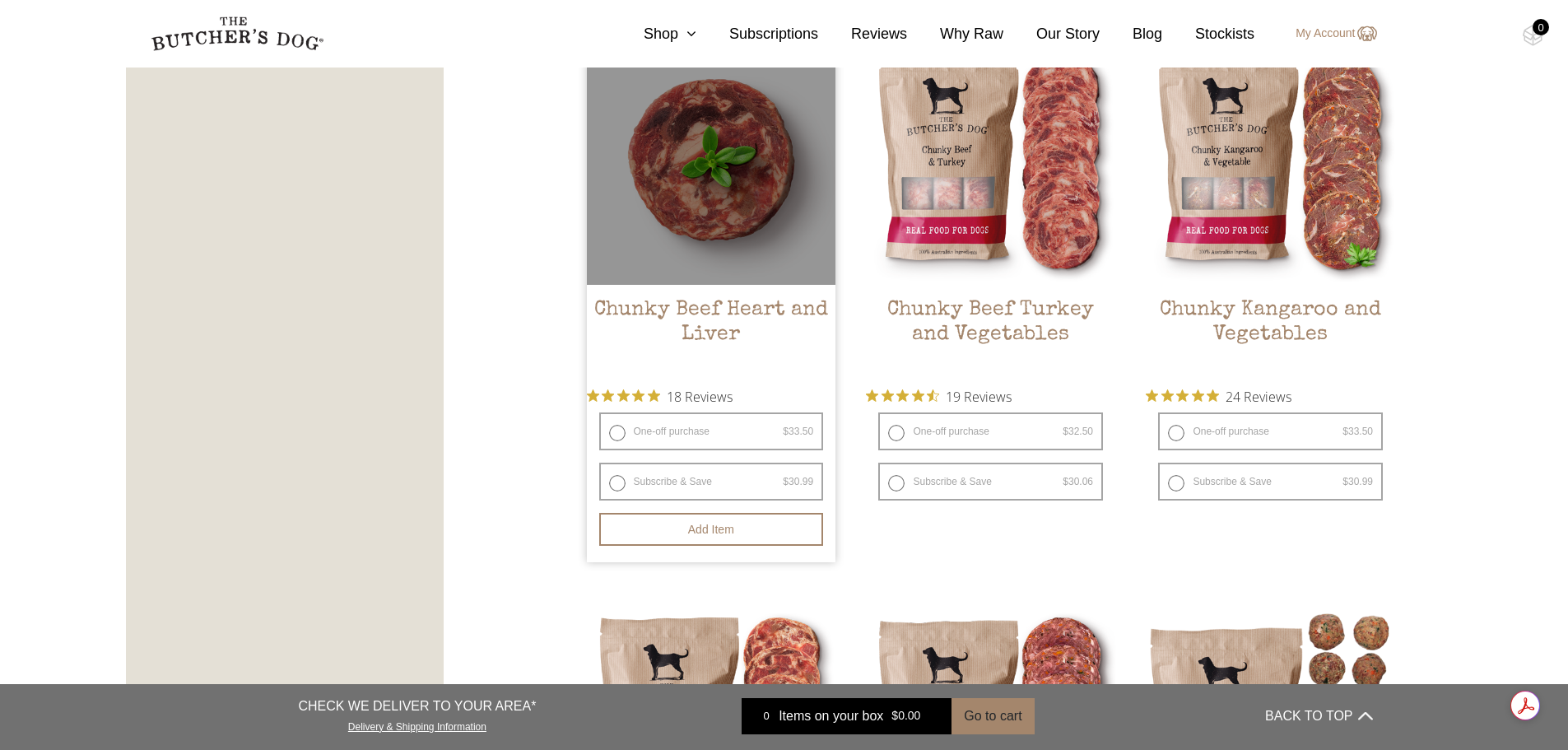
click at [621, 487] on label "Subscribe & Save $ 33.50 Original price was: $33.50. $ 30.99 Current price is: …" at bounding box center [712, 481] width 225 height 37
radio input "true"
radio input "false"
select select "2_week"
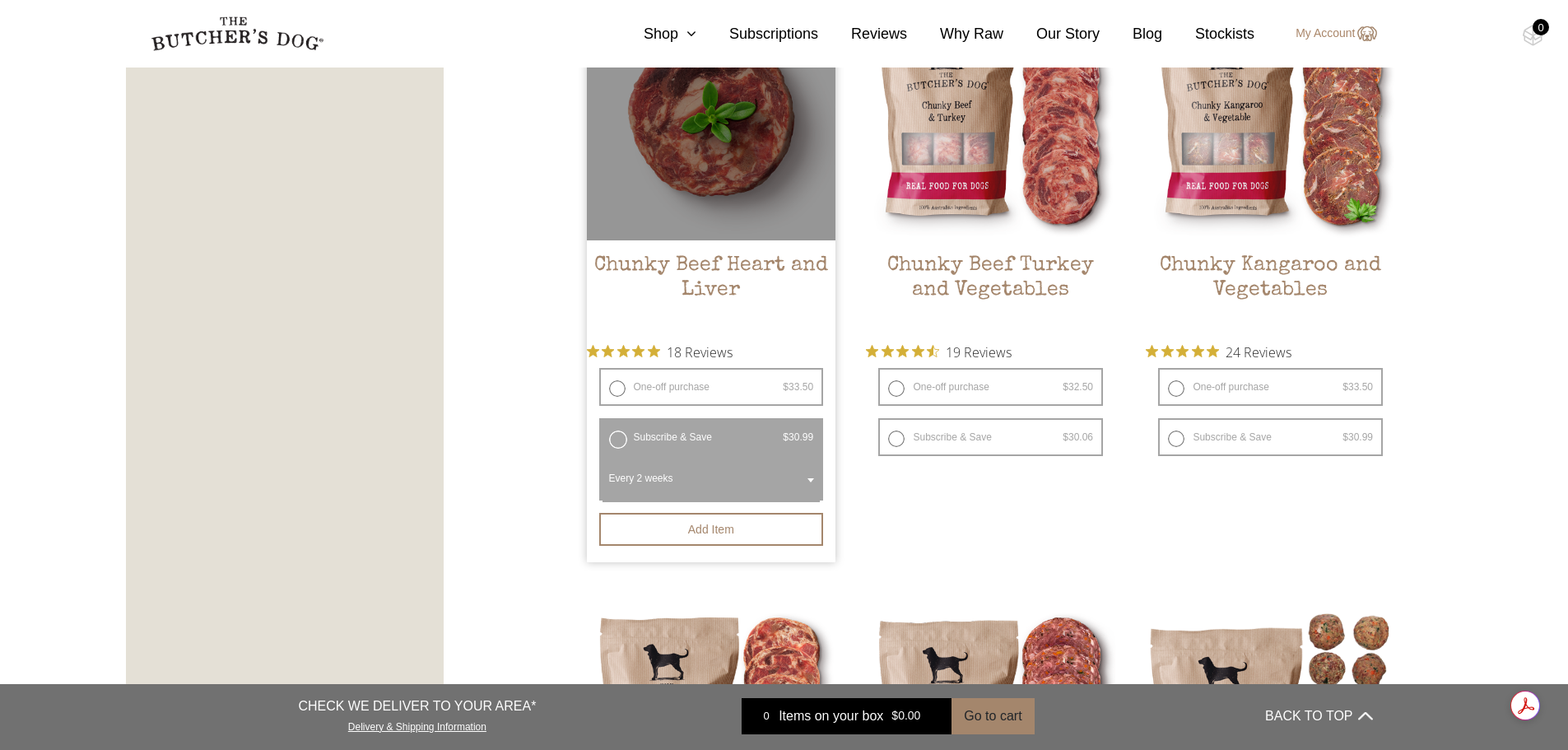
click at [805, 490] on span at bounding box center [810, 480] width 16 height 37
click at [736, 526] on button "Add item" at bounding box center [712, 529] width 225 height 33
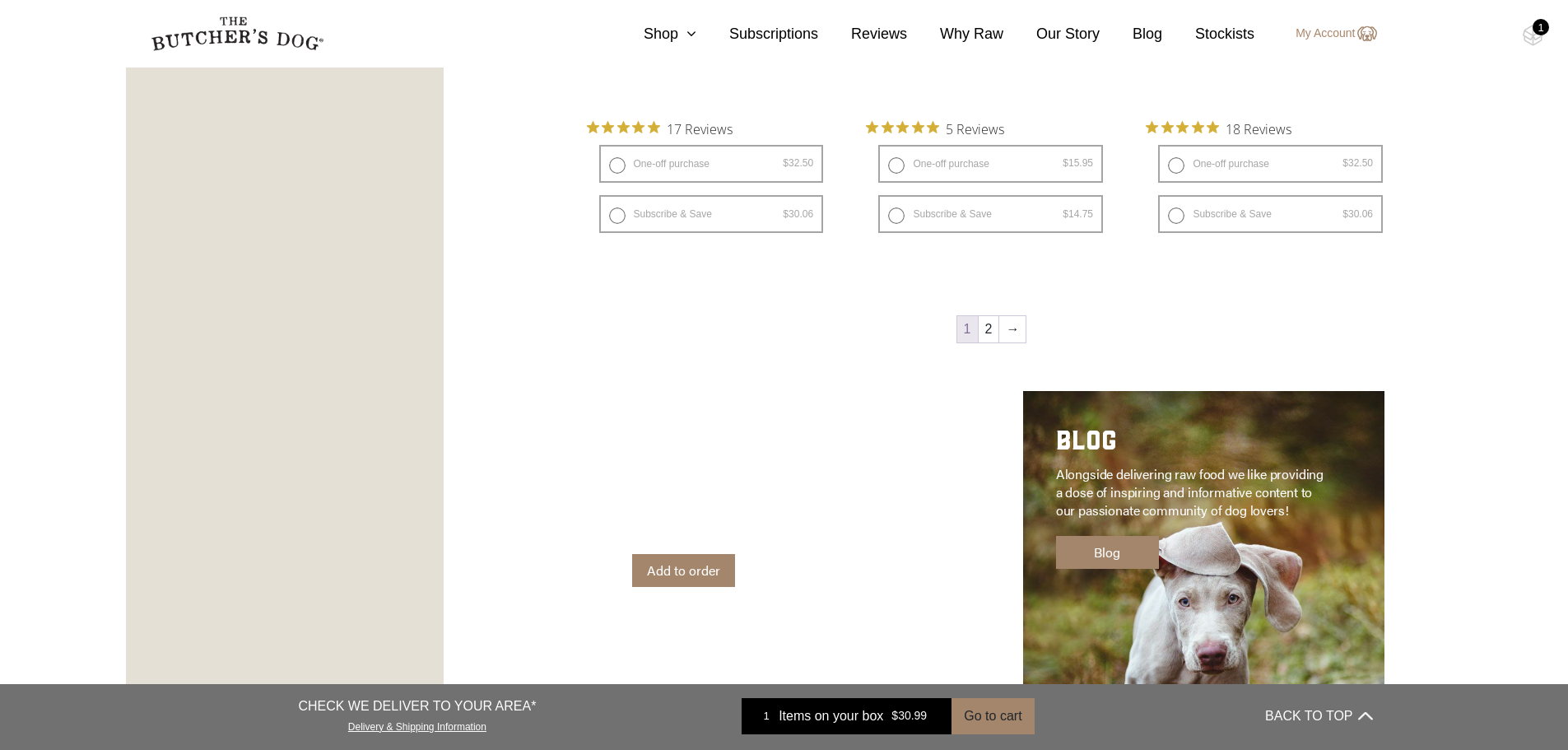
scroll to position [2552, 0]
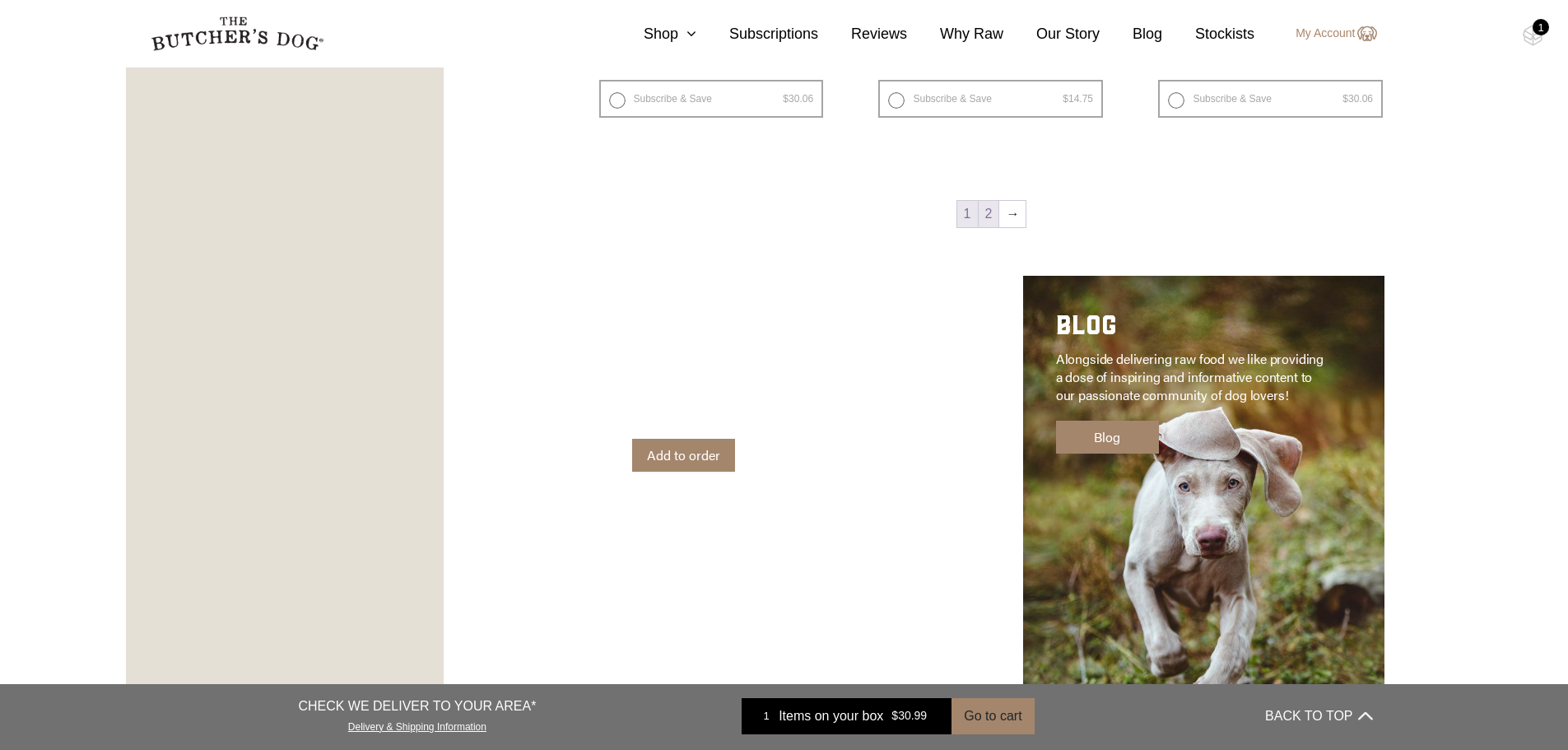
click at [987, 219] on link "2" at bounding box center [989, 214] width 20 height 26
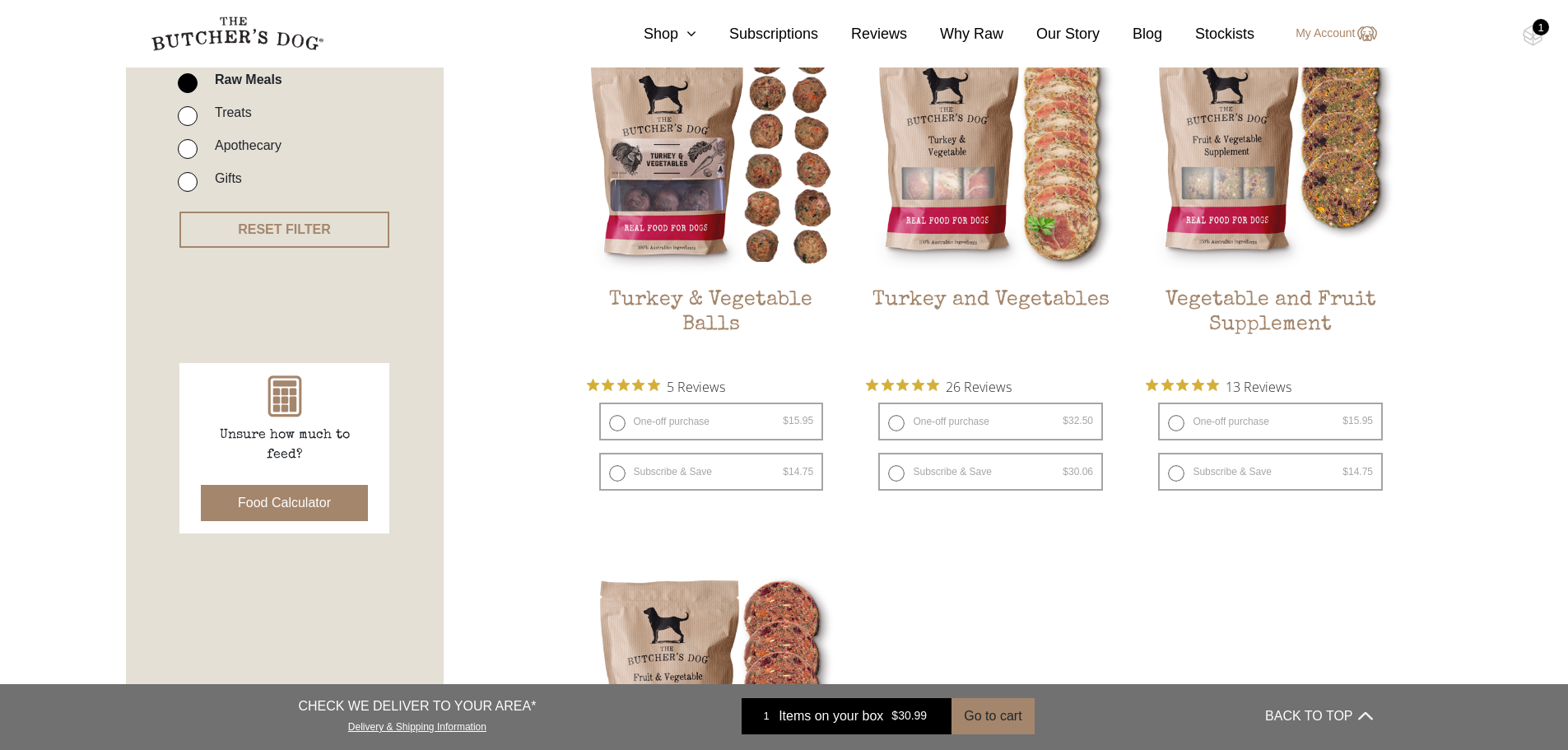
scroll to position [701, 0]
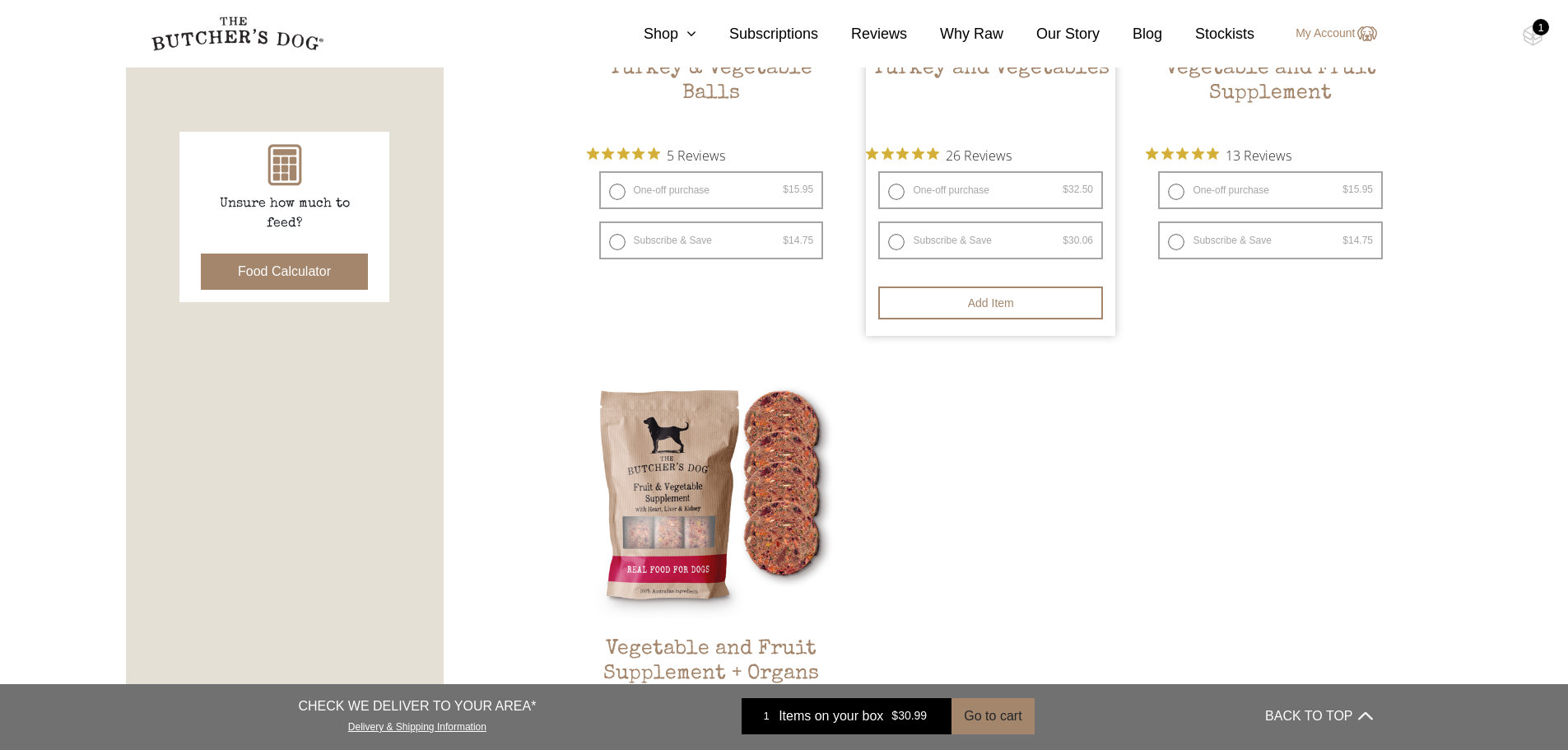
click at [930, 240] on label "Subscribe & Save $ 32.50 Original price was: $32.50. $ 30.06 Current price is: …" at bounding box center [991, 240] width 225 height 37
radio input "true"
select select "2_week"
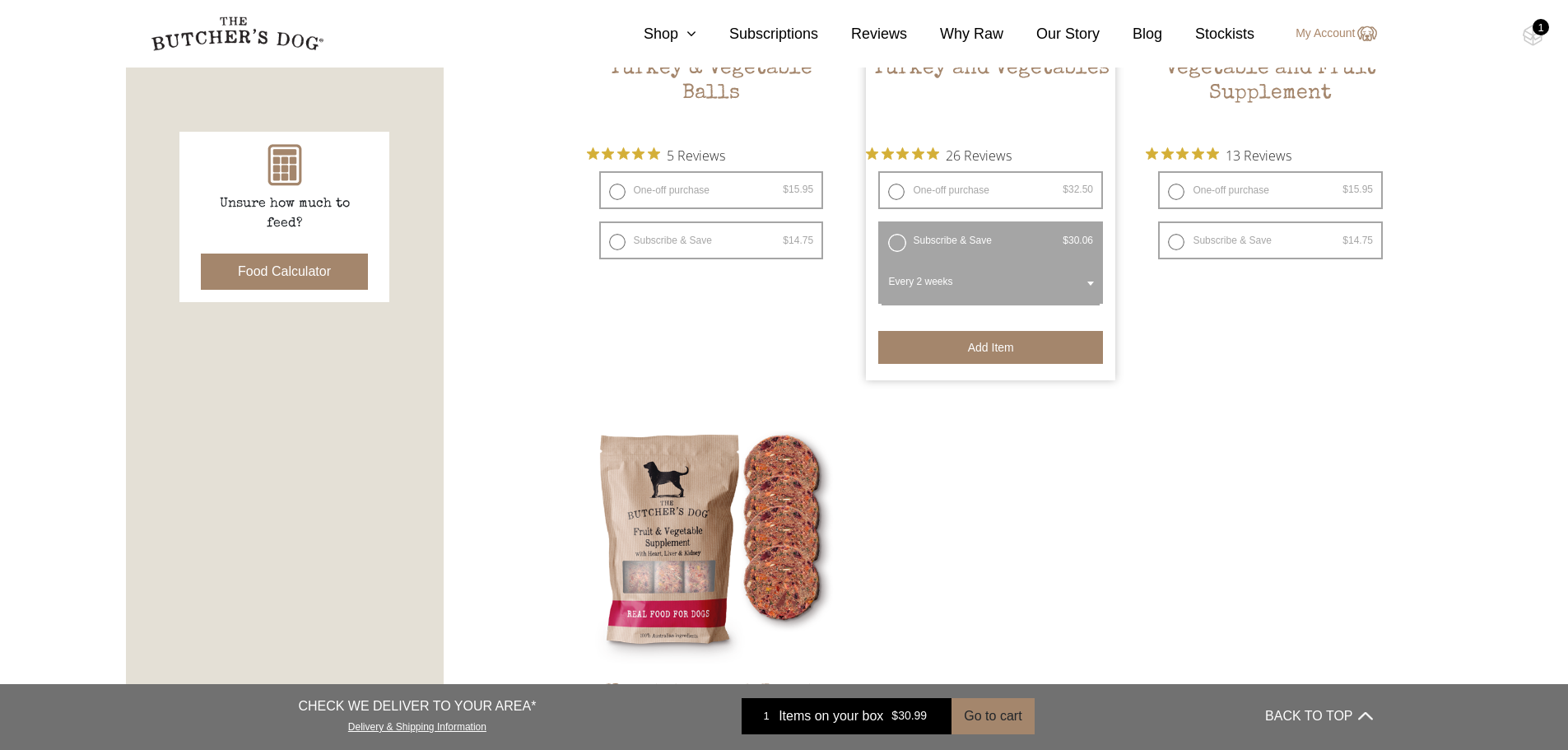
click at [987, 351] on button "Add item" at bounding box center [991, 347] width 225 height 33
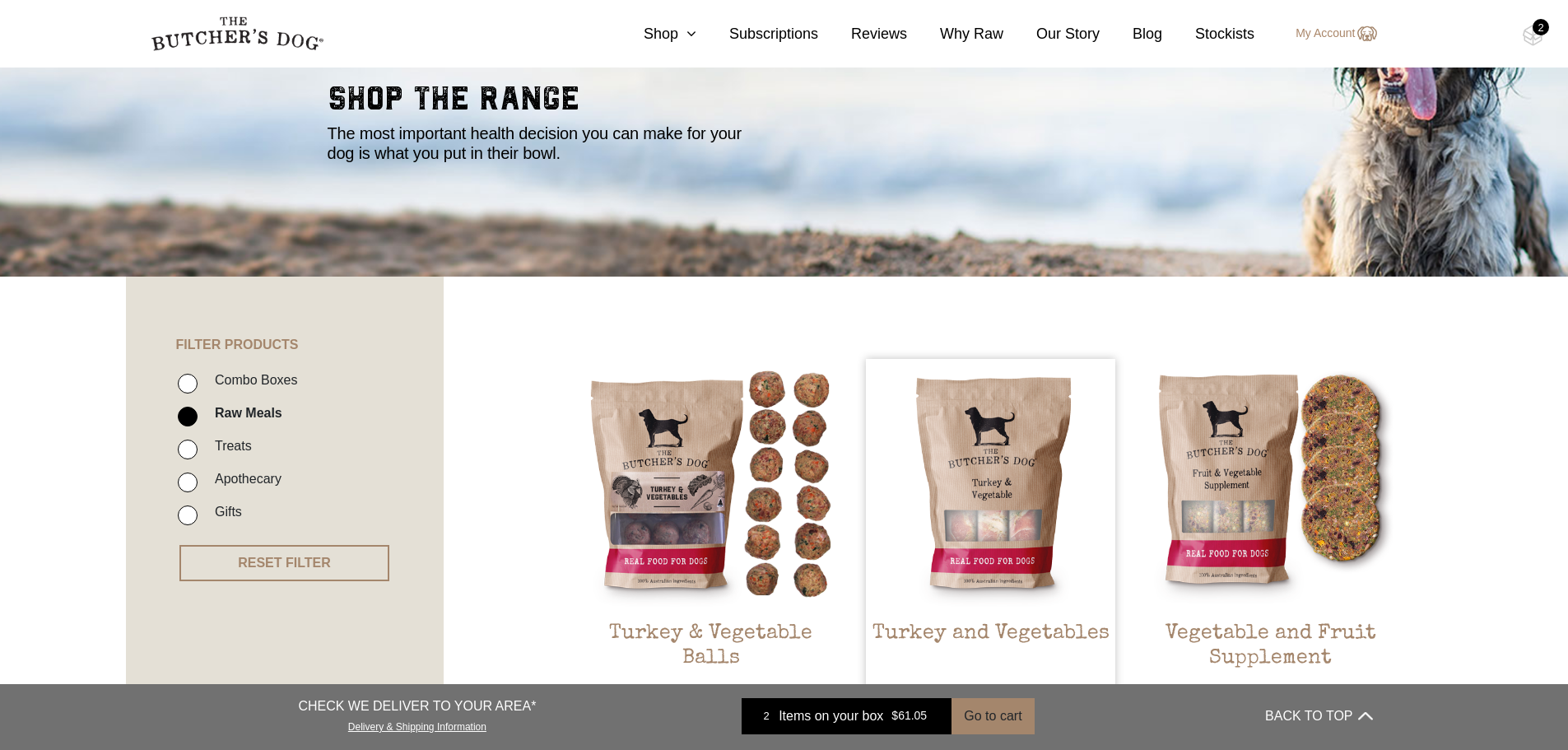
scroll to position [329, 0]
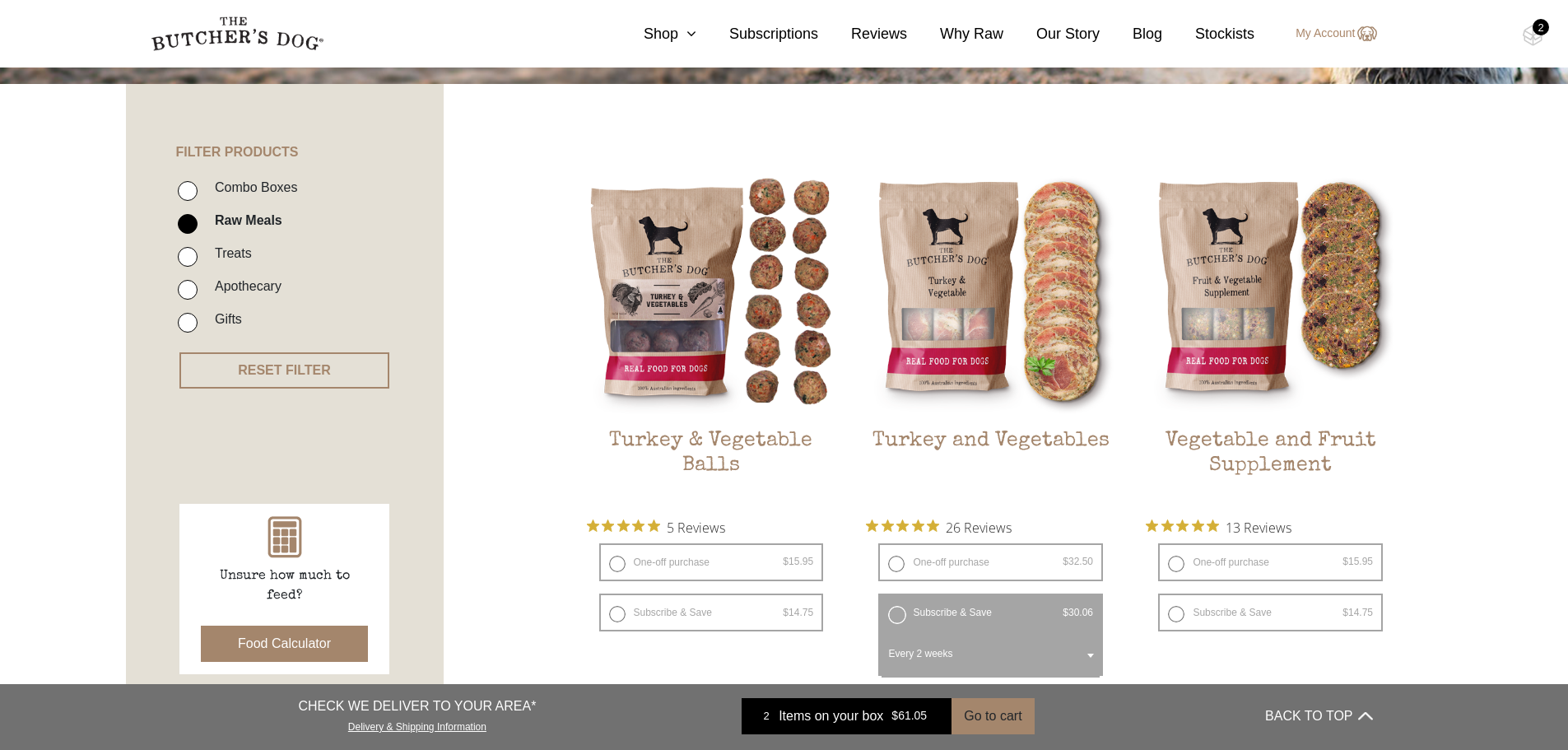
click at [190, 262] on input "Treats" at bounding box center [187, 256] width 20 height 20
checkbox input "true"
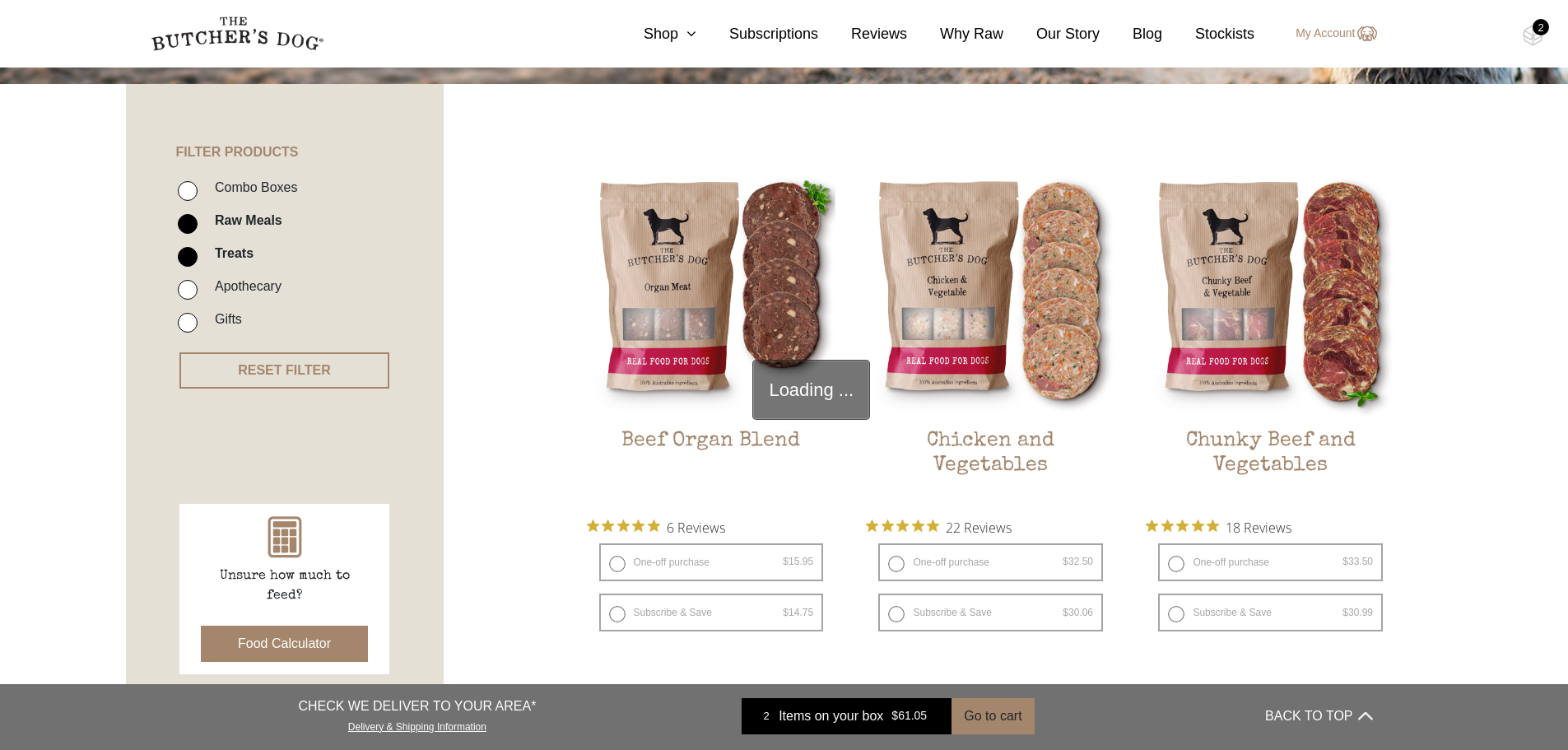
scroll to position [372, 0]
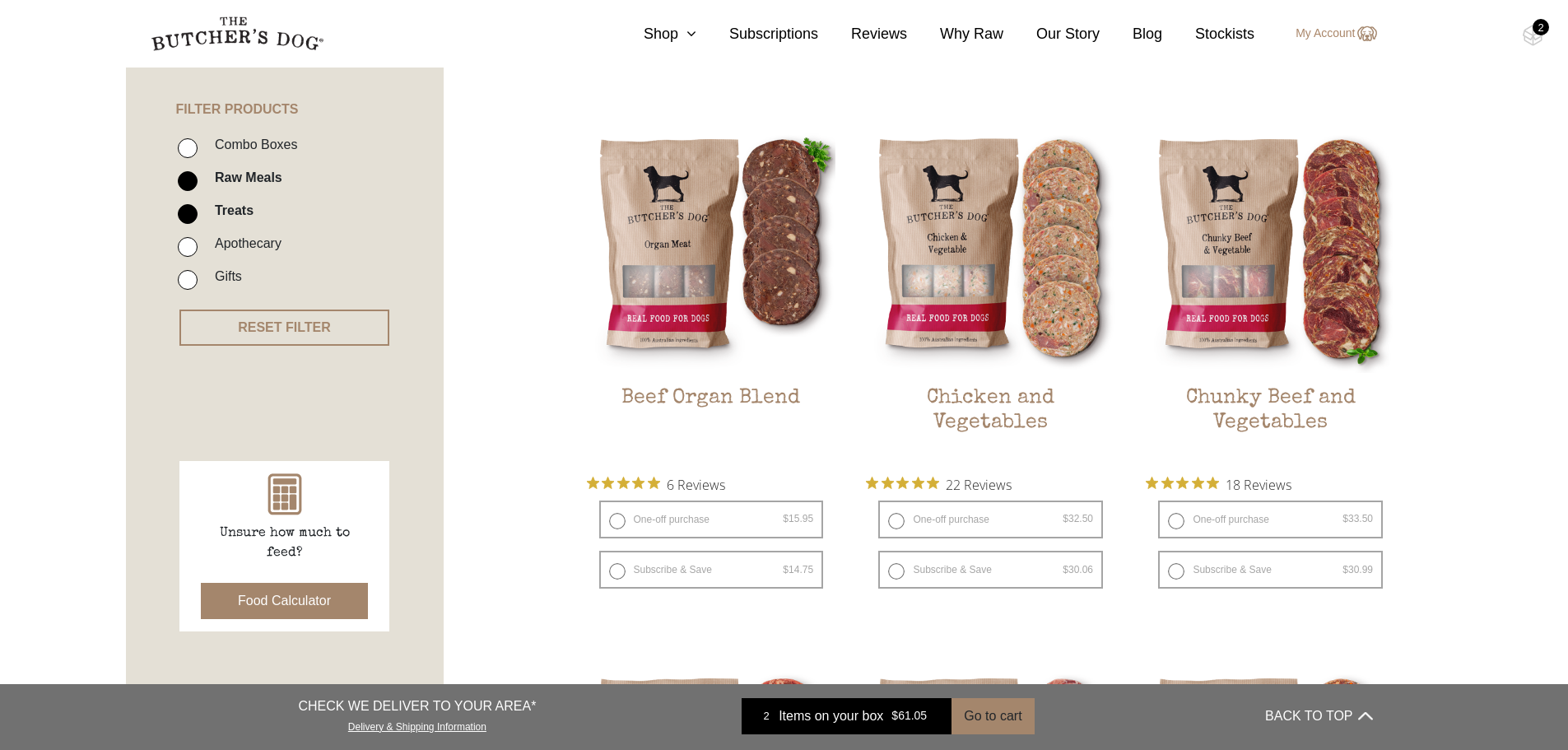
click at [190, 178] on input "Raw Meals" at bounding box center [187, 180] width 20 height 20
checkbox input "false"
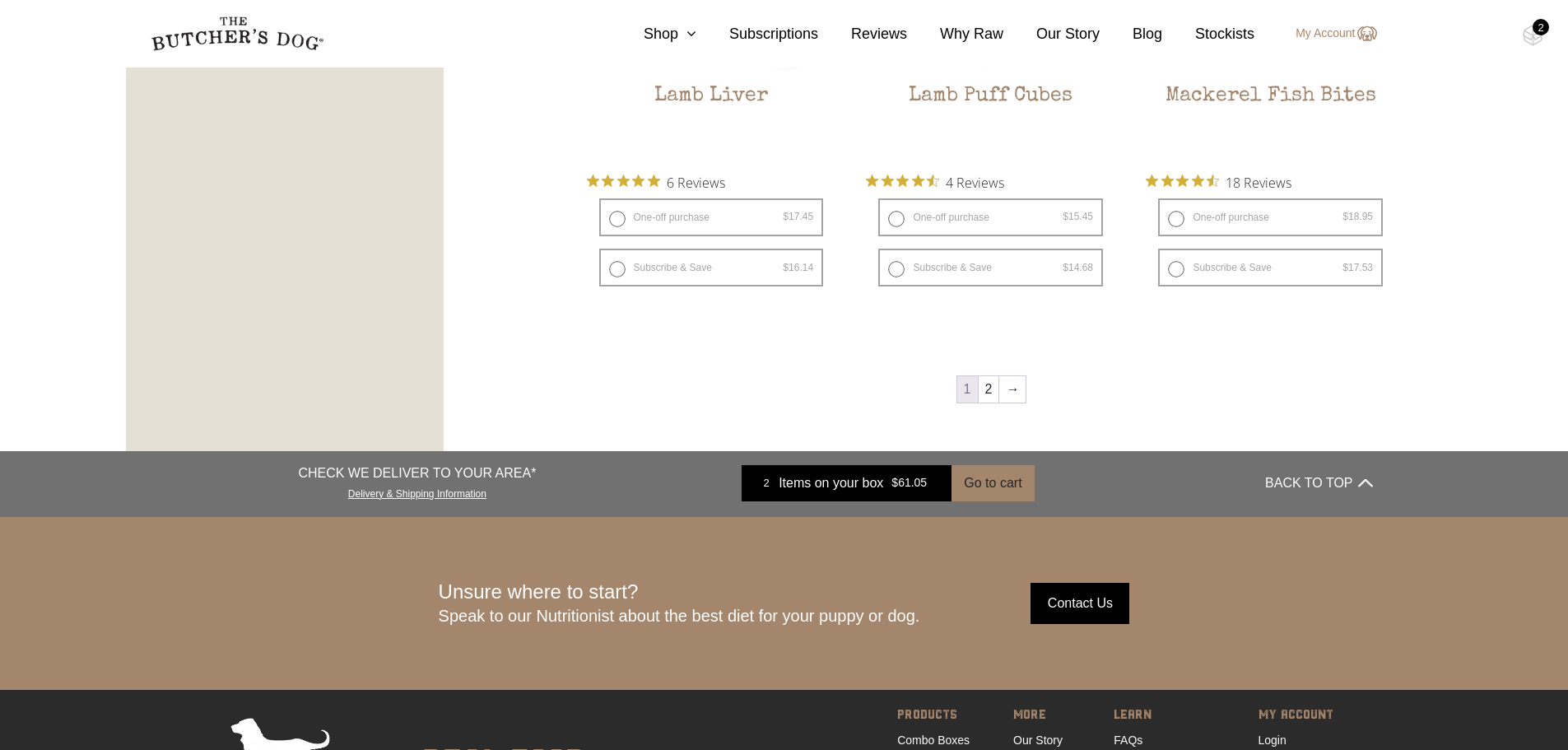
scroll to position [2430, 0]
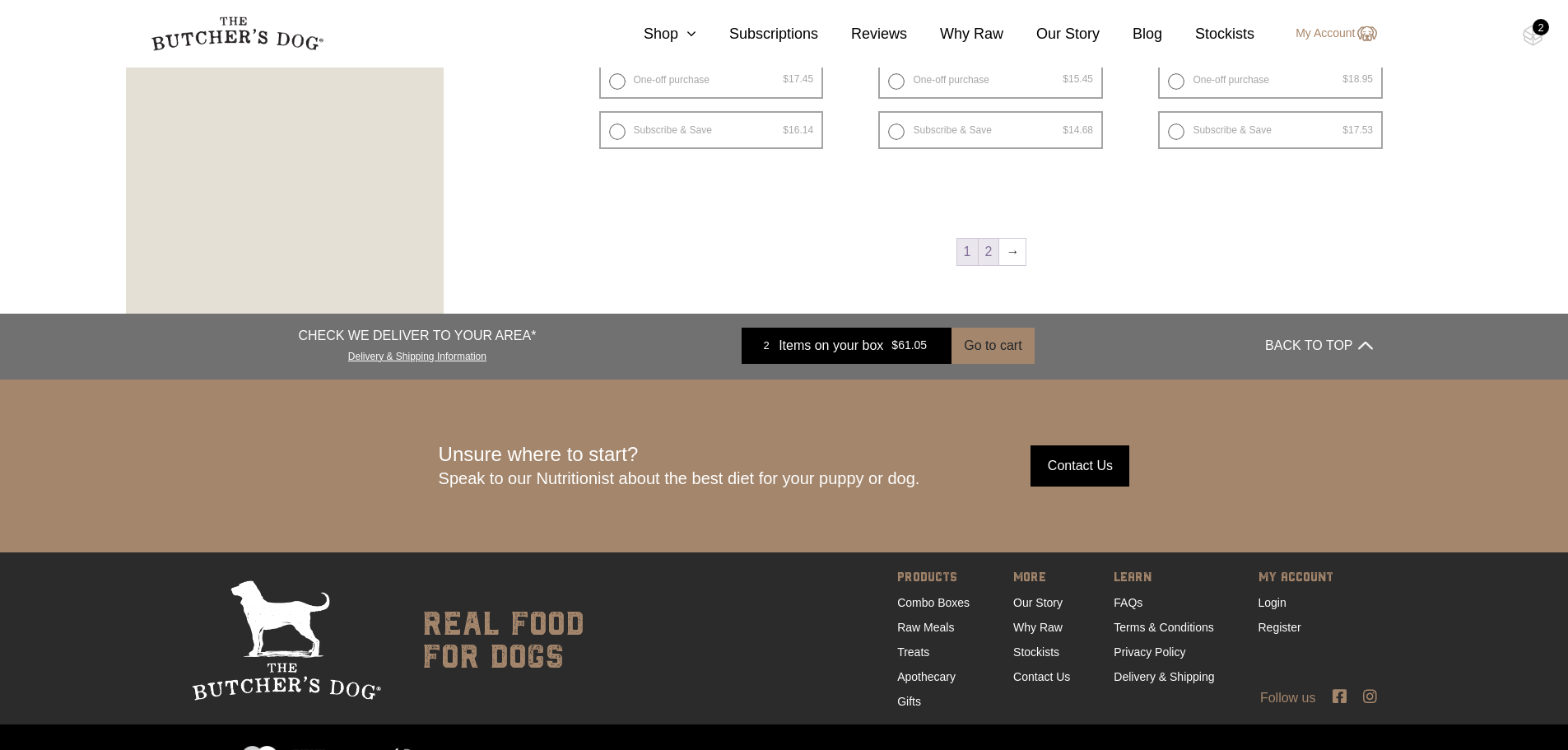
click at [993, 257] on link "2" at bounding box center [989, 251] width 20 height 26
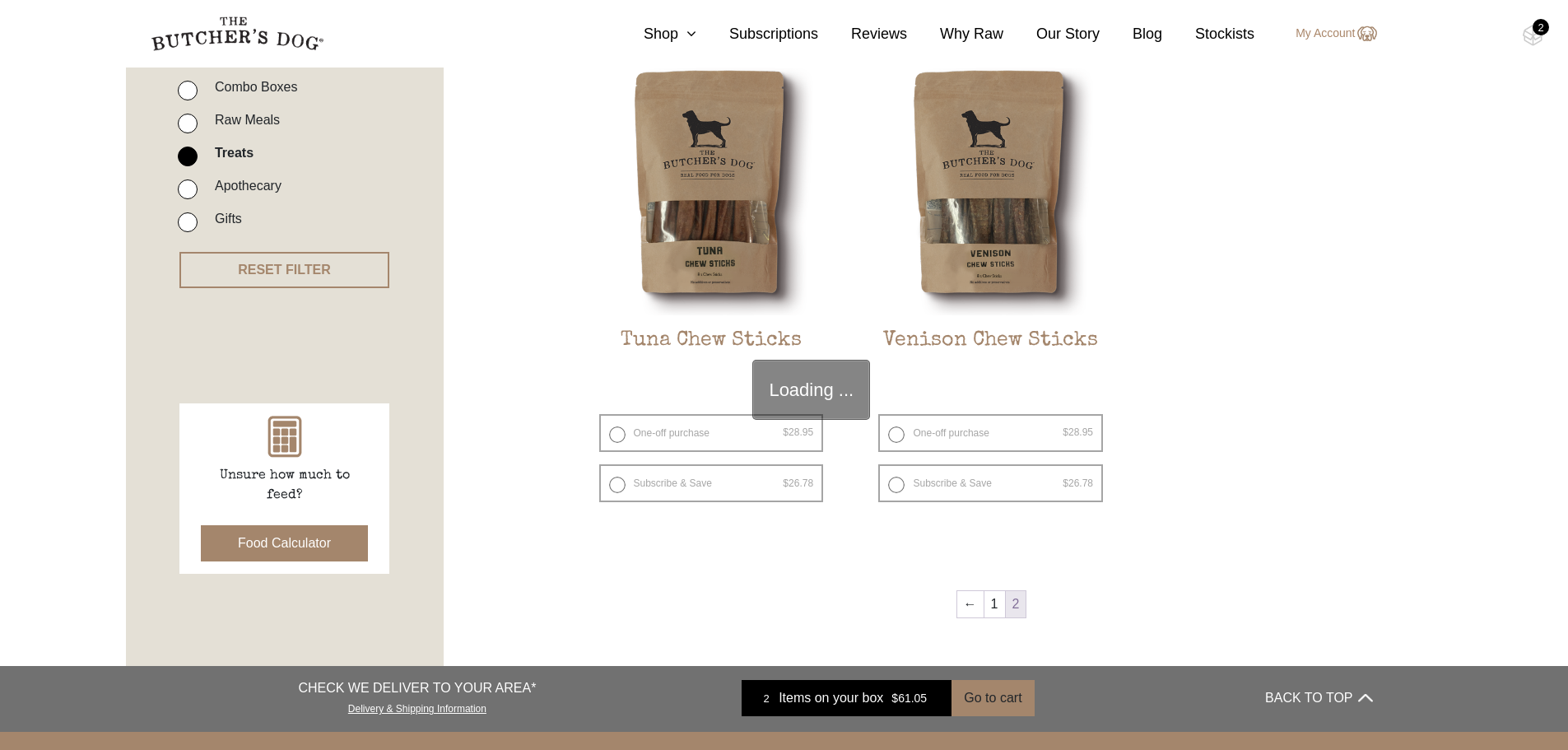
scroll to position [372, 0]
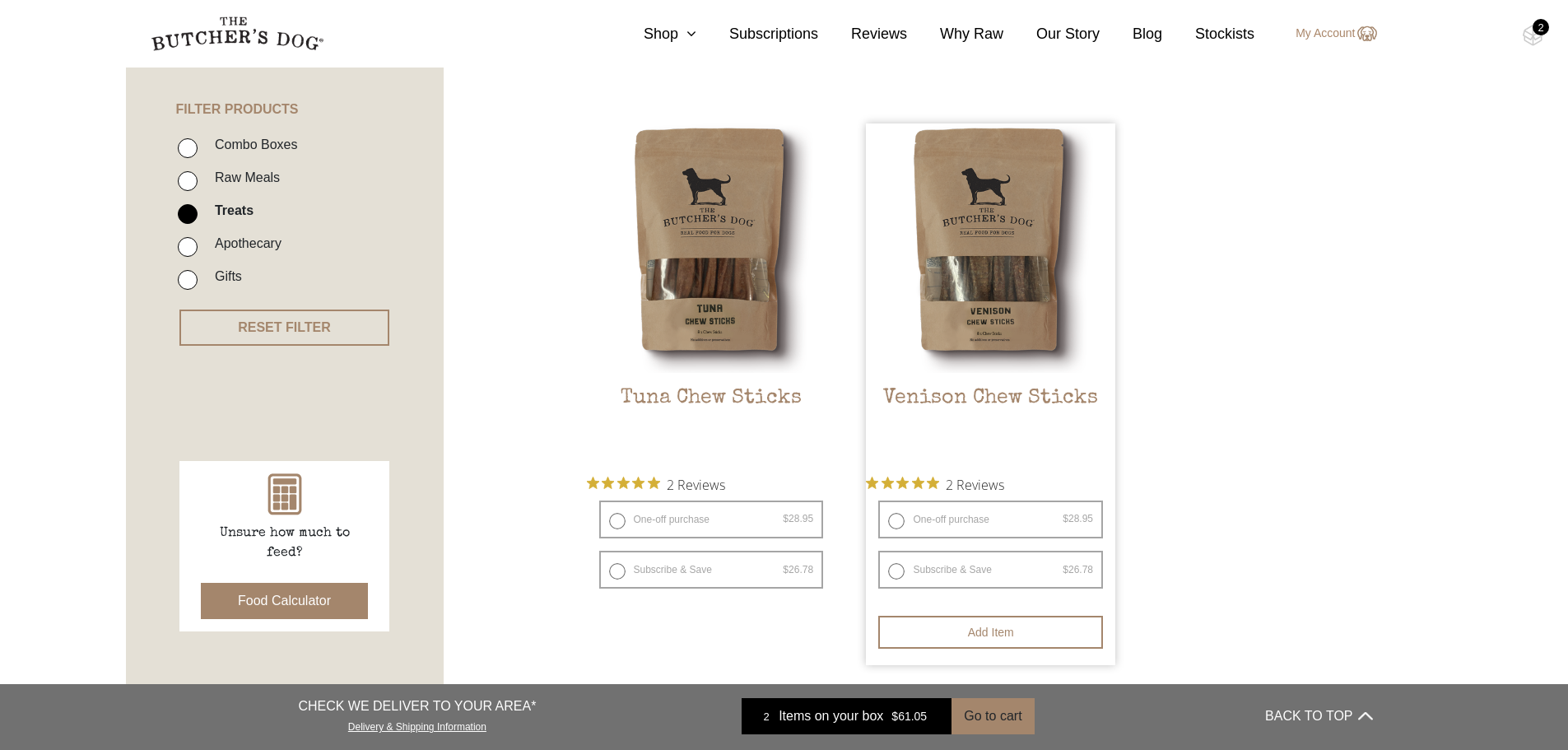
click at [891, 574] on label "Subscribe & Save $ 28.95 Original price was: $28.95. $ 26.78 Current price is: …" at bounding box center [991, 570] width 225 height 37
radio input "true"
select select "2_week"
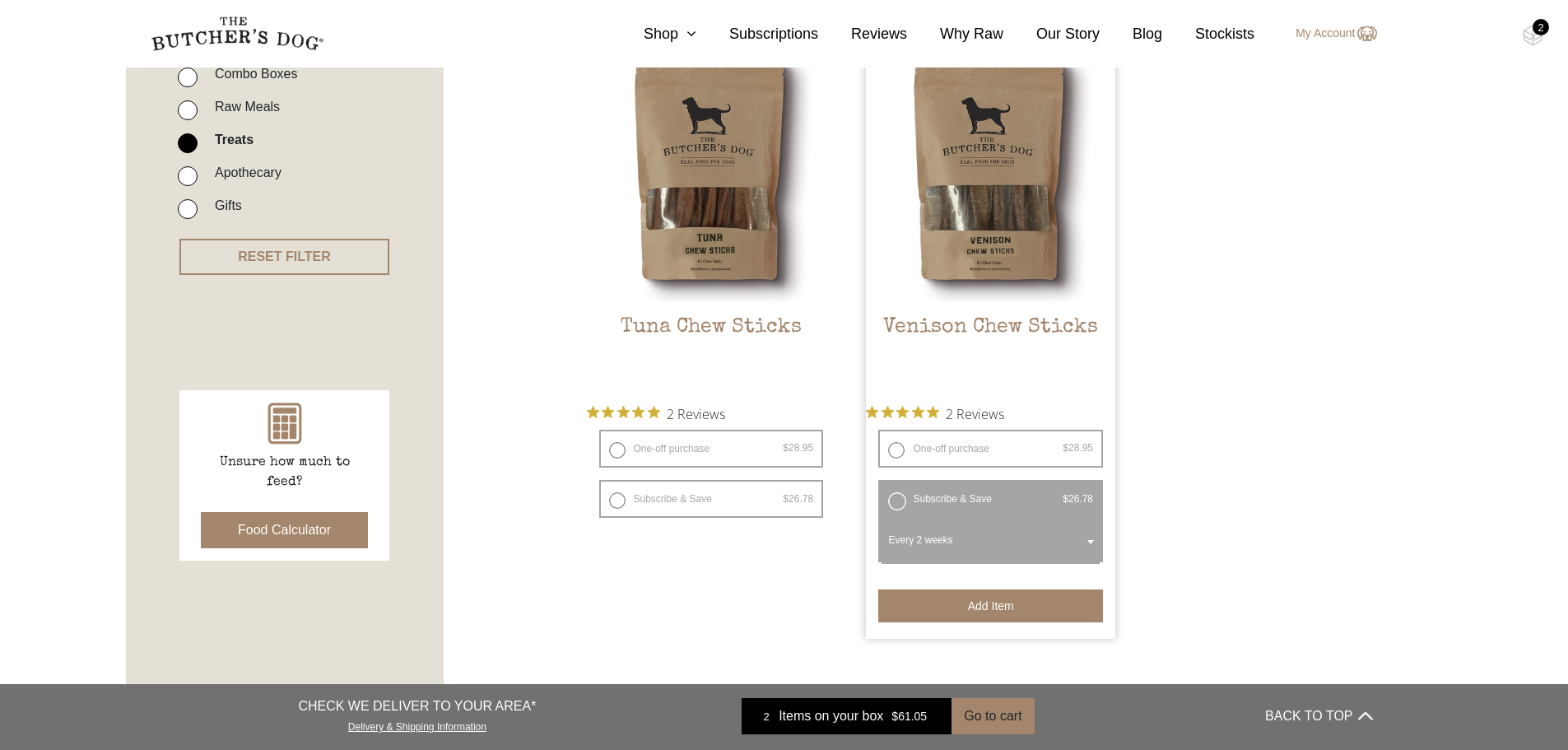
scroll to position [537, 0]
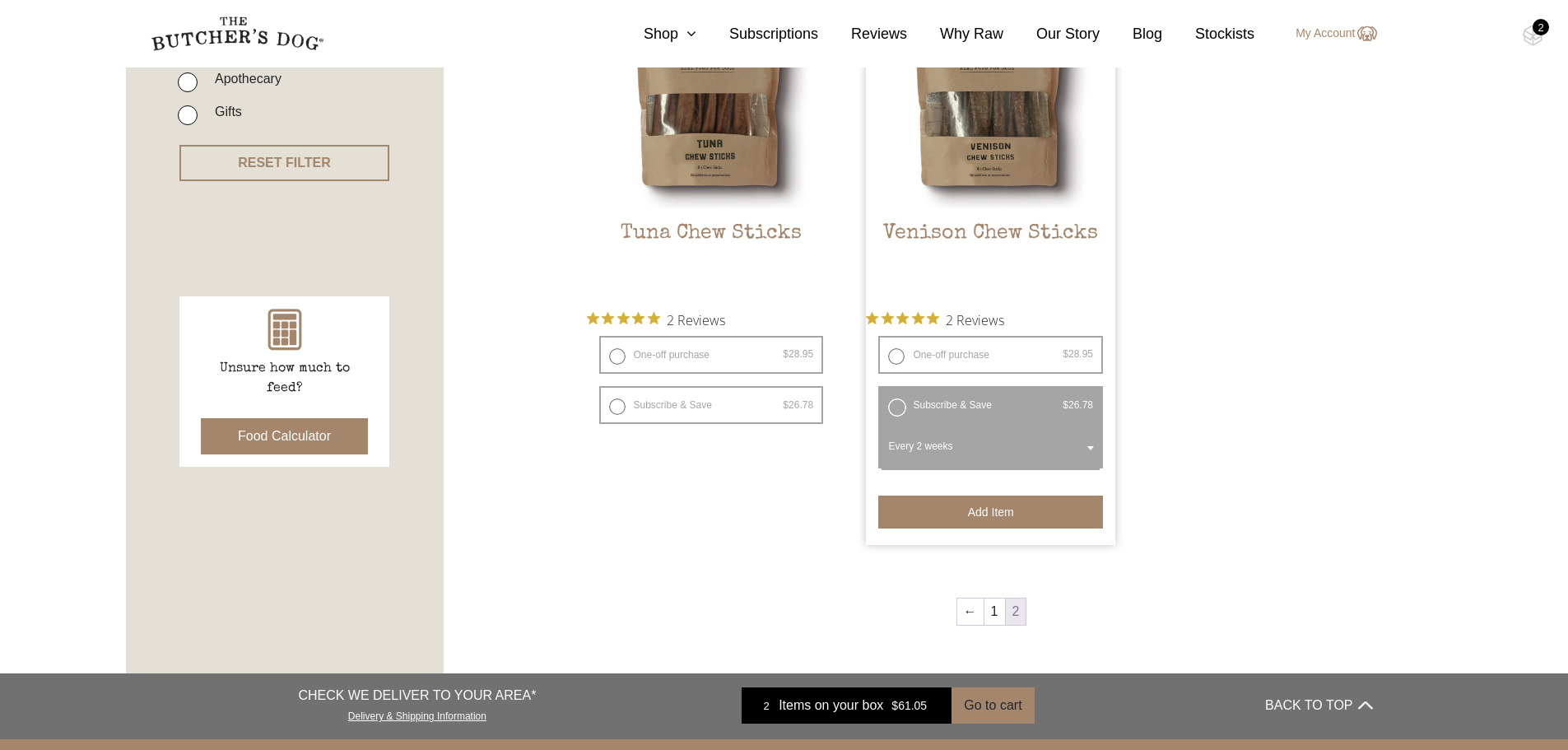
click at [1045, 516] on button "Add item" at bounding box center [991, 512] width 225 height 33
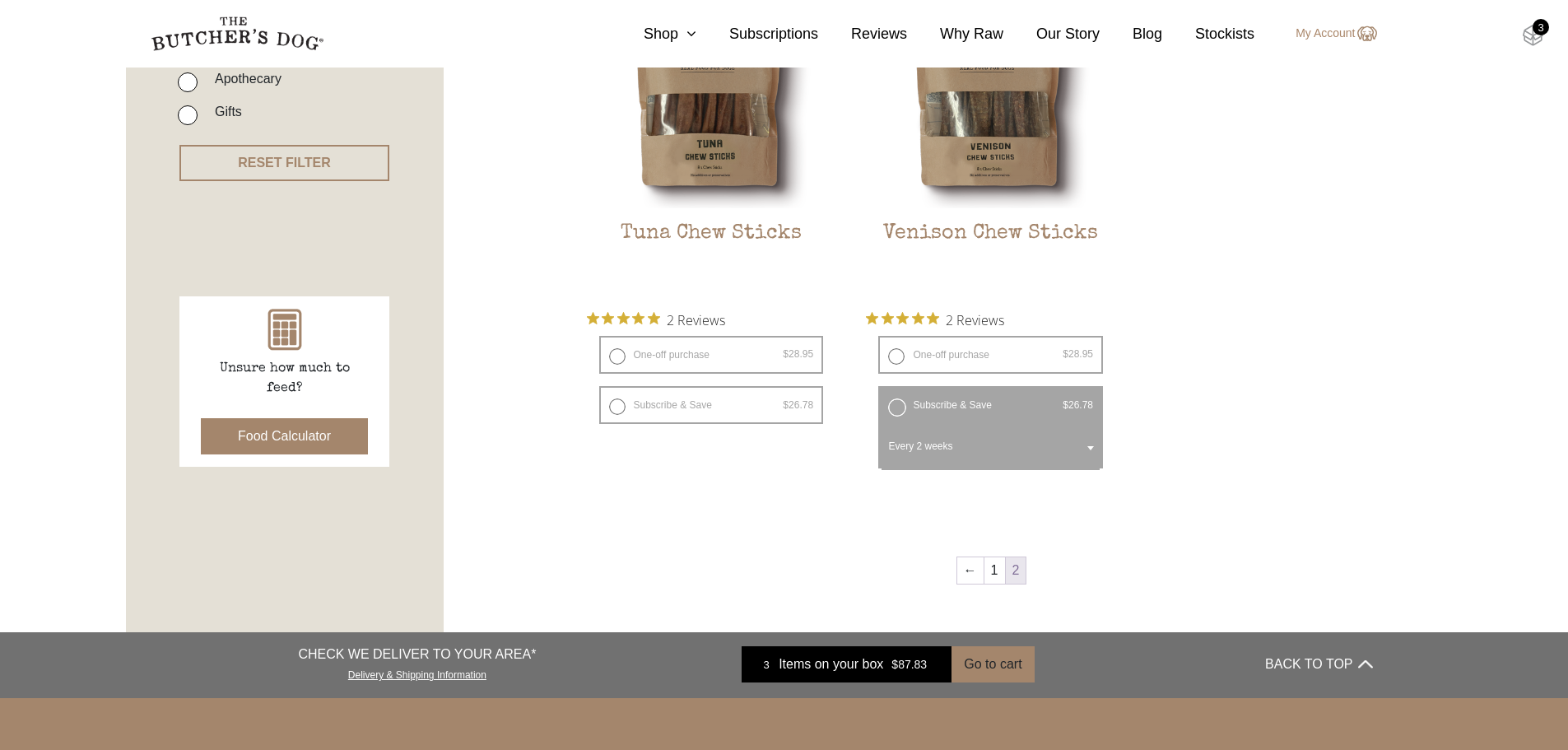
click at [1529, 31] on img at bounding box center [1533, 35] width 20 height 21
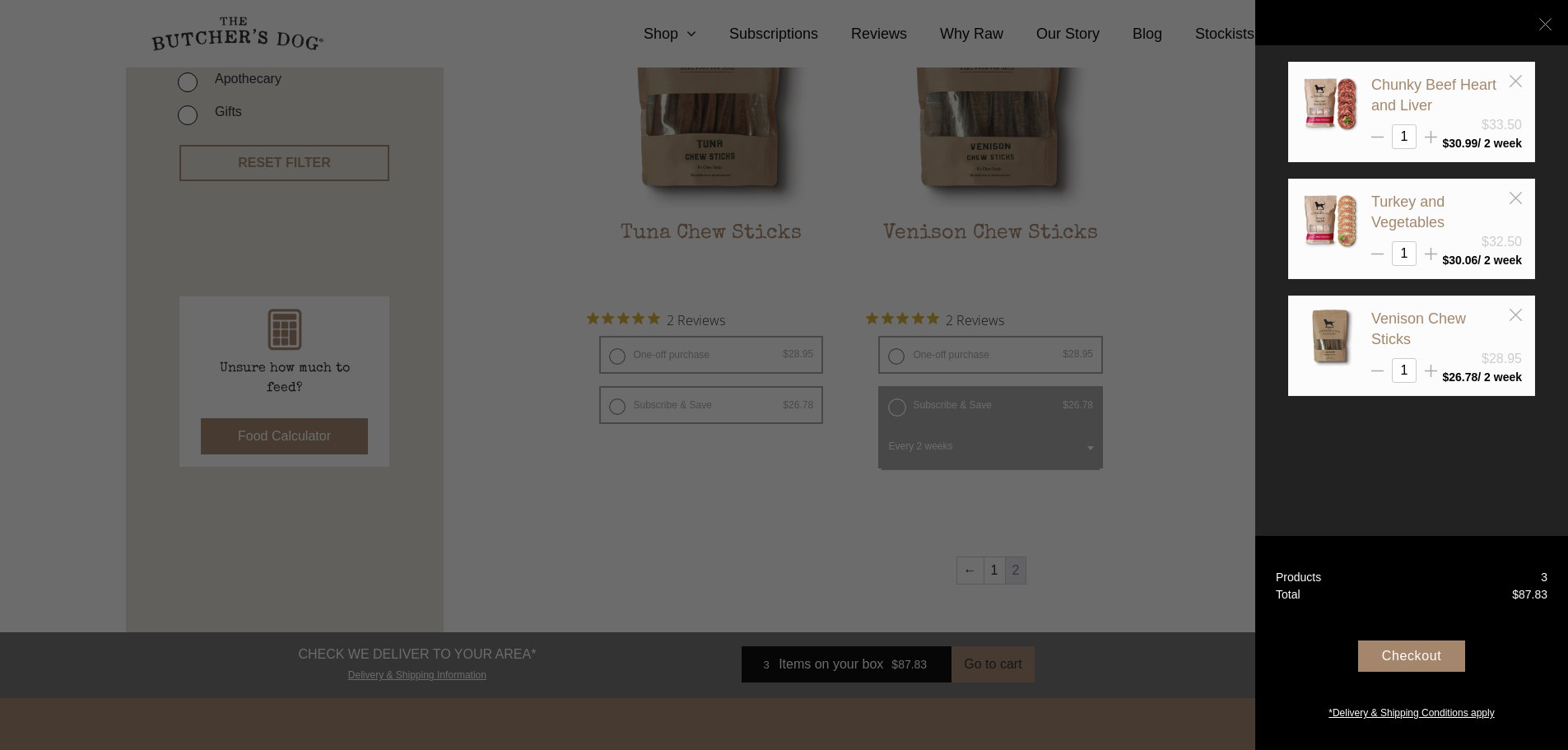
click at [1547, 19] on icon at bounding box center [1545, 24] width 13 height 13
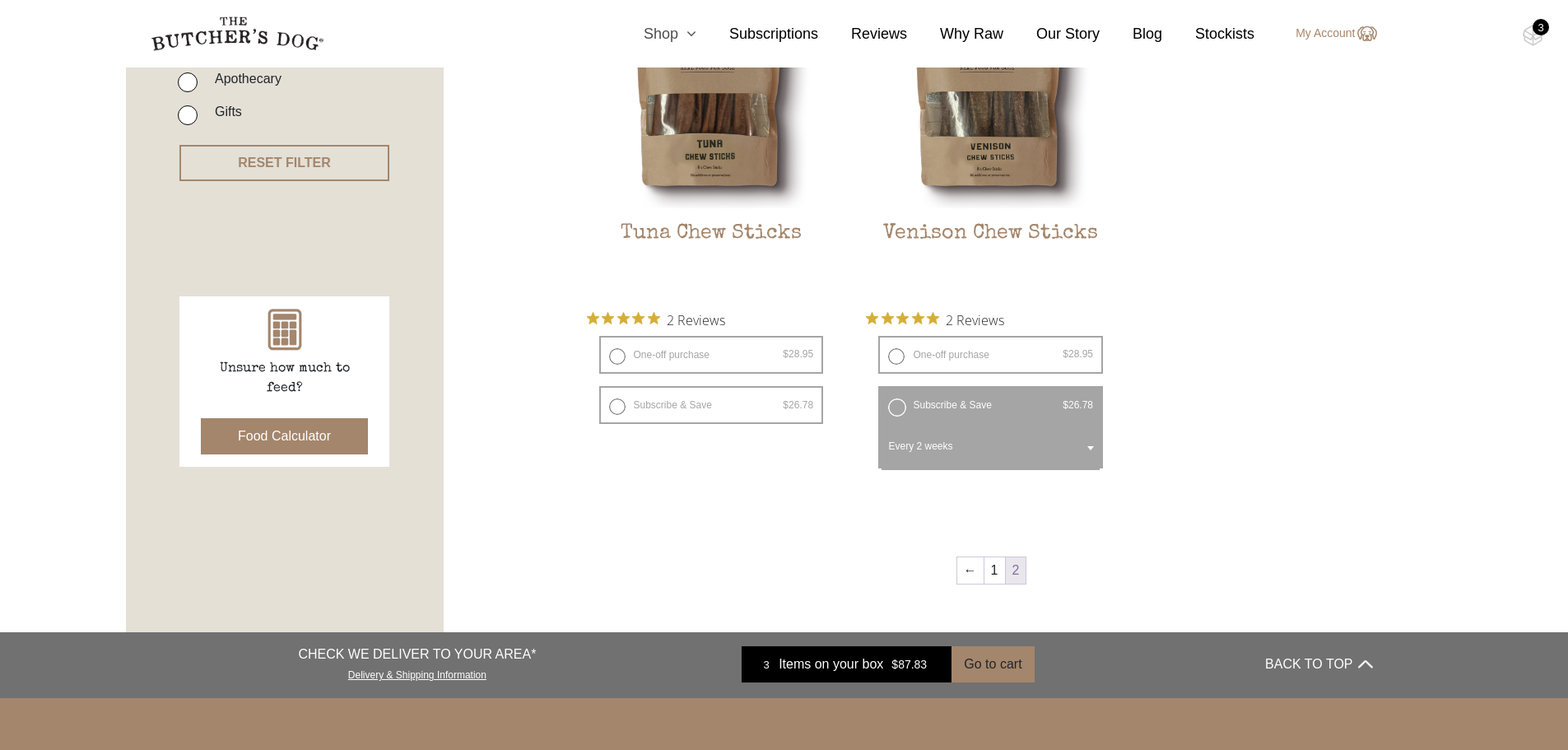
click at [696, 37] on icon at bounding box center [687, 33] width 18 height 14
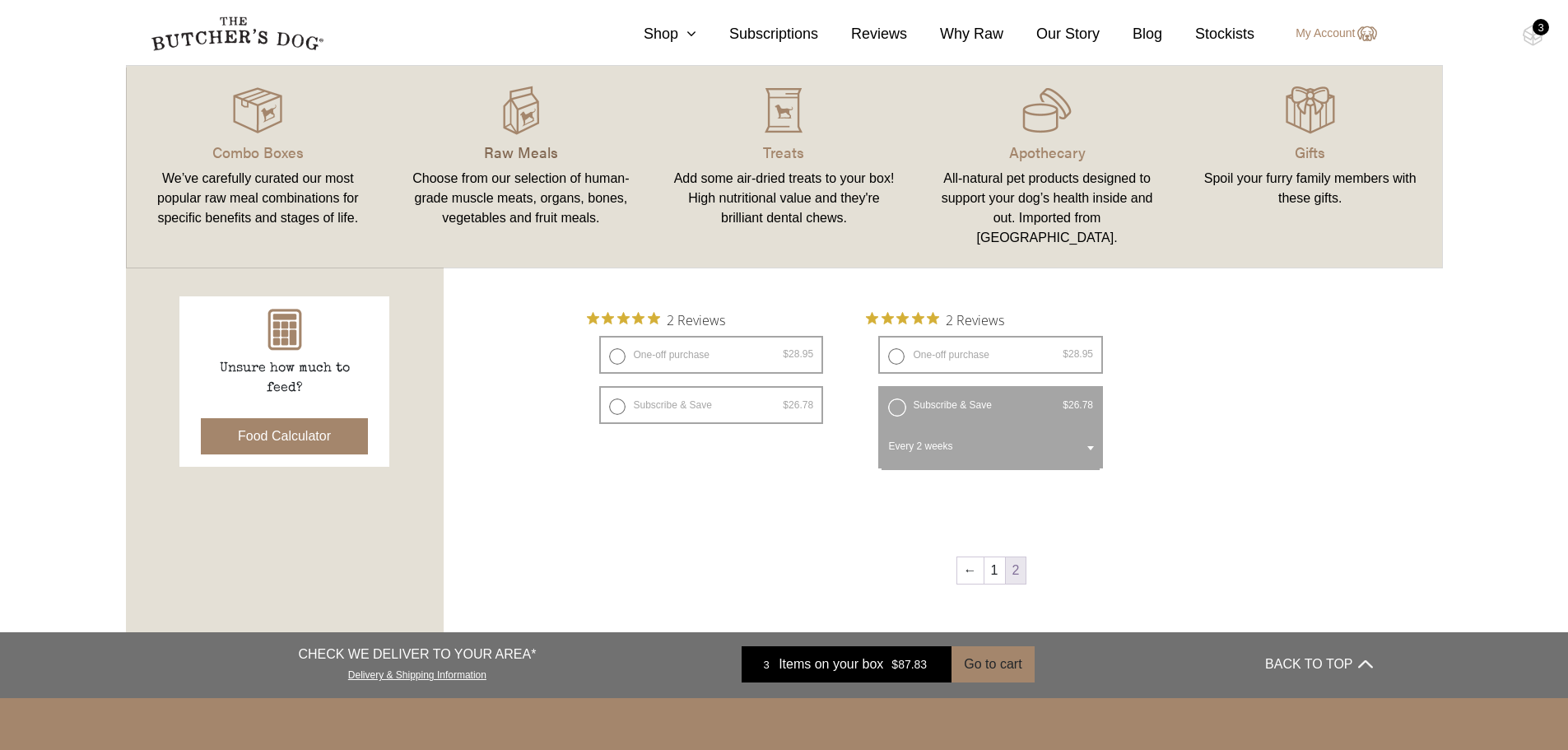
click at [509, 150] on p "Raw Meals" at bounding box center [521, 152] width 224 height 22
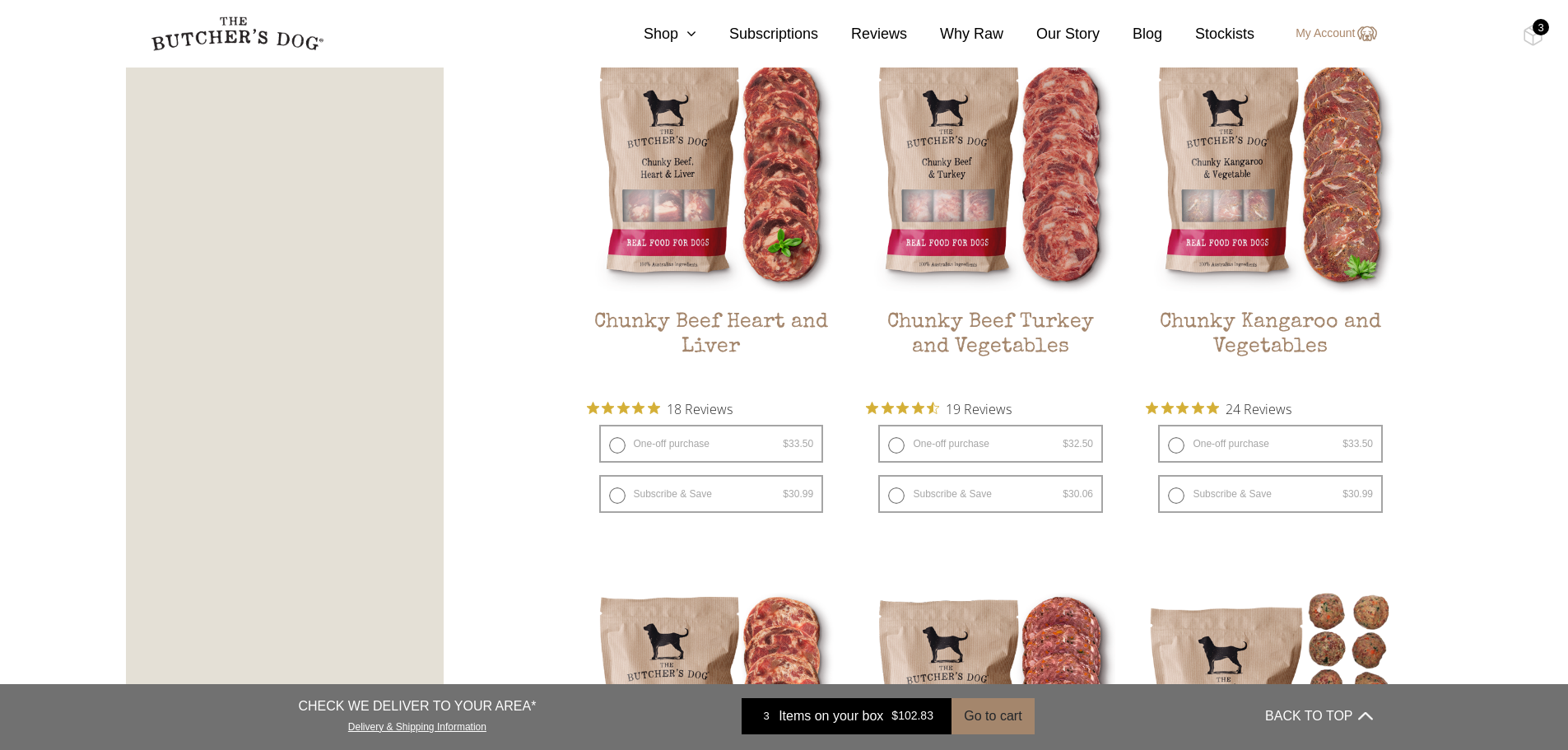
scroll to position [988, 0]
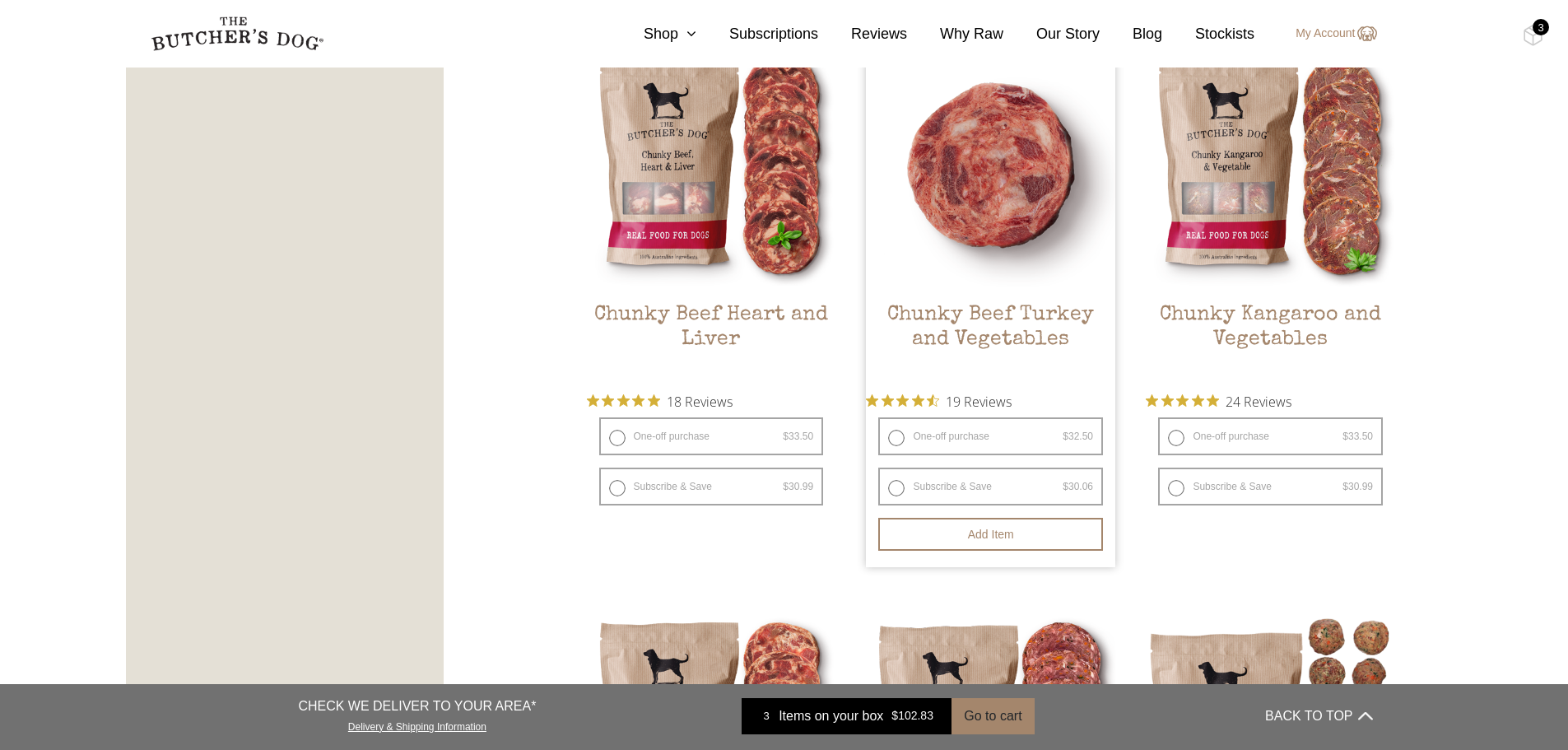
click at [899, 487] on label "Subscribe & Save $ 32.50 Original price was: $32.50. $ 30.06 Current price is: …" at bounding box center [991, 486] width 225 height 37
radio input "true"
select select "2_week"
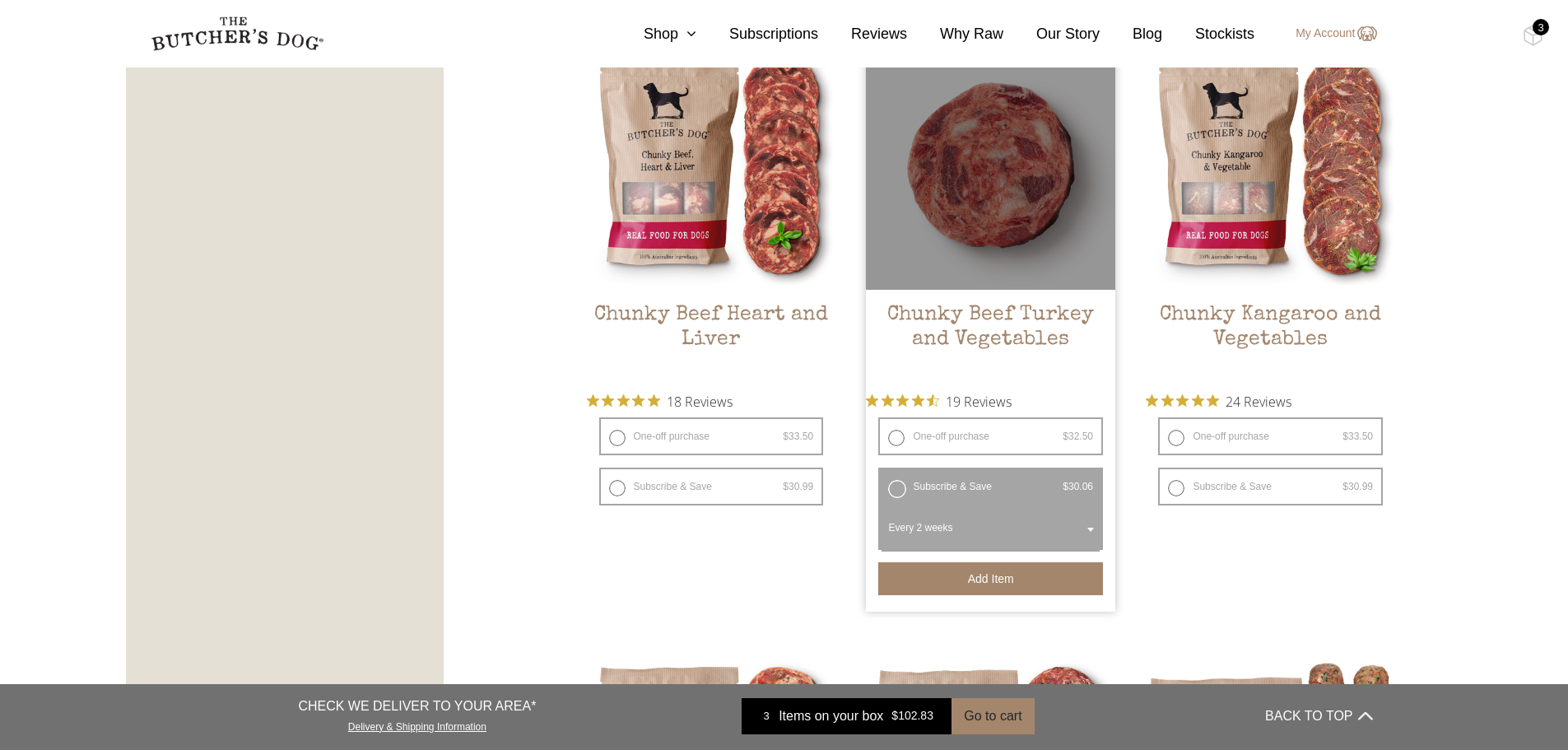
click at [989, 575] on button "Add item" at bounding box center [991, 578] width 225 height 33
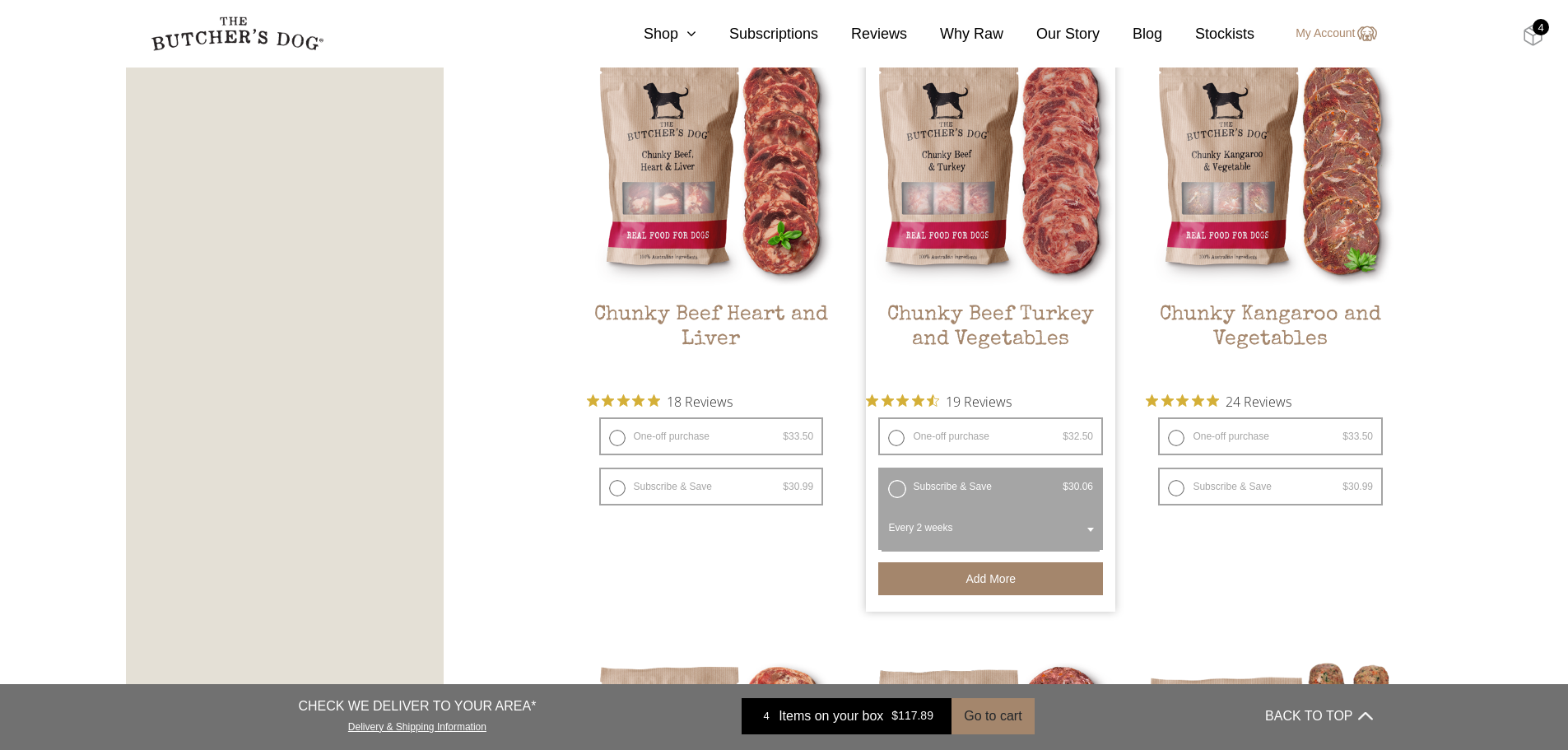
click at [1539, 37] on img at bounding box center [1533, 35] width 20 height 21
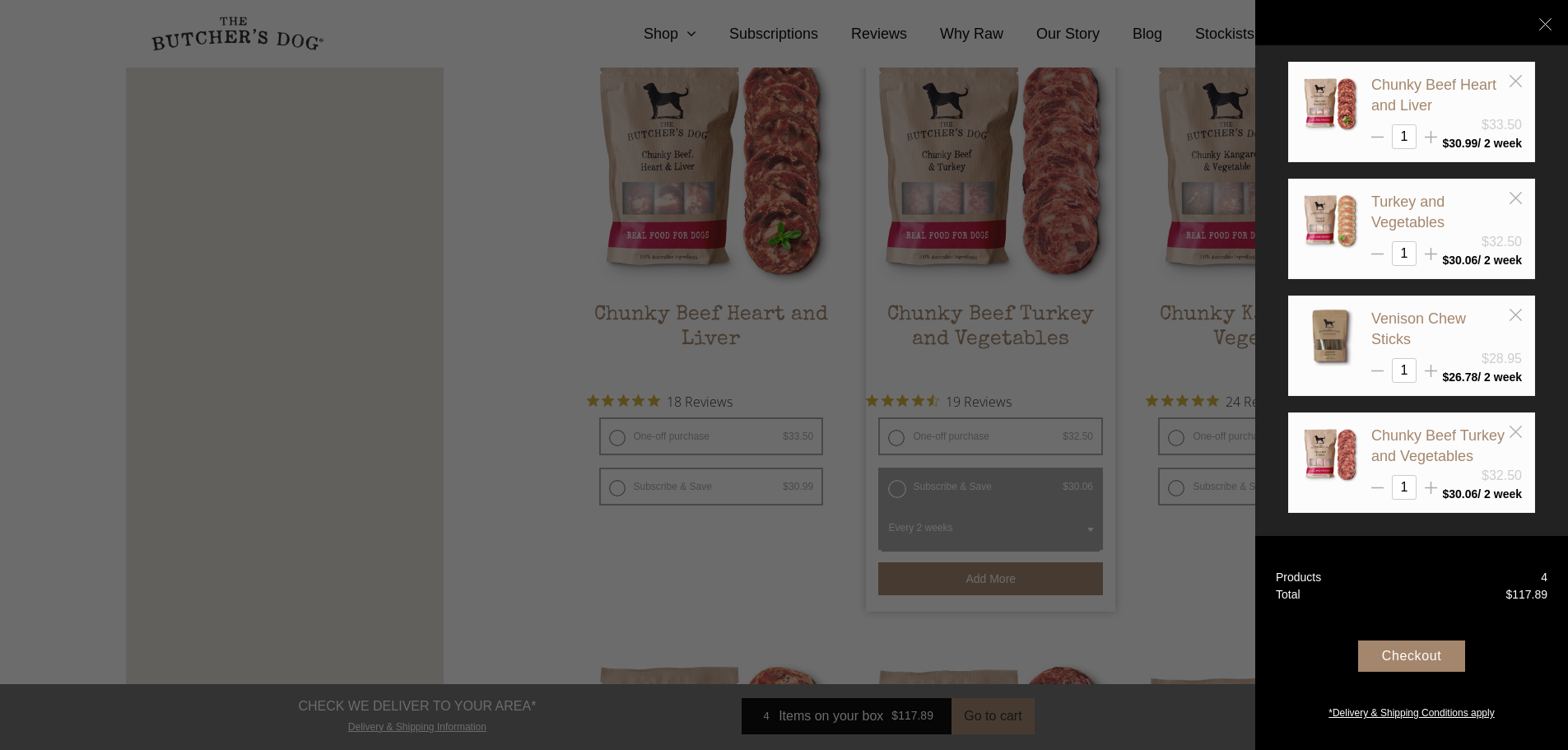
click at [1404, 658] on div "Checkout" at bounding box center [1412, 656] width 107 height 31
